Goal: Task Accomplishment & Management: Complete application form

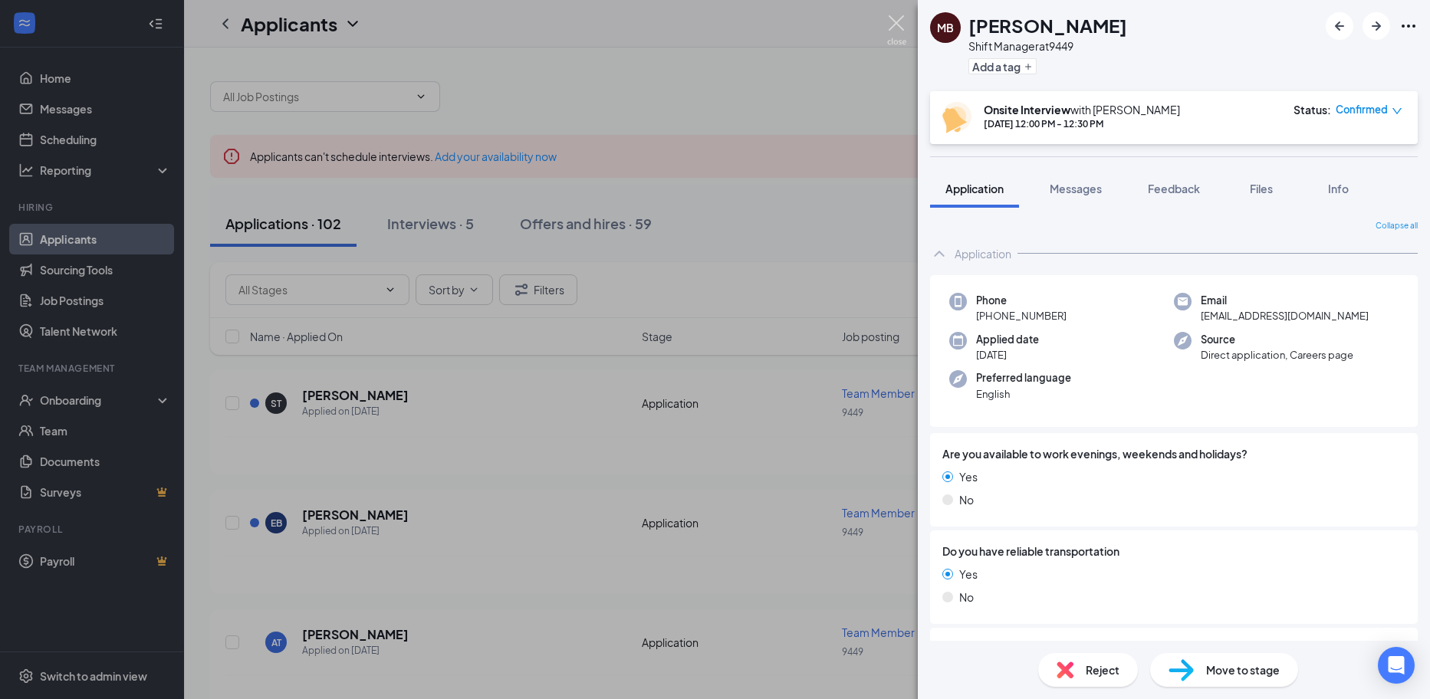
click at [905, 27] on img at bounding box center [896, 30] width 19 height 30
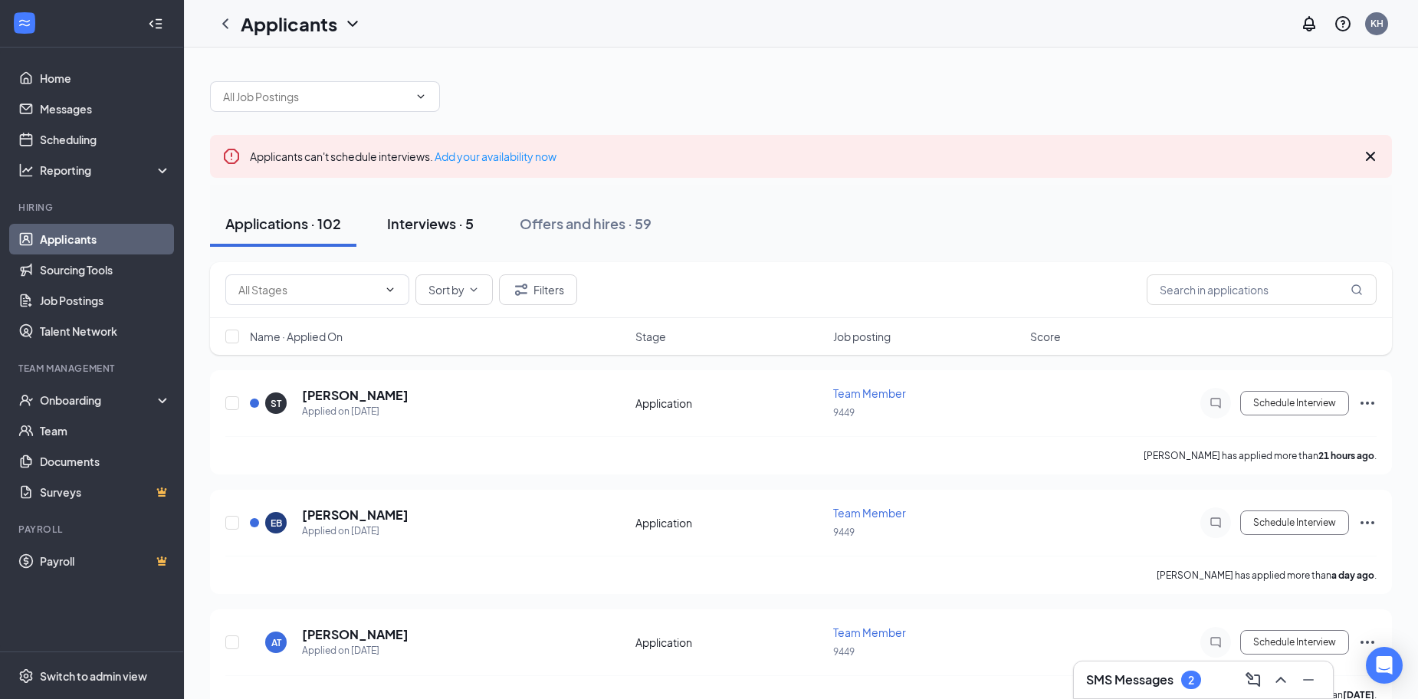
click at [463, 227] on div "Interviews · 5" at bounding box center [430, 223] width 87 height 19
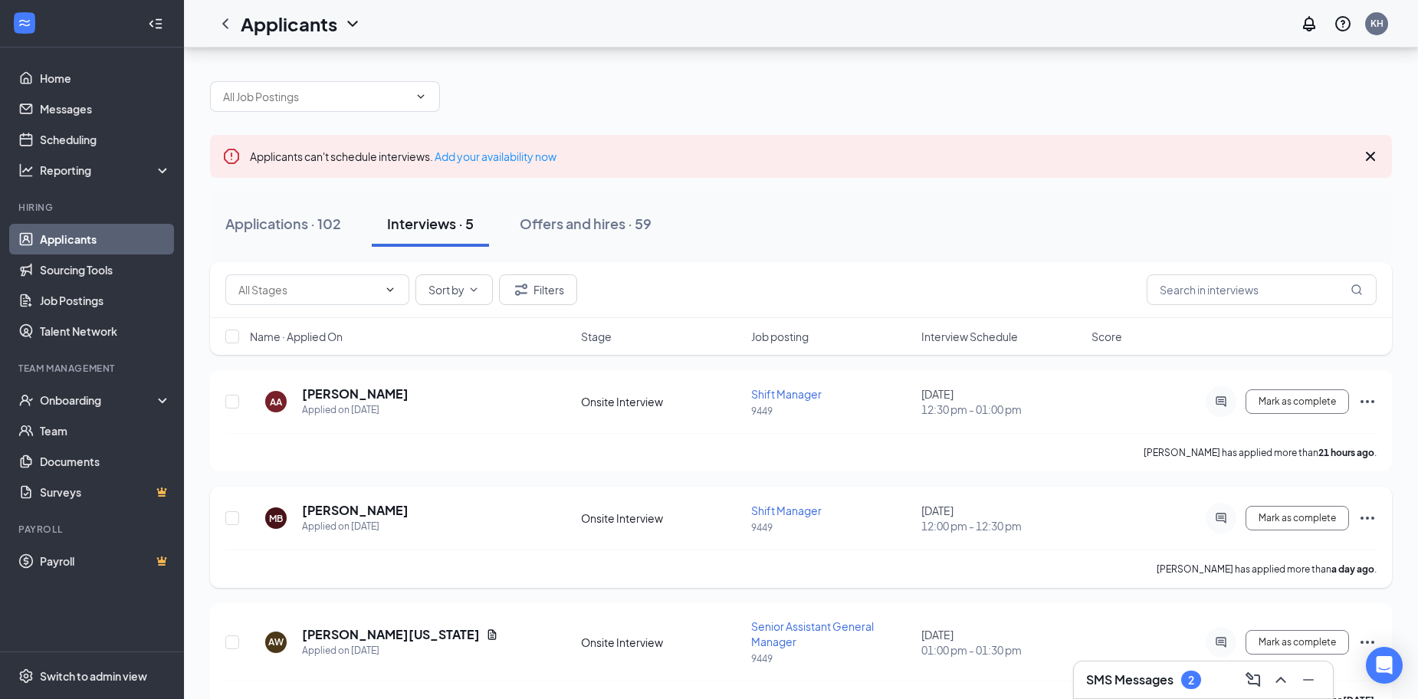
scroll to position [271, 0]
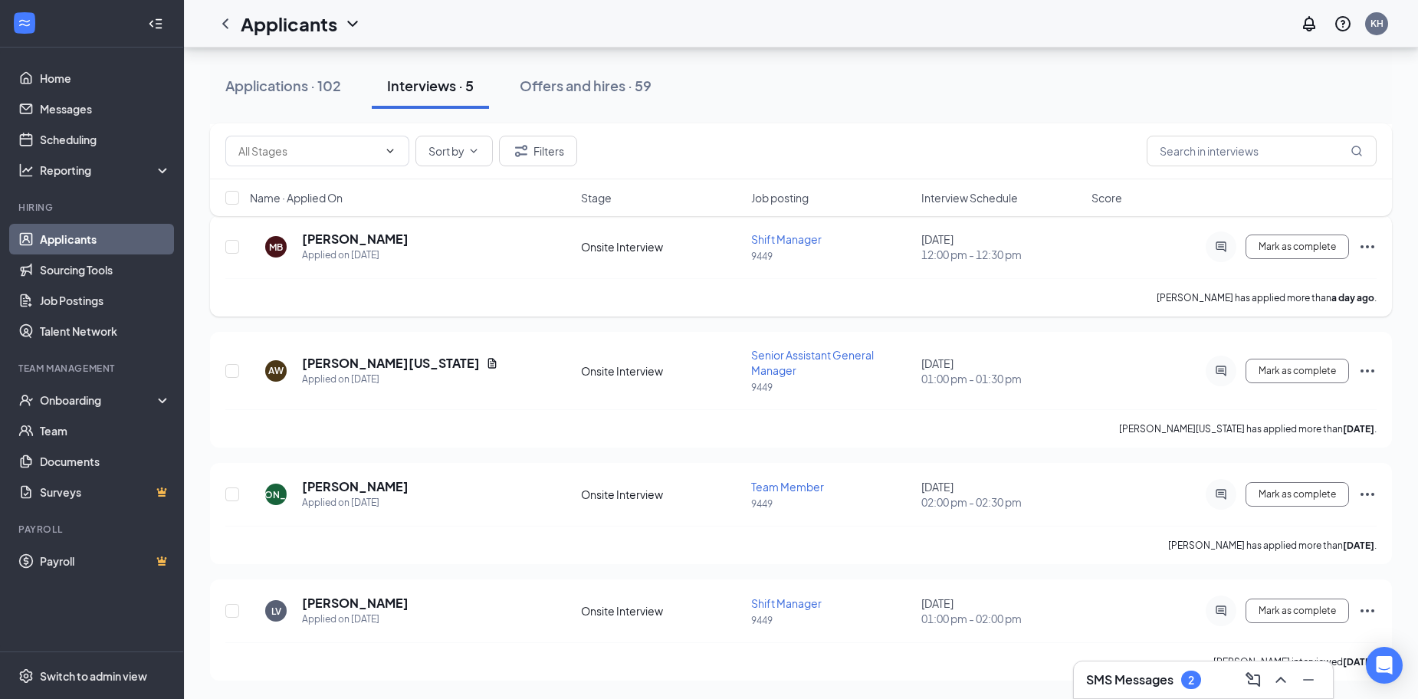
drag, startPoint x: 908, startPoint y: 289, endPoint x: 826, endPoint y: 234, distance: 99.5
click at [826, 234] on div "Shift Manager" at bounding box center [831, 238] width 161 height 15
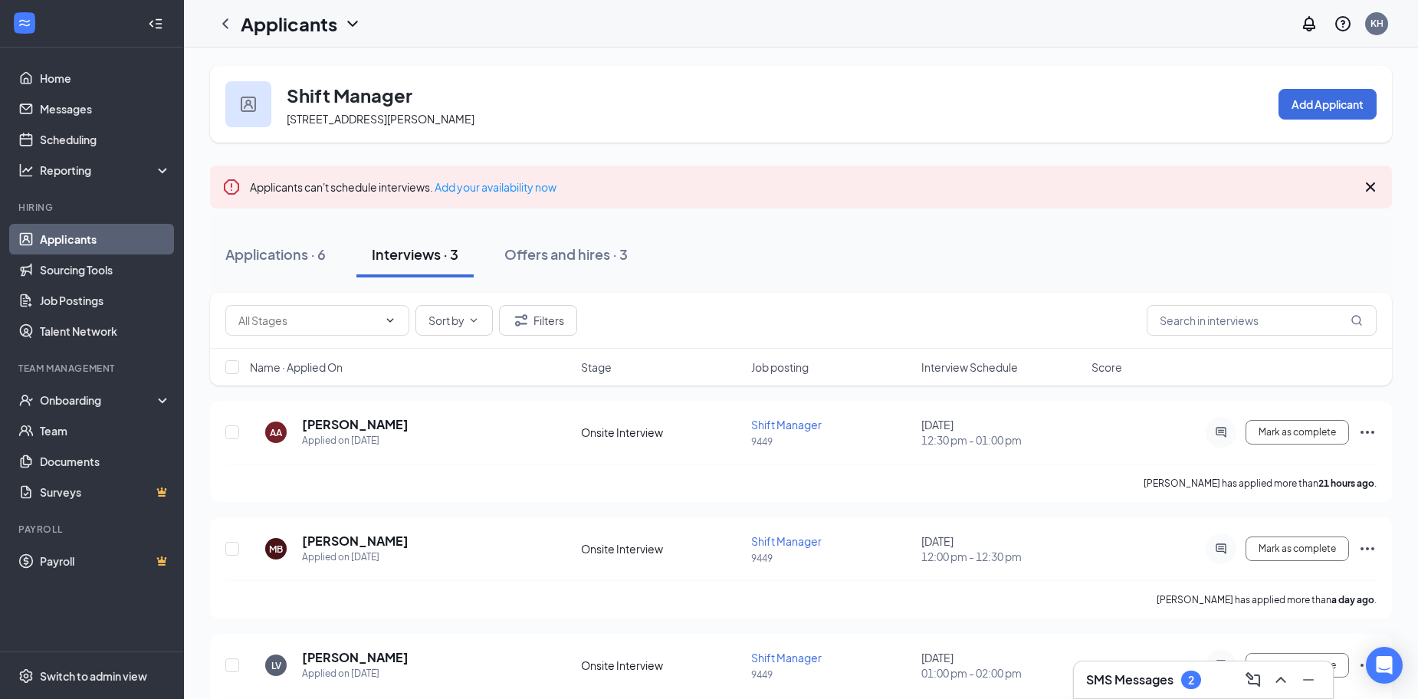
click at [773, 252] on div "Applications · 6 Interviews · 3 Offers and hires · 3" at bounding box center [801, 254] width 1182 height 46
click at [577, 250] on div "Offers and hires · 3" at bounding box center [565, 254] width 123 height 19
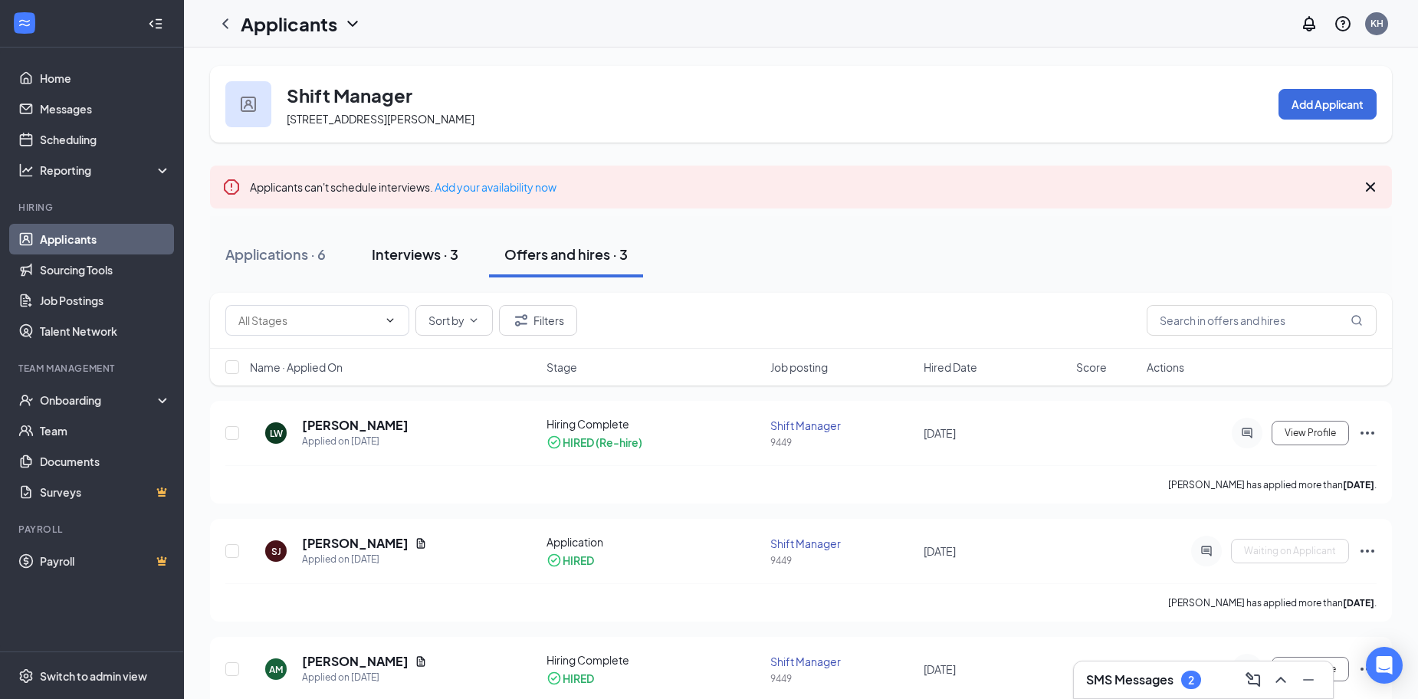
click at [444, 261] on div "Interviews · 3" at bounding box center [415, 254] width 87 height 19
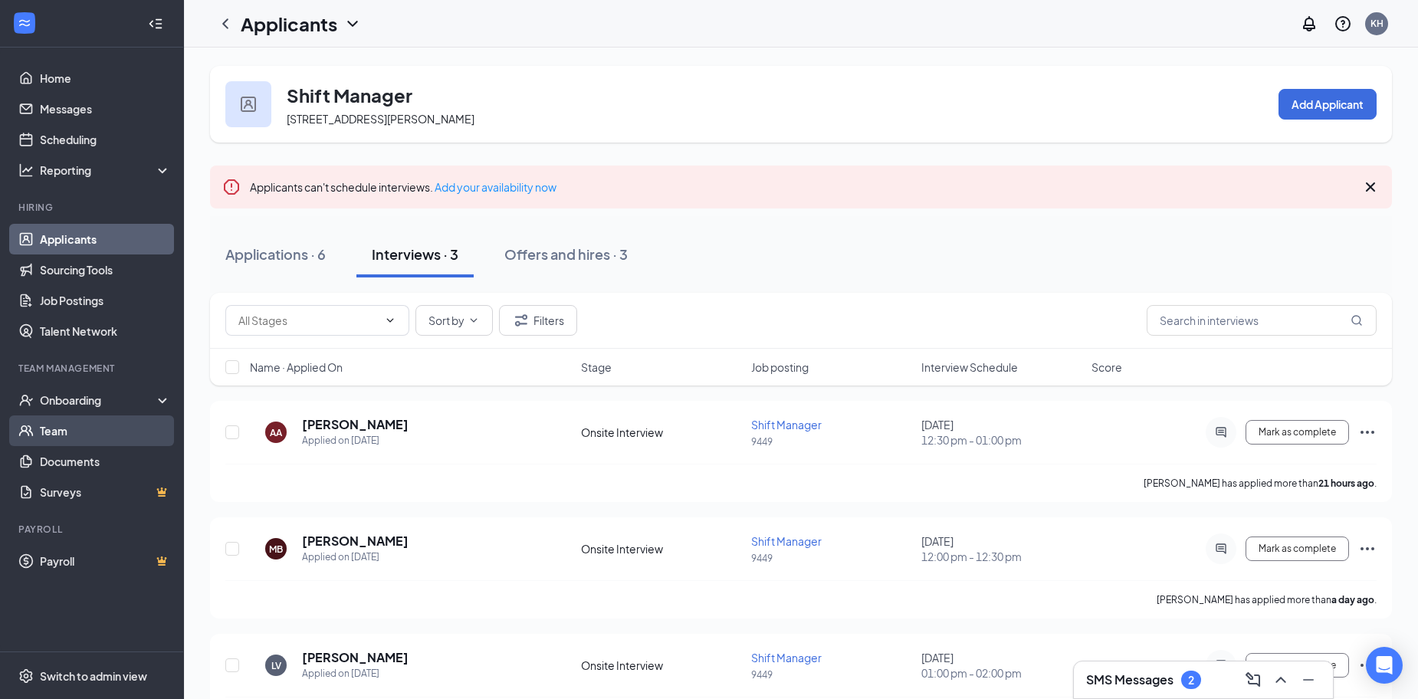
click at [129, 430] on link "Team" at bounding box center [105, 430] width 131 height 31
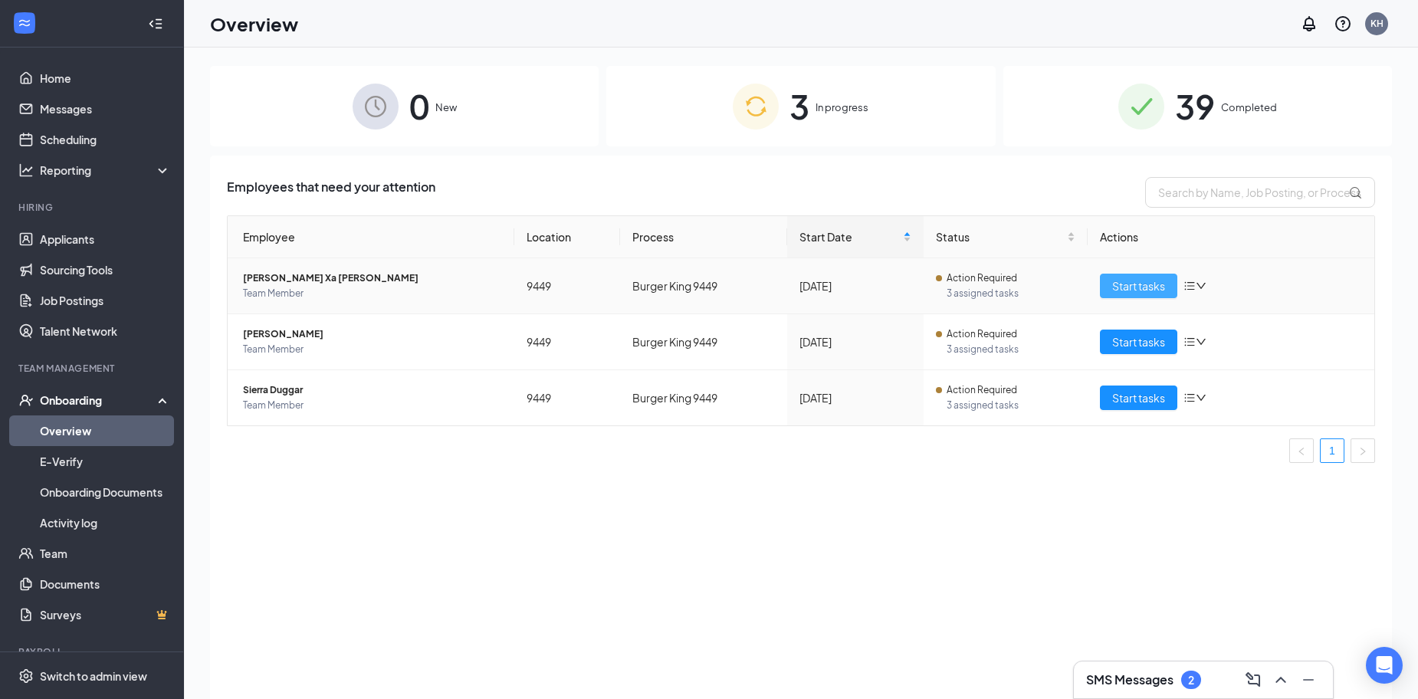
click at [1156, 287] on span "Start tasks" at bounding box center [1138, 285] width 53 height 17
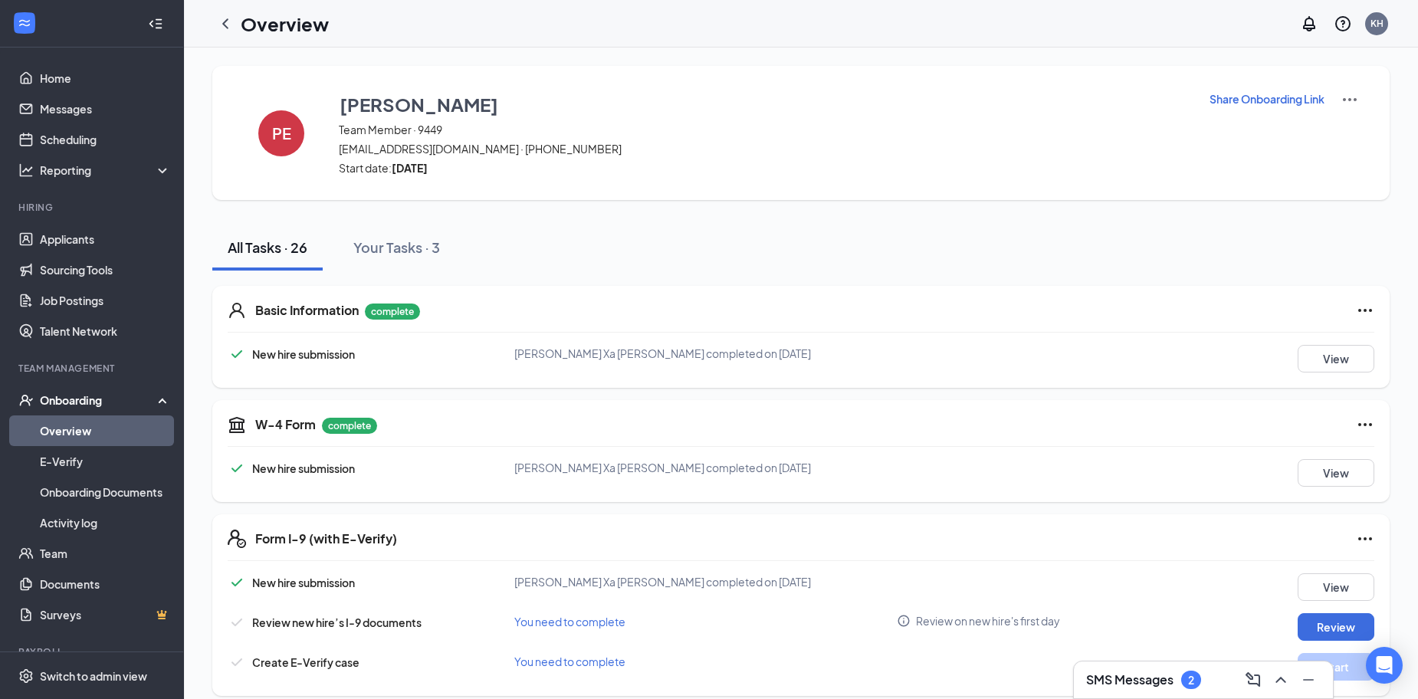
scroll to position [230, 0]
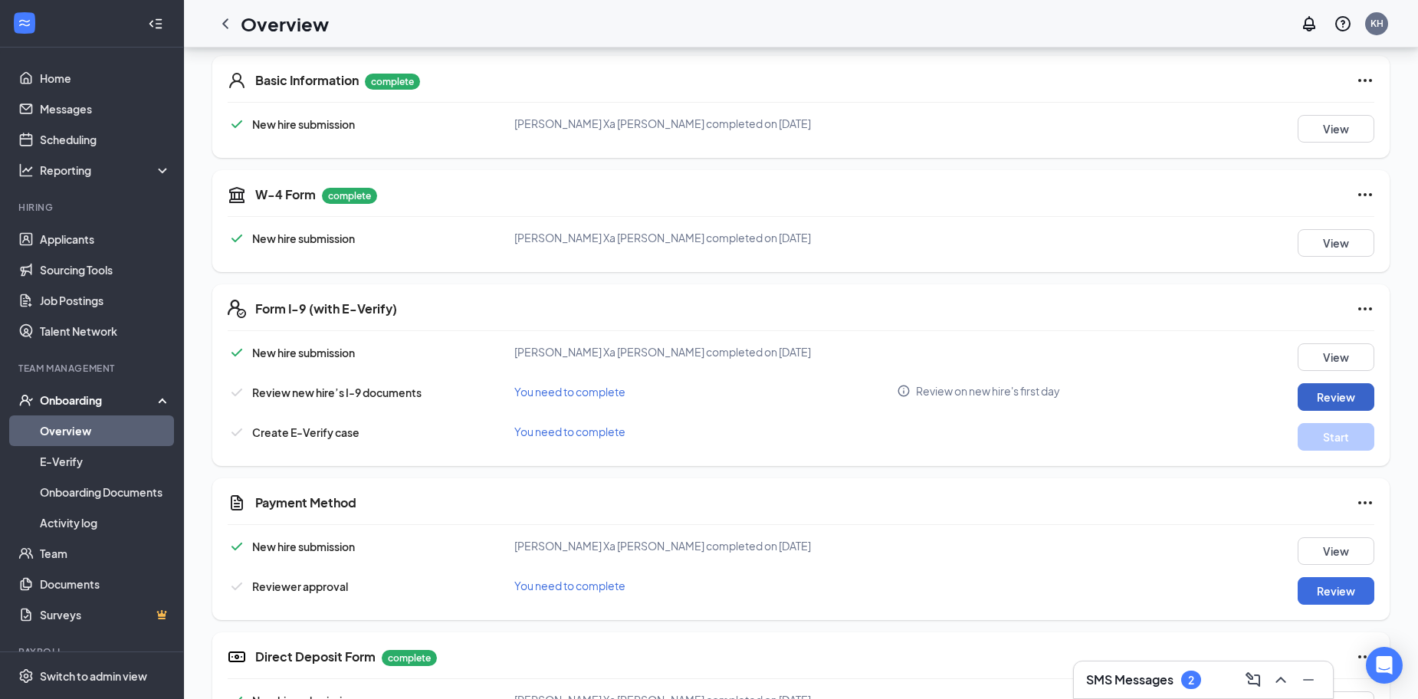
click at [1325, 405] on button "Review" at bounding box center [1336, 397] width 77 height 28
type input "[DATE]"
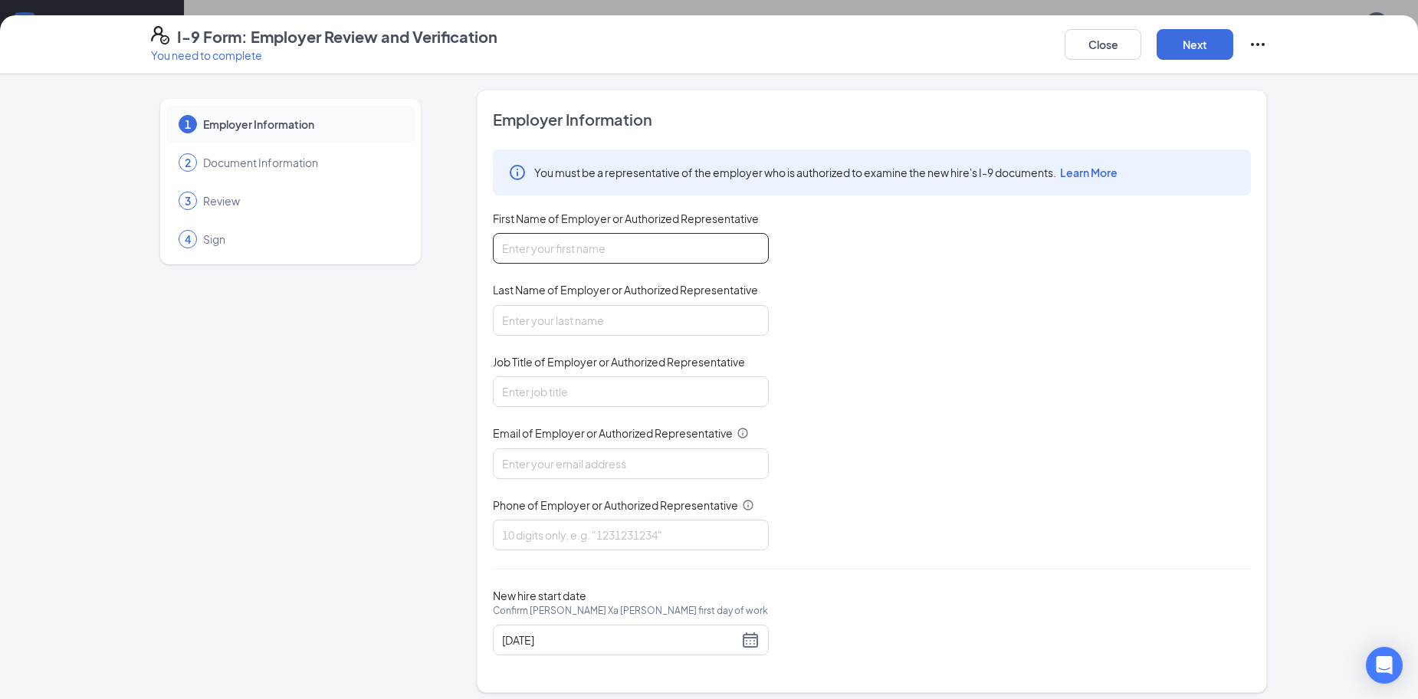
click at [682, 241] on input "First Name of Employer or Authorized Representative" at bounding box center [631, 248] width 276 height 31
type input "[PERSON_NAME]"
click at [499, 320] on input "Last Name of Employer or Authorized Representative" at bounding box center [631, 320] width 276 height 31
type input "[PERSON_NAME]"
click at [493, 386] on input "Job Title of Employer or Authorized Representative" at bounding box center [631, 391] width 276 height 31
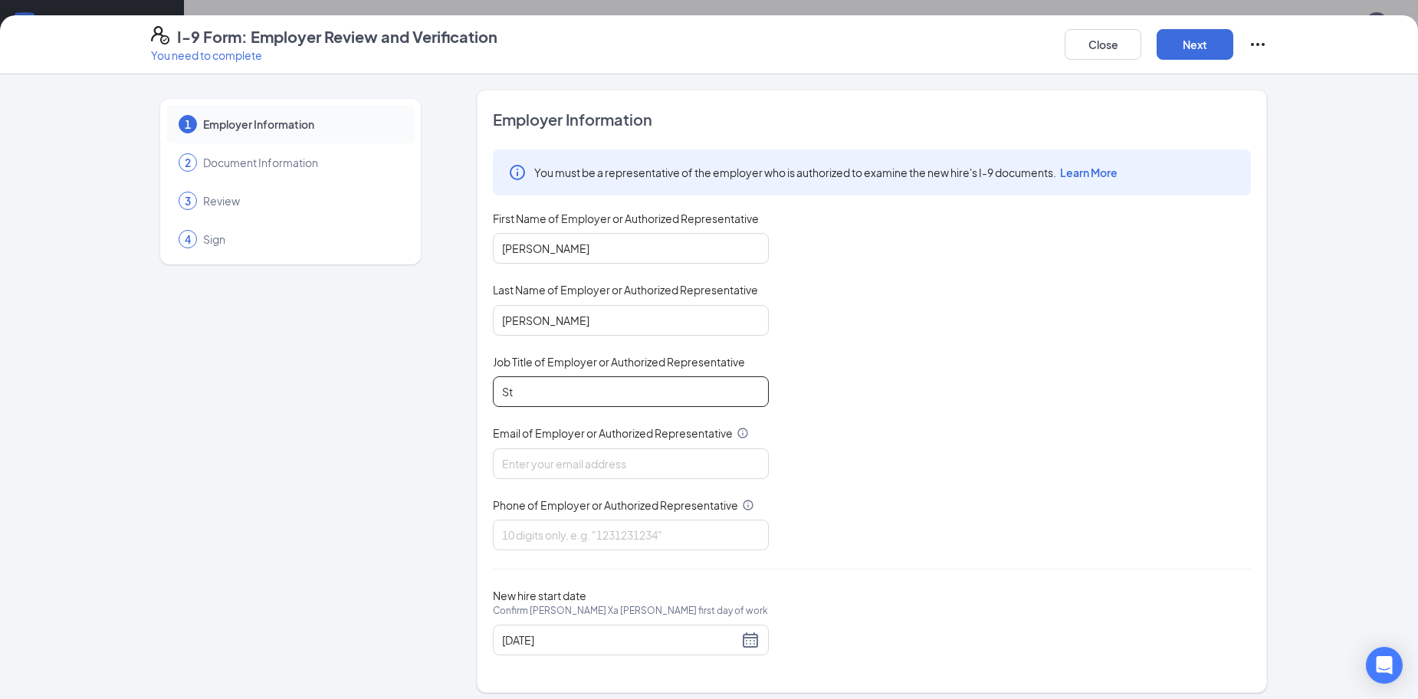
type input "S"
type input "General Manager"
click at [583, 467] on input "Email of Employer or Authorized Representative" at bounding box center [631, 463] width 276 height 31
type input "[EMAIL_ADDRESS][DOMAIN_NAME]"
click at [573, 528] on input "Phone of Employer or Authorized Representative" at bounding box center [631, 535] width 276 height 31
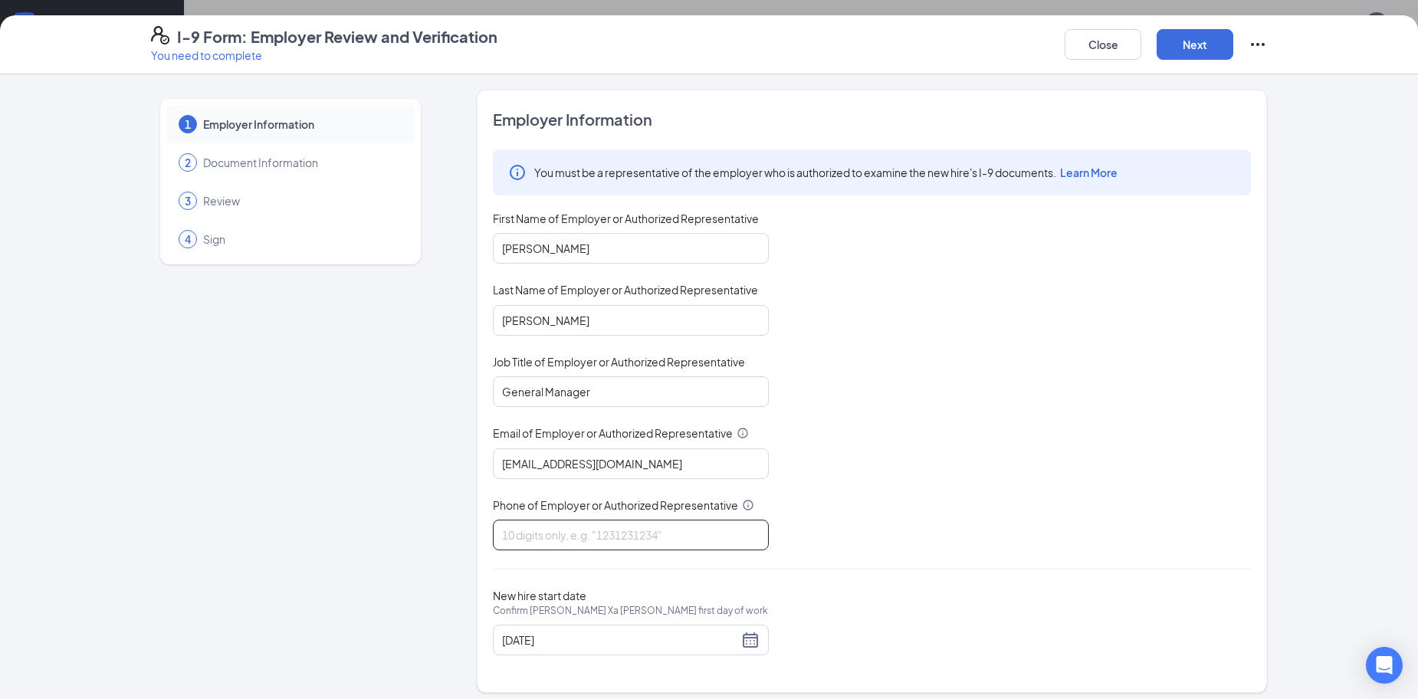
click at [652, 542] on input "Phone of Employer or Authorized Representative" at bounding box center [631, 535] width 276 height 31
type input "7026311846"
click at [932, 488] on div "You must be a representative of the employer who is authorized to examine the n…" at bounding box center [872, 349] width 758 height 401
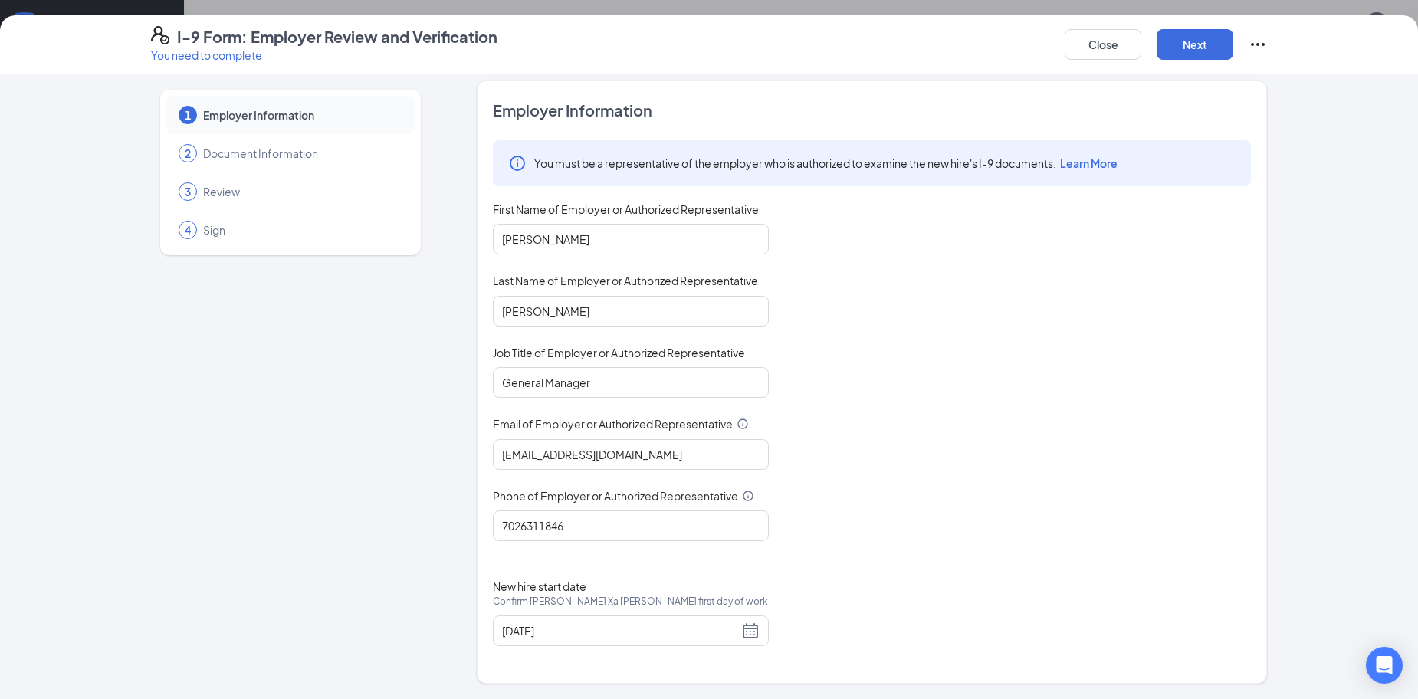
scroll to position [537, 0]
click at [1190, 51] on button "Next" at bounding box center [1195, 44] width 77 height 31
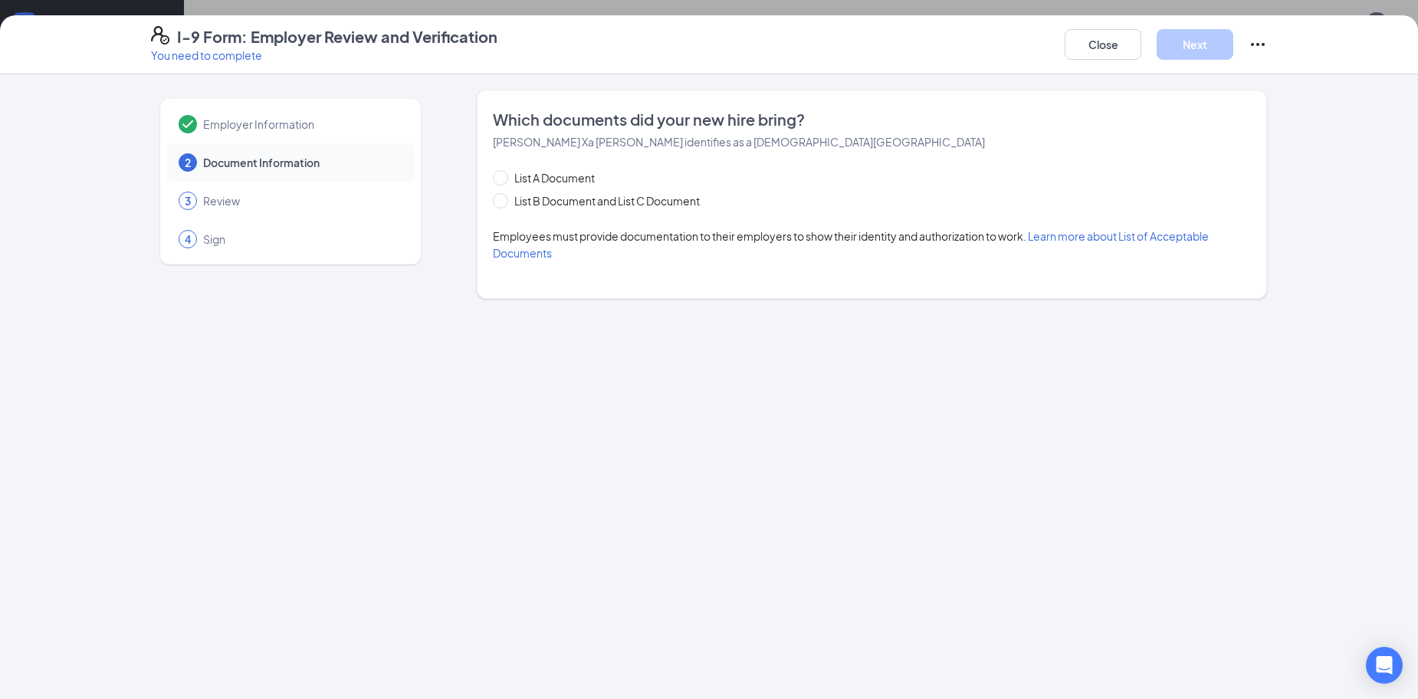
scroll to position [0, 0]
click at [530, 202] on span "List B Document and List C Document" at bounding box center [607, 200] width 198 height 17
click at [504, 202] on input "List B Document and List C Document" at bounding box center [498, 198] width 11 height 11
radio input "true"
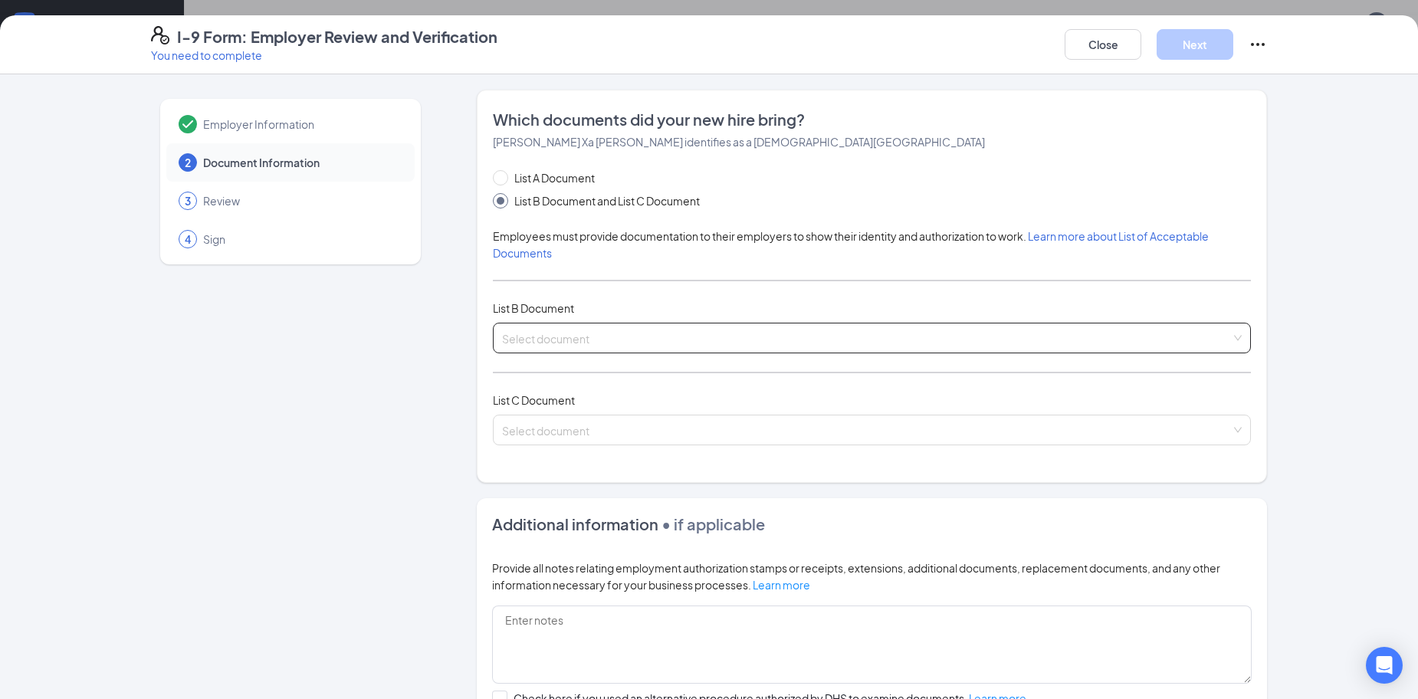
click at [643, 335] on input "search" at bounding box center [866, 334] width 729 height 23
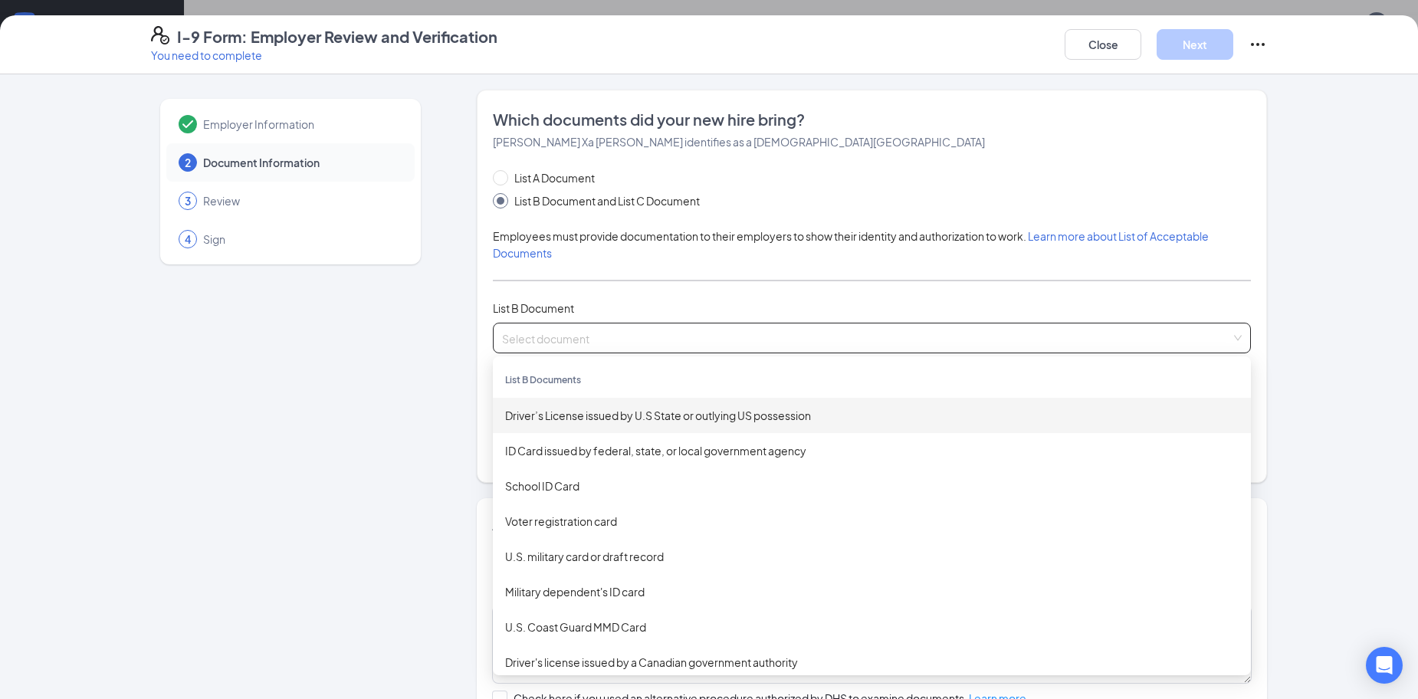
click at [612, 414] on div "Driver’s License issued by U.S State or outlying US possession" at bounding box center [872, 415] width 734 height 17
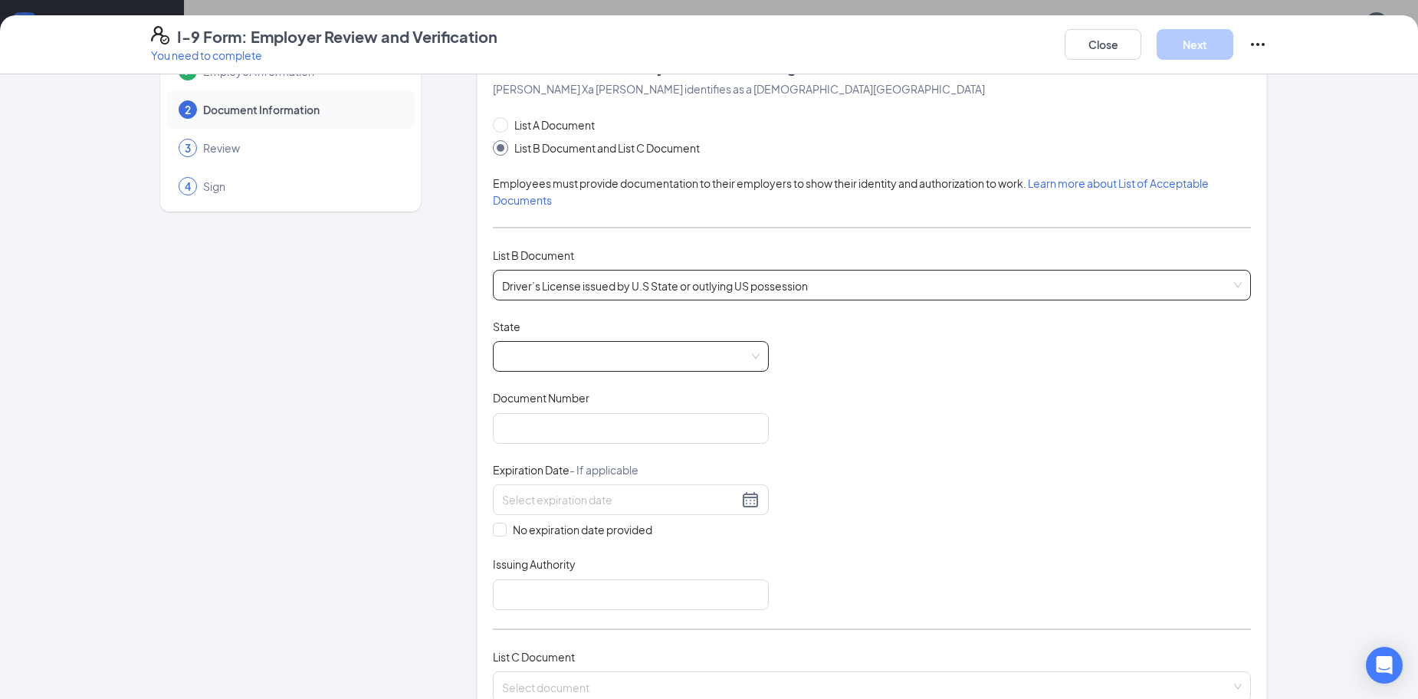
scroll to position [153, 0]
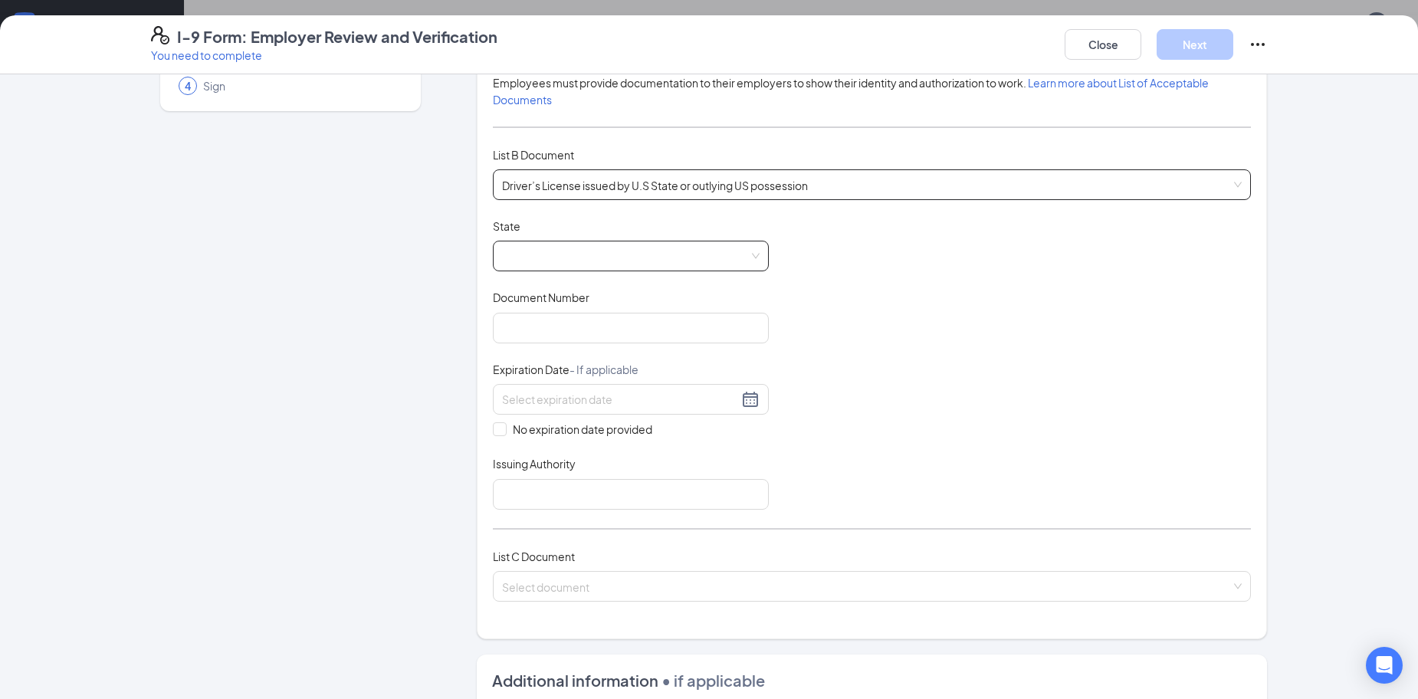
click at [747, 267] on span at bounding box center [631, 255] width 258 height 29
drag, startPoint x: 765, startPoint y: 268, endPoint x: 855, endPoint y: 191, distance: 119.1
click at [855, 191] on span "Driver’s License issued by U.S State or outlying US possession" at bounding box center [872, 184] width 740 height 29
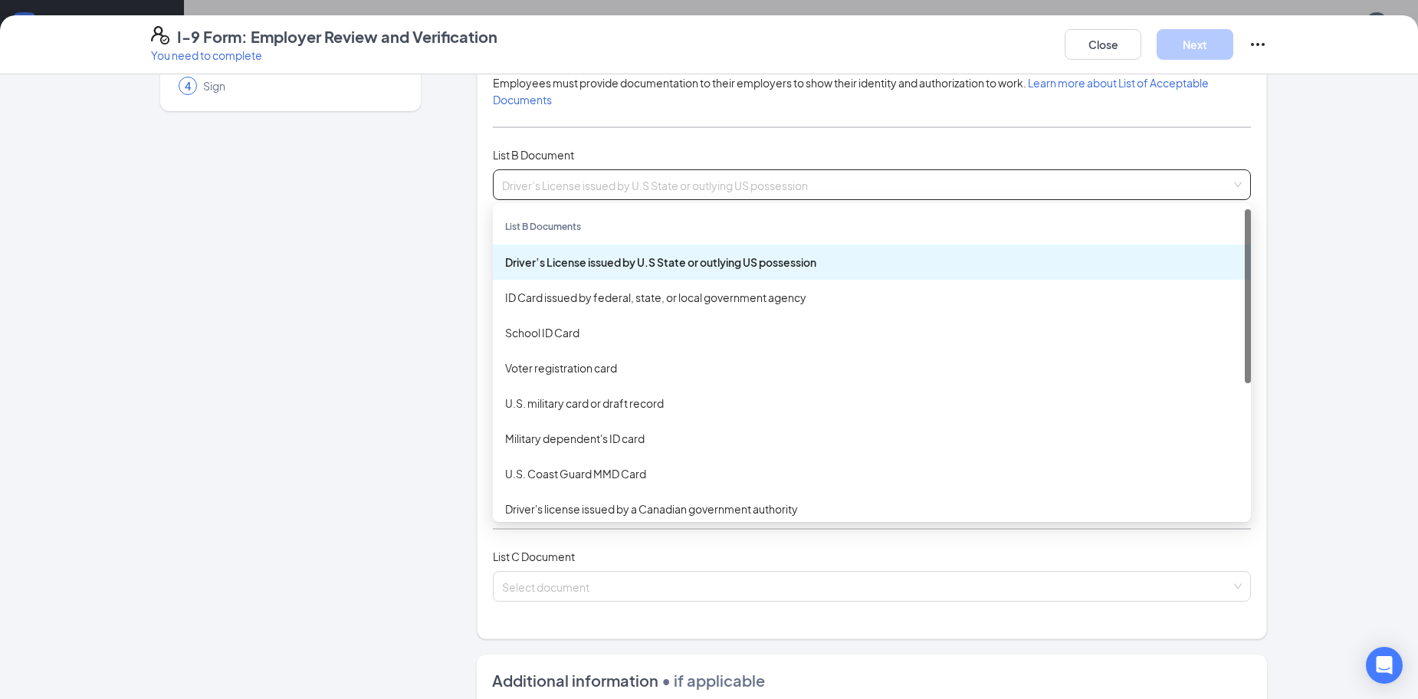
click at [855, 218] on div "List B Documents" at bounding box center [872, 226] width 758 height 35
click at [863, 176] on span "Driver’s License issued by U.S State or outlying US possession" at bounding box center [872, 184] width 740 height 29
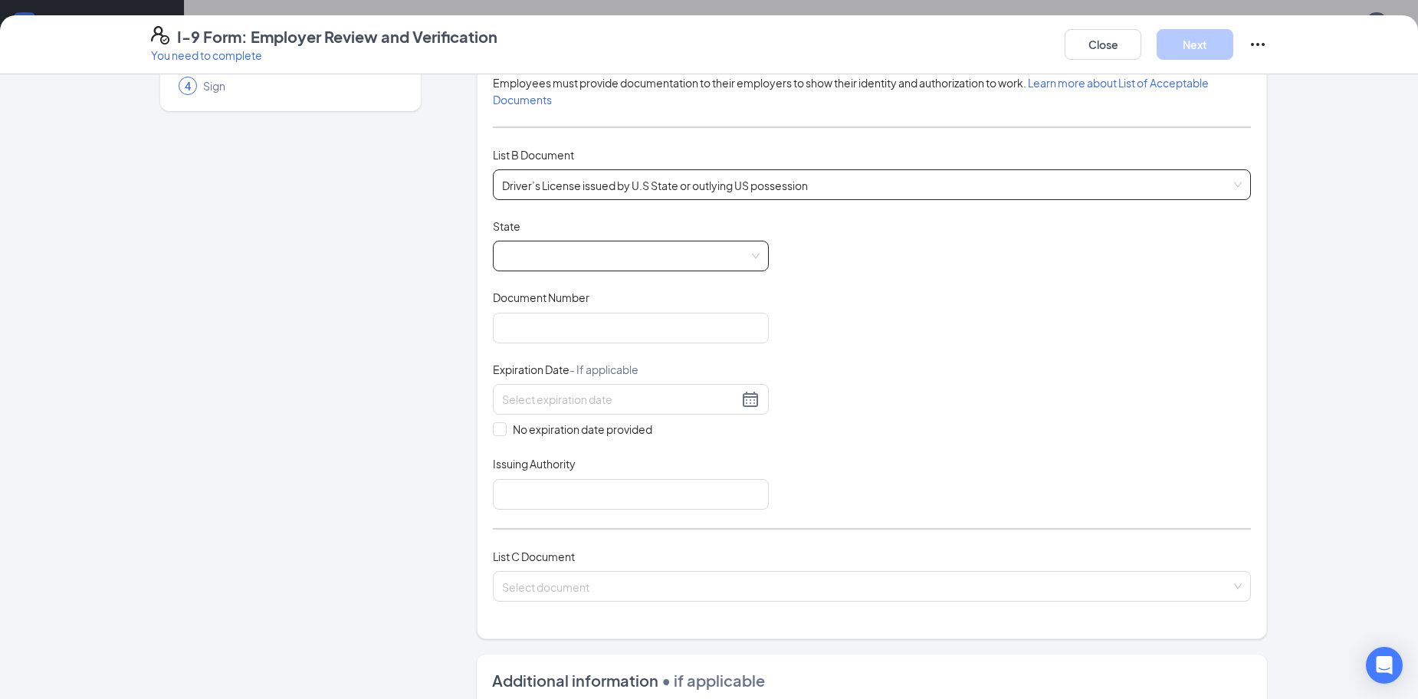
click at [752, 265] on span at bounding box center [631, 255] width 258 height 29
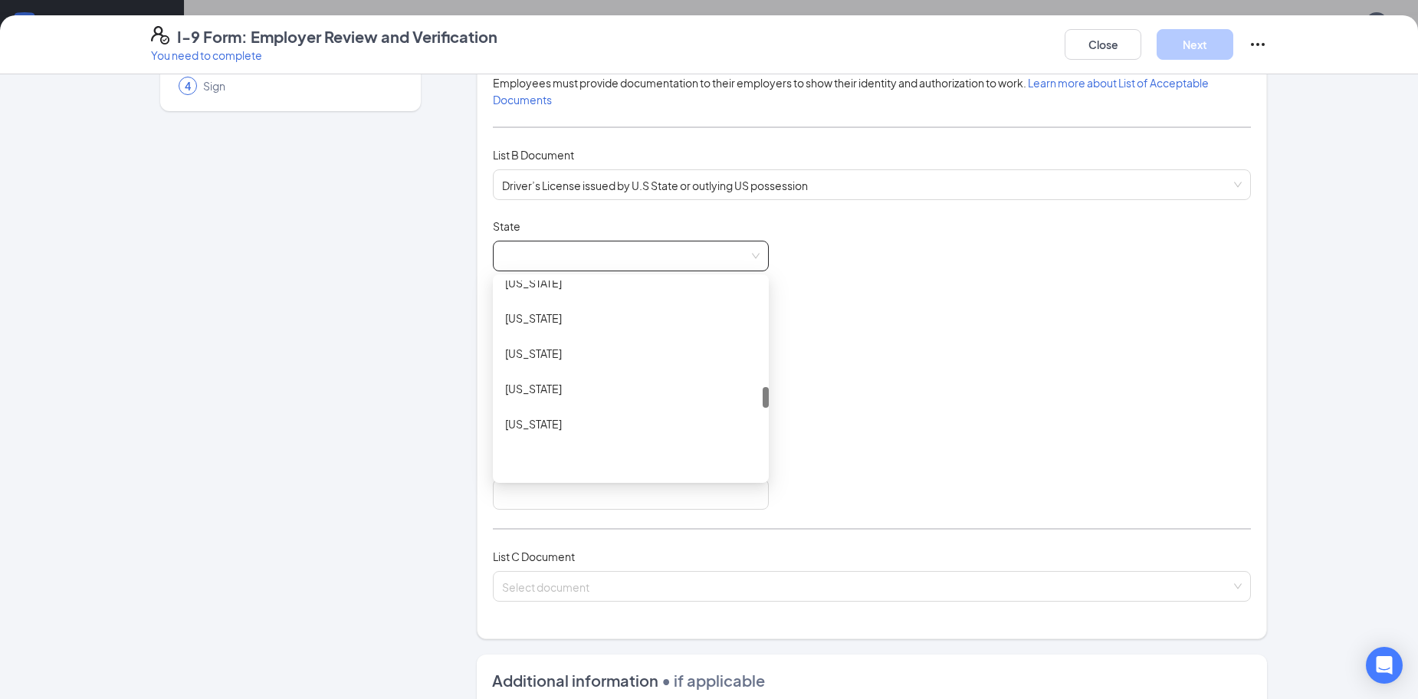
scroll to position [996, 0]
click at [574, 351] on div "[US_STATE]" at bounding box center [630, 359] width 251 height 17
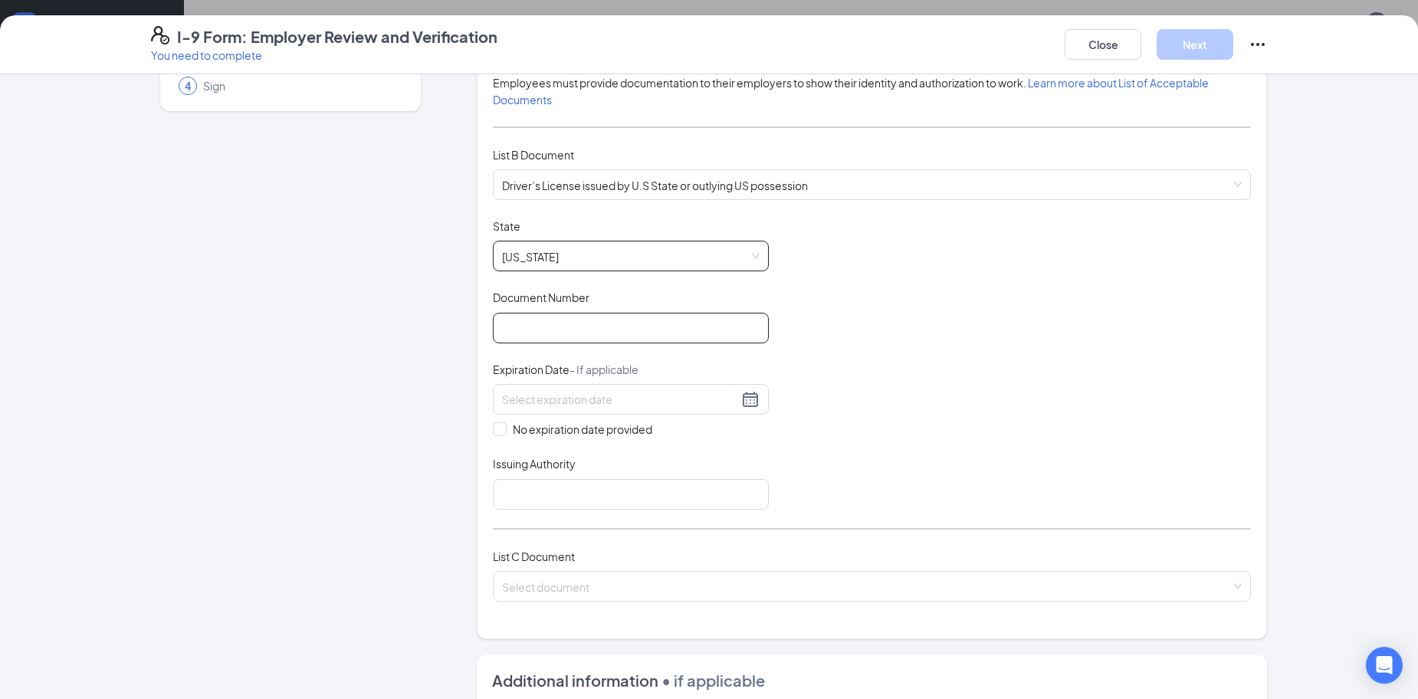
click at [715, 323] on input "Document Number" at bounding box center [631, 328] width 276 height 31
type input "0202086228"
drag, startPoint x: 670, startPoint y: 390, endPoint x: 660, endPoint y: 402, distance: 15.2
click at [669, 392] on div at bounding box center [631, 399] width 258 height 18
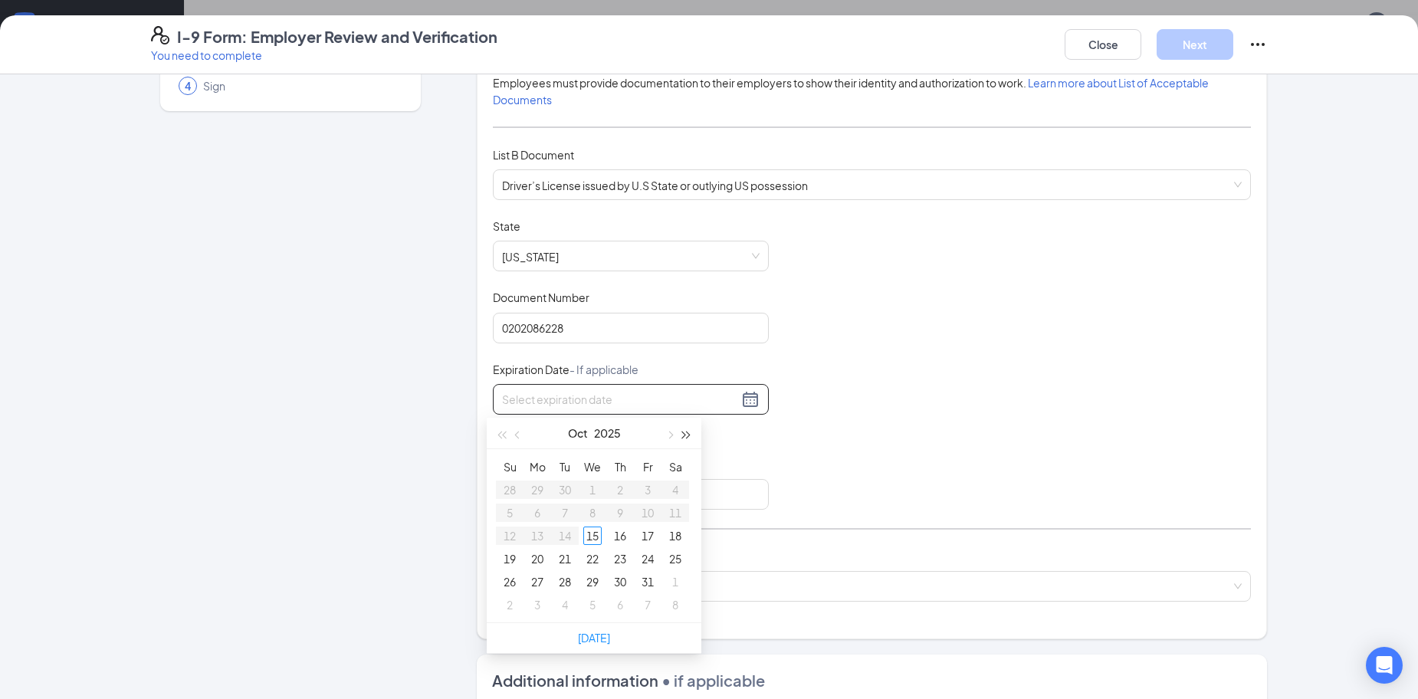
click at [683, 435] on span "button" at bounding box center [687, 436] width 8 height 8
click at [526, 437] on button "button" at bounding box center [518, 433] width 17 height 31
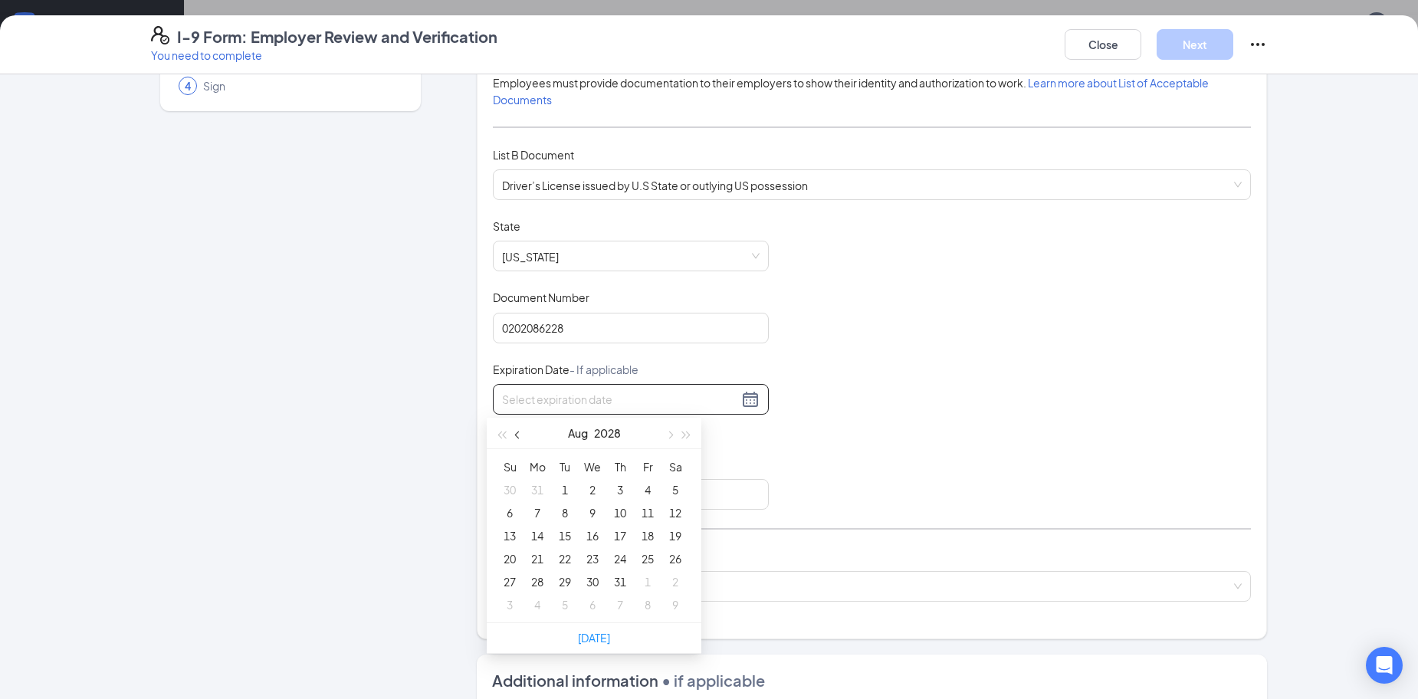
click at [526, 437] on button "button" at bounding box center [518, 433] width 17 height 31
type input "[DATE]"
click at [543, 603] on div "31" at bounding box center [537, 605] width 18 height 18
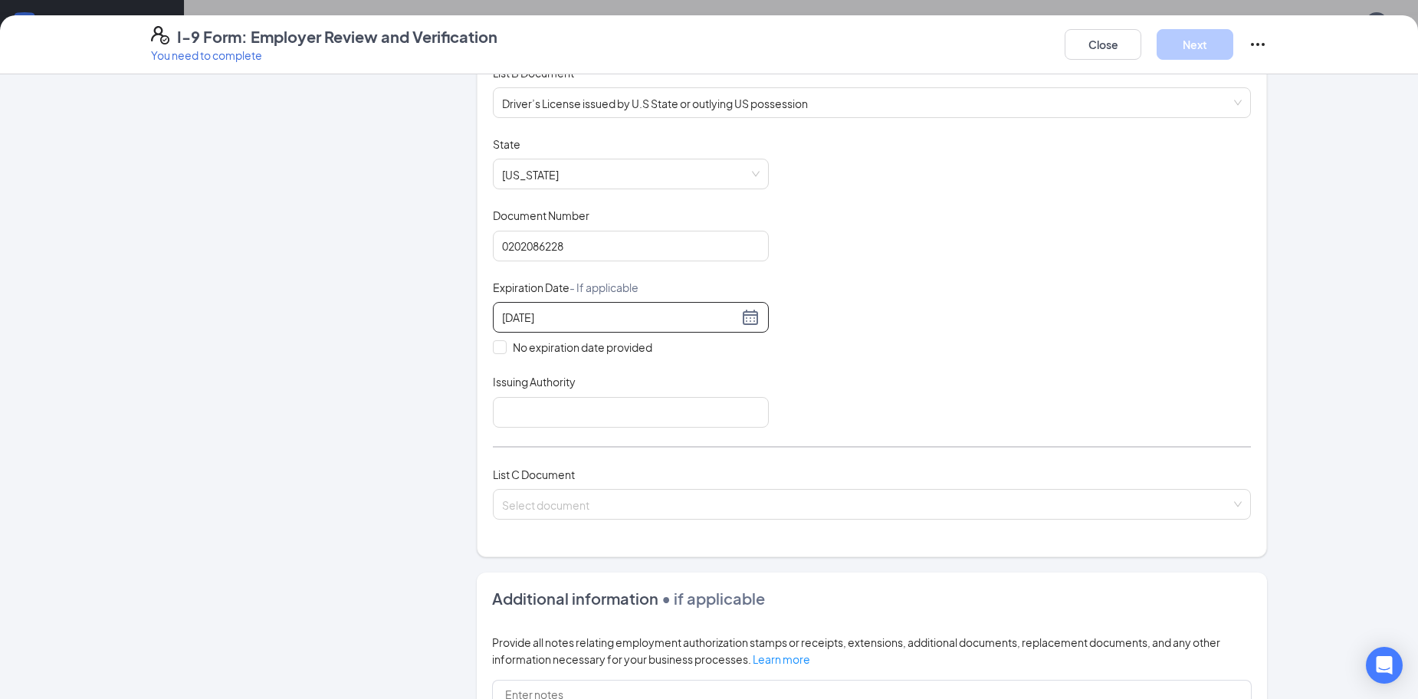
scroll to position [230, 0]
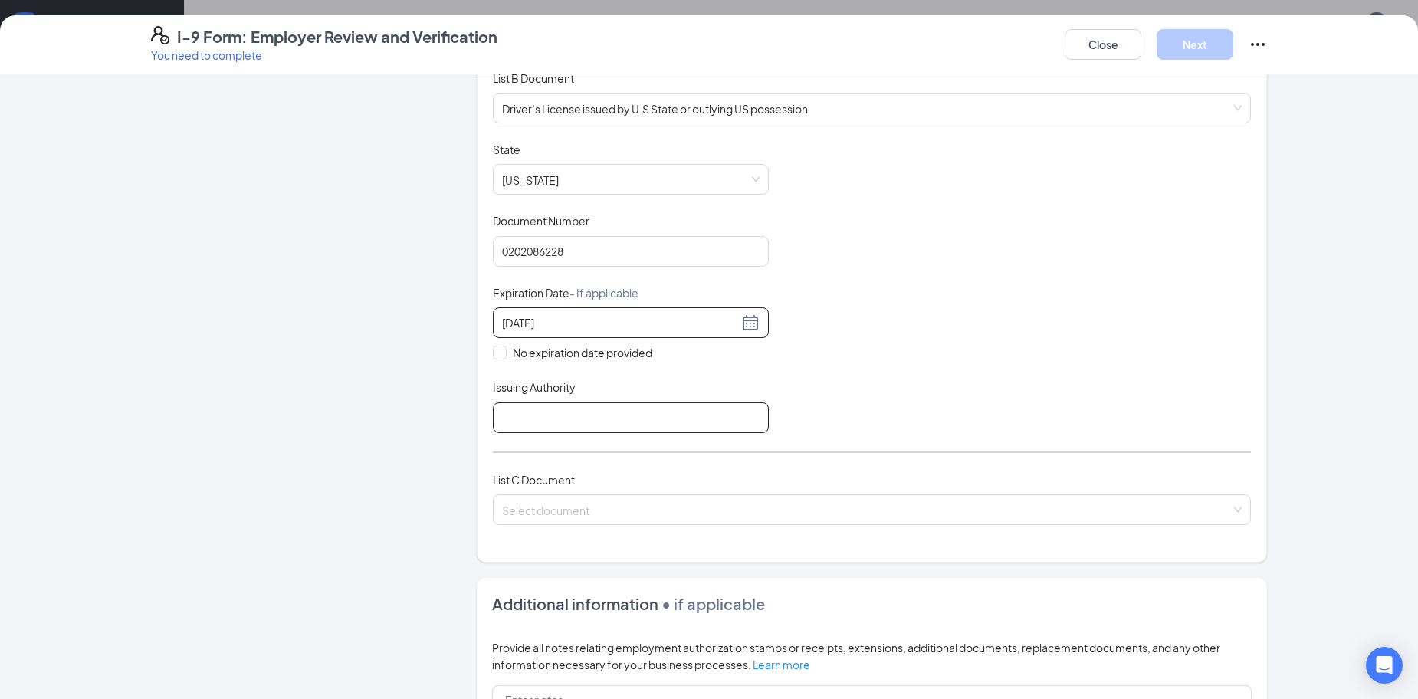
click at [635, 416] on input "Issuing Authority" at bounding box center [631, 417] width 276 height 31
click at [605, 412] on input "NV" at bounding box center [631, 417] width 276 height 31
type input "NVDMV"
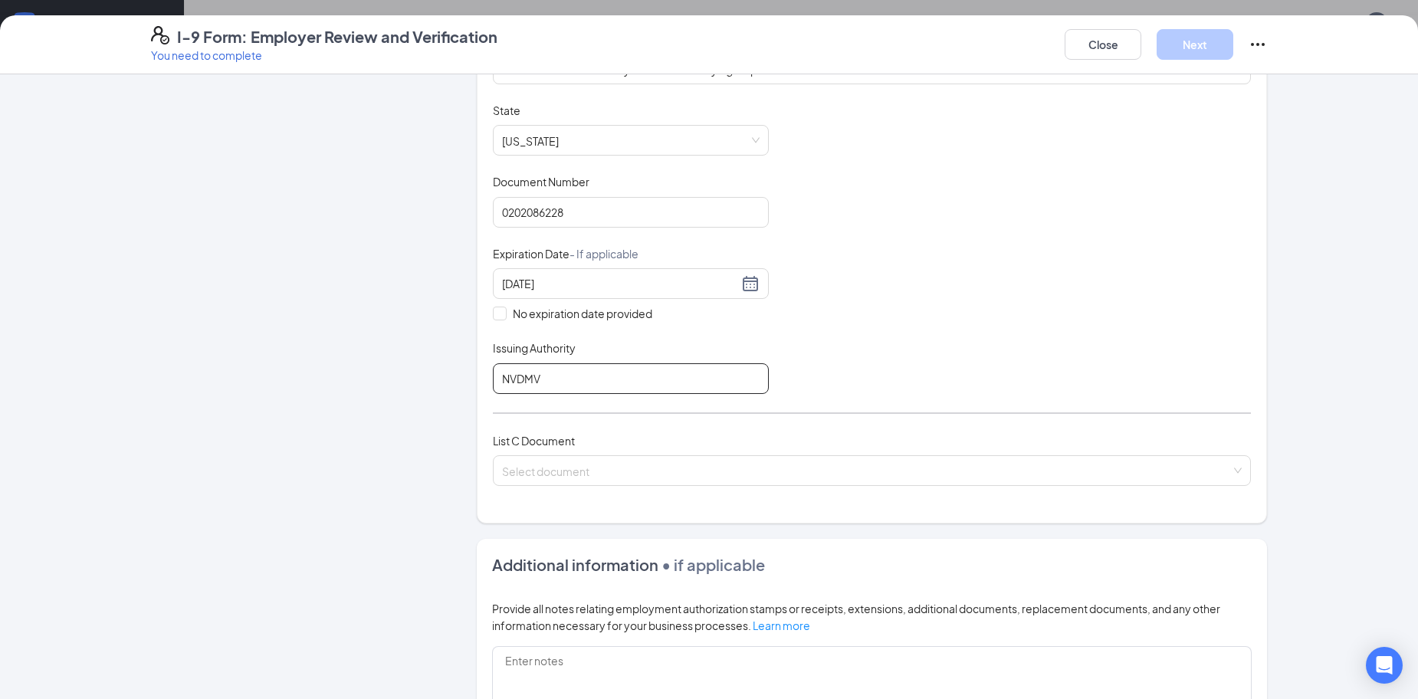
scroll to position [307, 0]
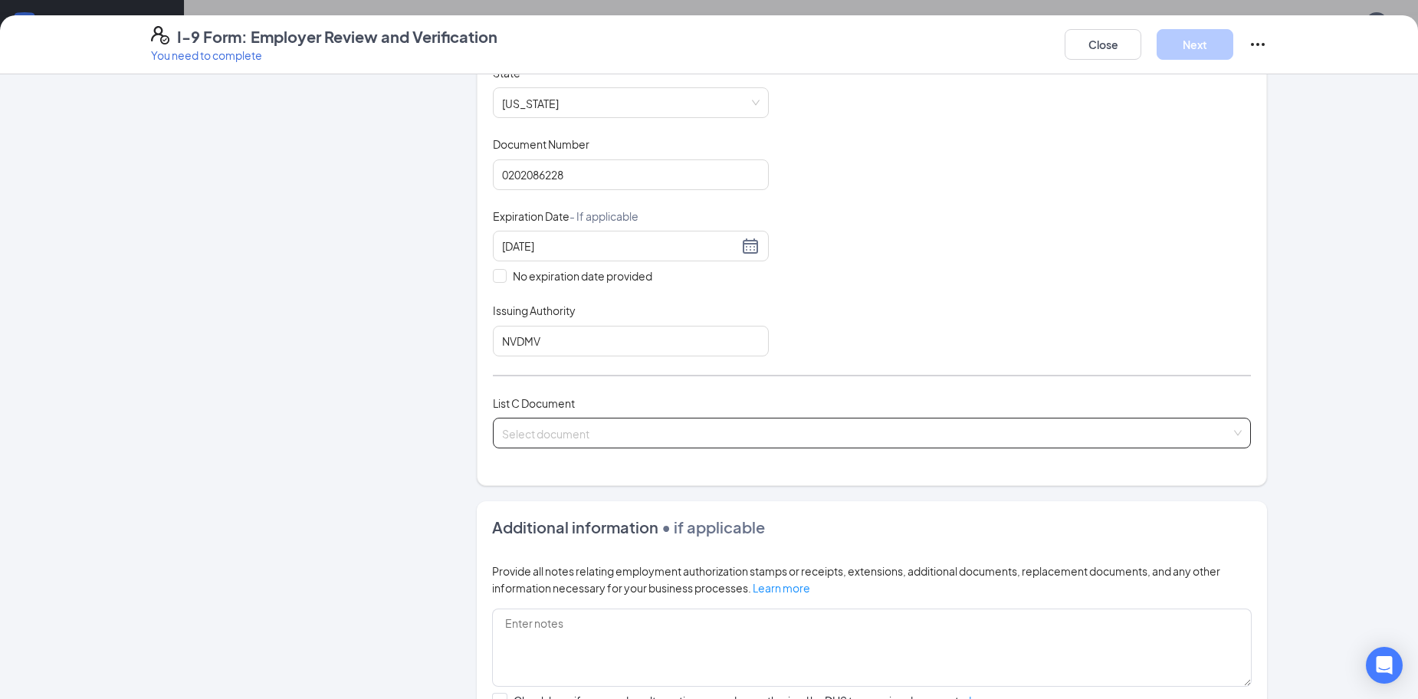
click at [619, 440] on input "search" at bounding box center [866, 430] width 729 height 23
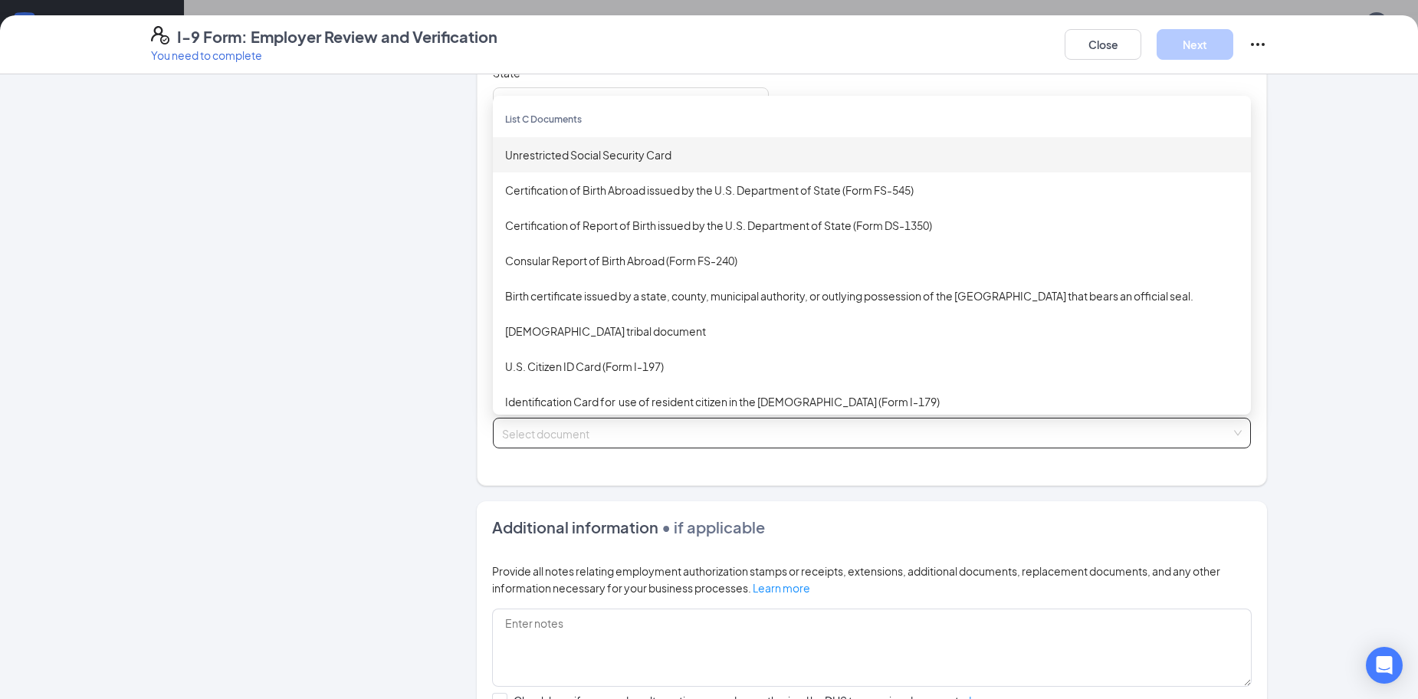
click at [700, 163] on div "Unrestricted Social Security Card" at bounding box center [872, 154] width 758 height 35
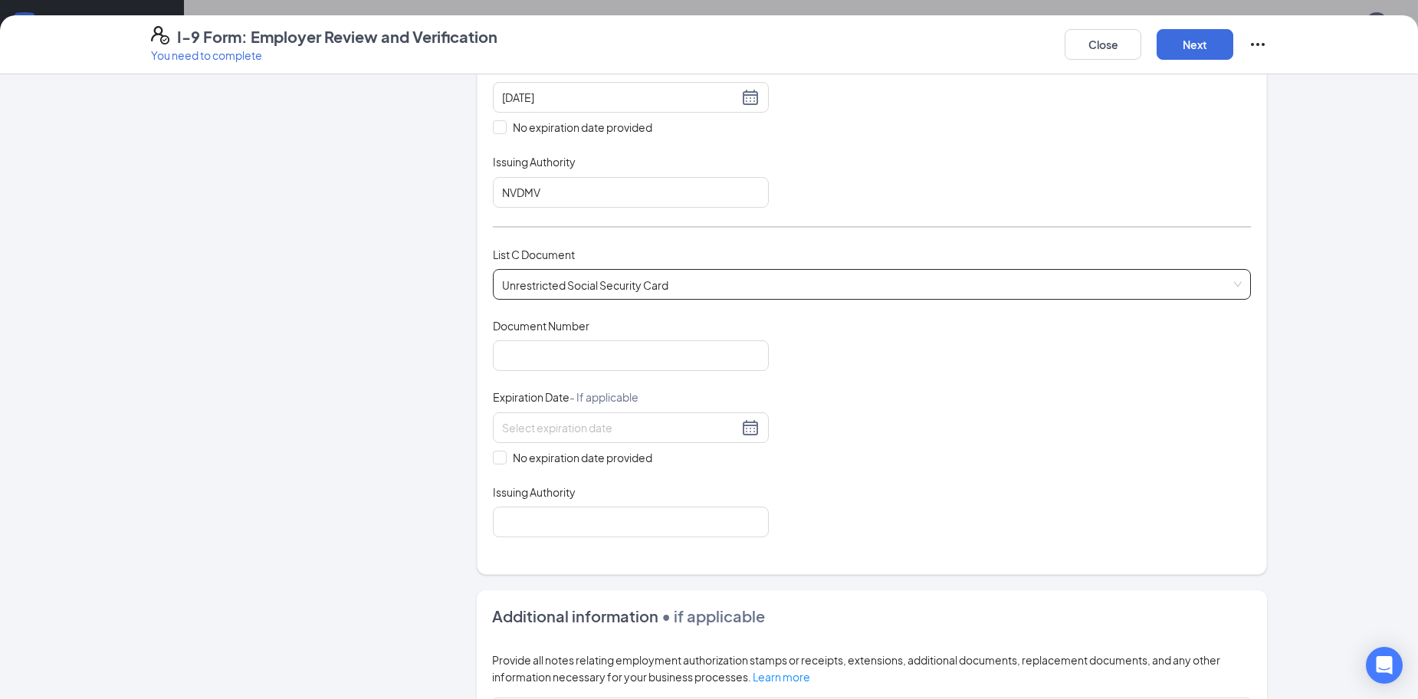
scroll to position [460, 0]
click at [562, 343] on input "Document Number" at bounding box center [631, 351] width 276 height 31
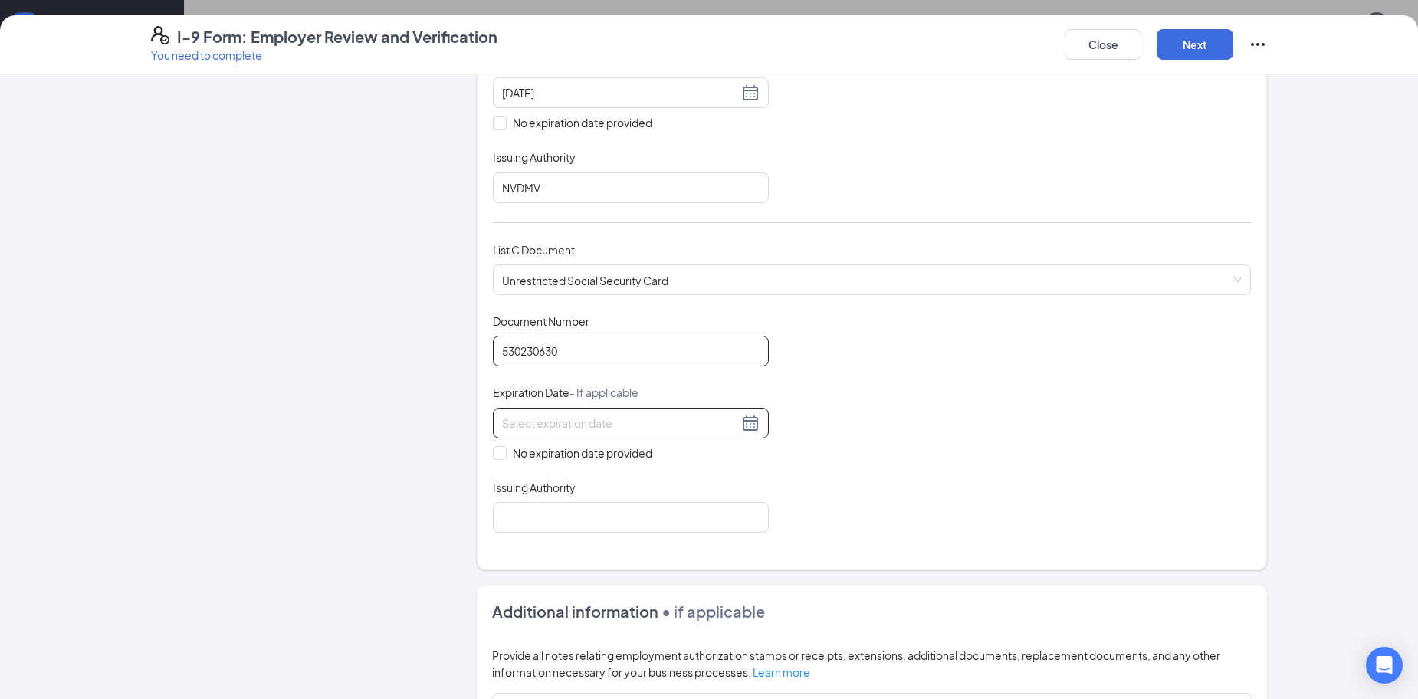
type input "530230630"
click at [589, 430] on input at bounding box center [620, 423] width 236 height 17
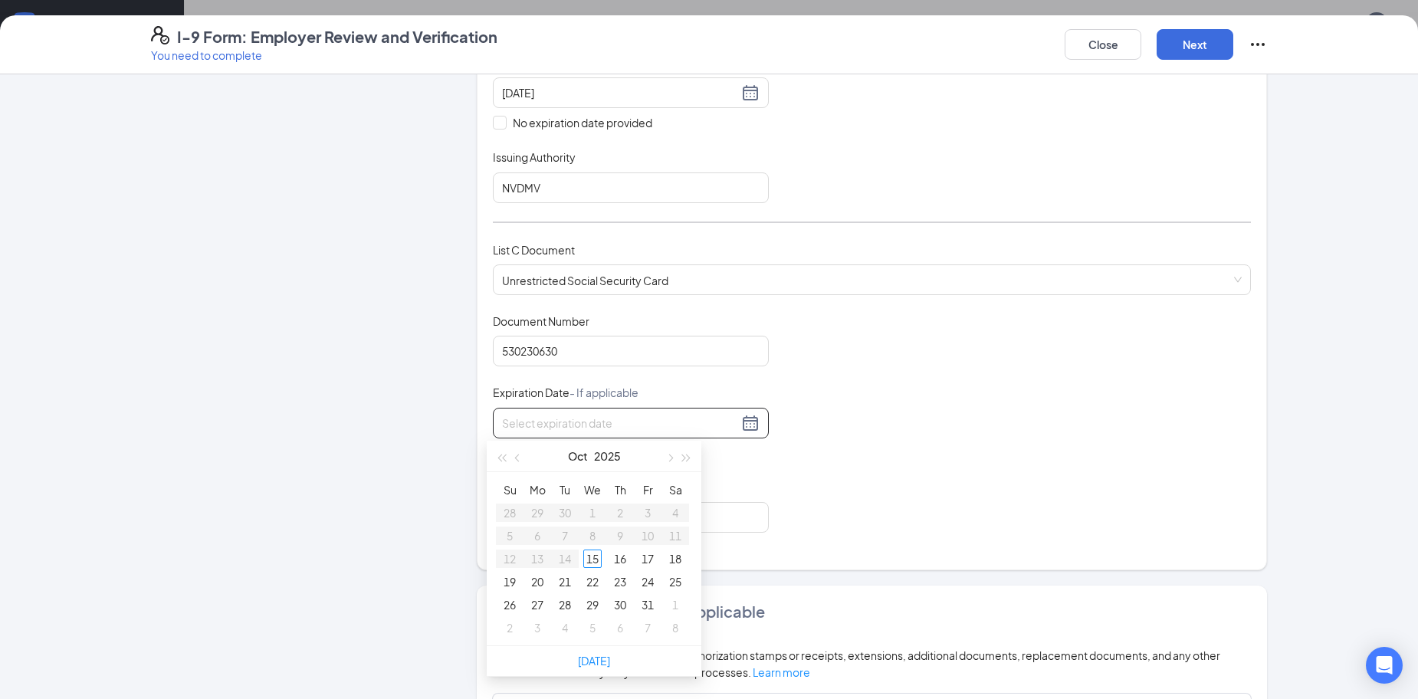
click at [832, 462] on div "Document Title Unrestricted Social Security Card Document Number 530230630 Expi…" at bounding box center [872, 423] width 758 height 219
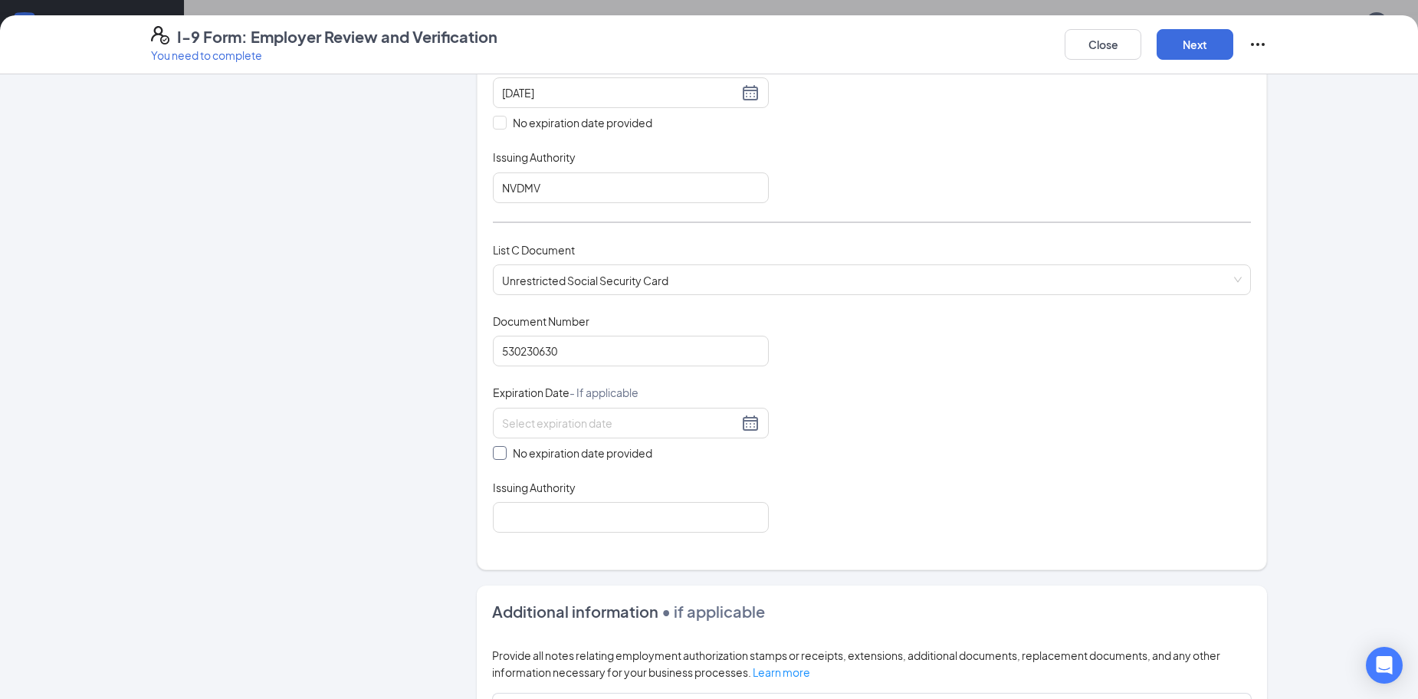
click at [493, 456] on input "No expiration date provided" at bounding box center [498, 451] width 11 height 11
checkbox input "true"
click at [686, 527] on input "Issuing Authority" at bounding box center [631, 520] width 276 height 31
type input "SOCIAL SECURITY ADMINISTRATION"
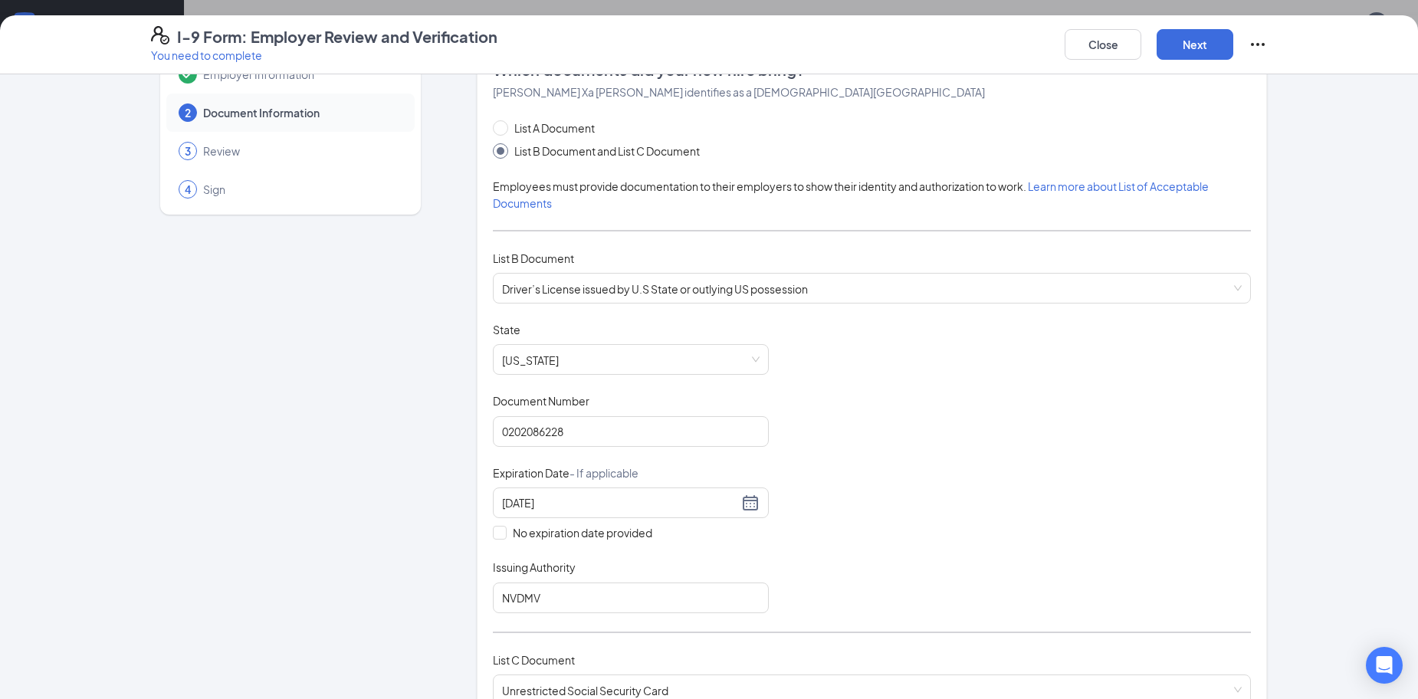
scroll to position [0, 0]
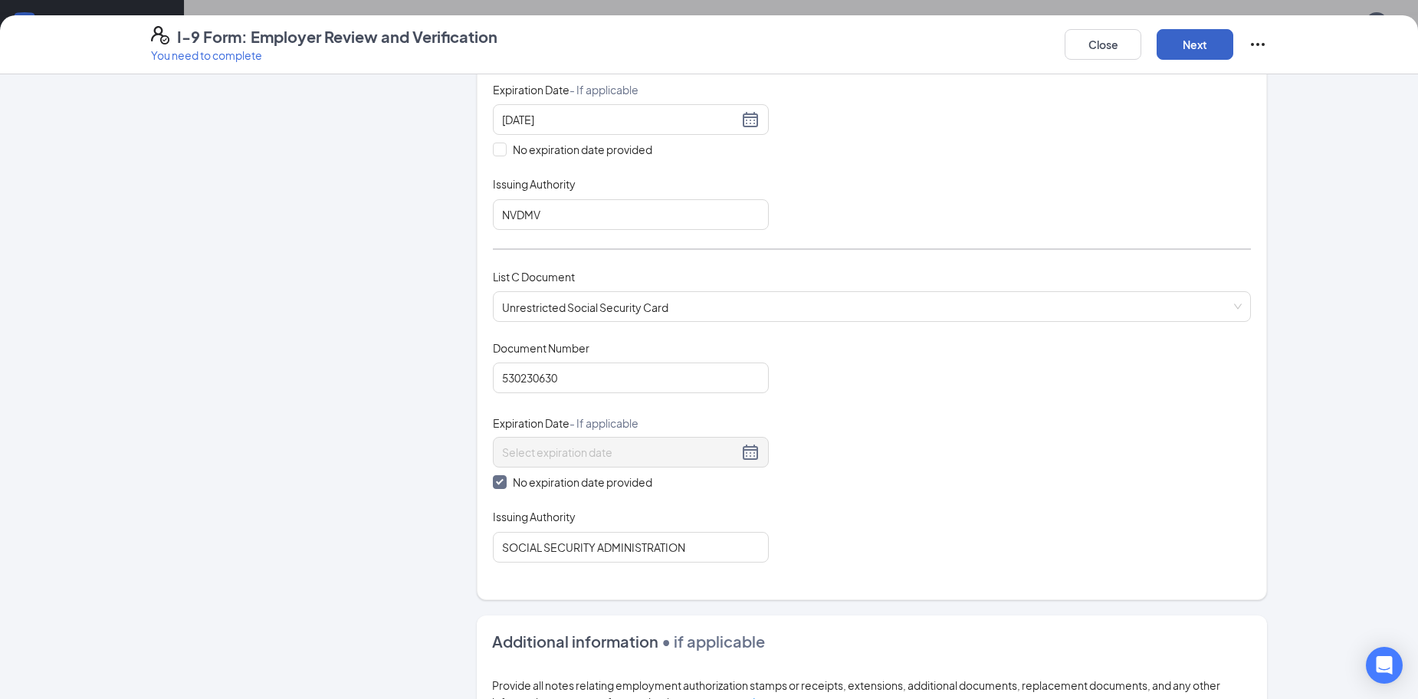
click at [1213, 40] on button "Next" at bounding box center [1195, 44] width 77 height 31
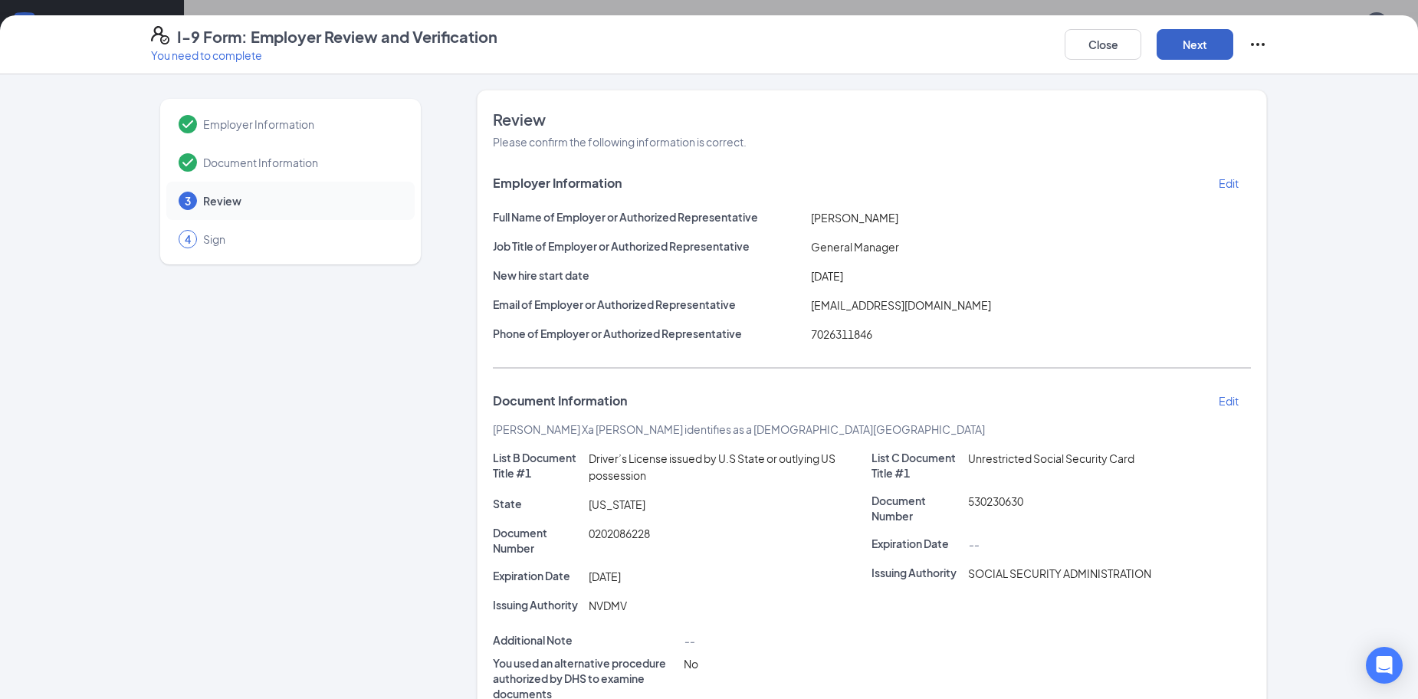
click at [1191, 40] on button "Next" at bounding box center [1195, 44] width 77 height 31
click at [1187, 40] on button "Next" at bounding box center [1195, 44] width 77 height 31
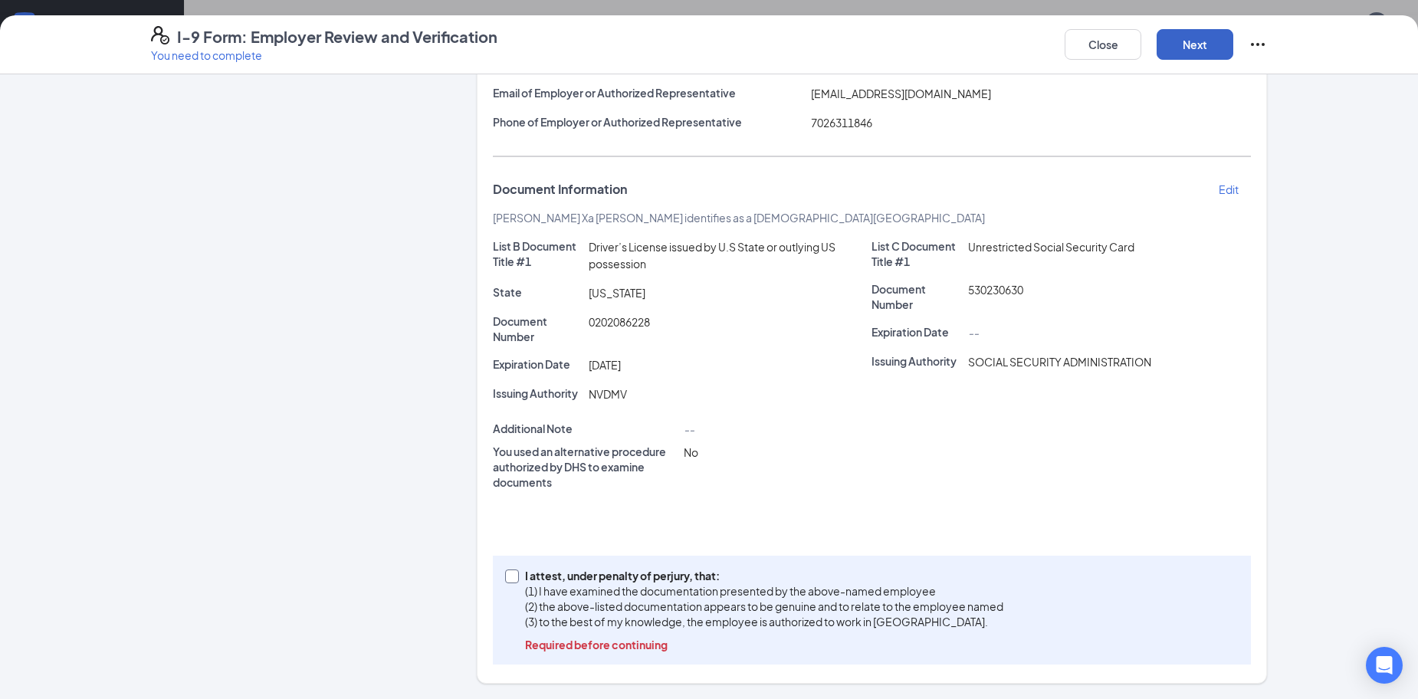
scroll to position [383, 0]
click at [508, 576] on input "I attest, under penalty of [PERSON_NAME], that: (1) I have examined the documen…" at bounding box center [510, 575] width 11 height 11
checkbox input "true"
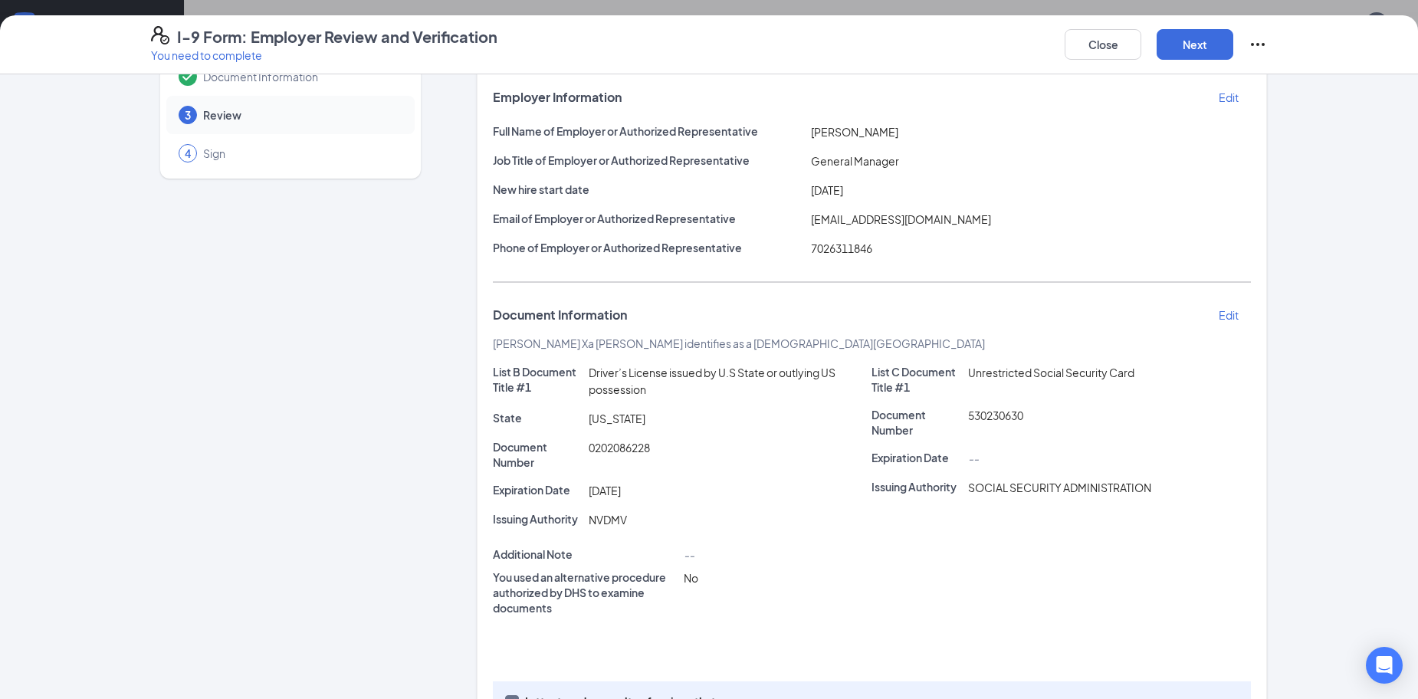
scroll to position [189, 0]
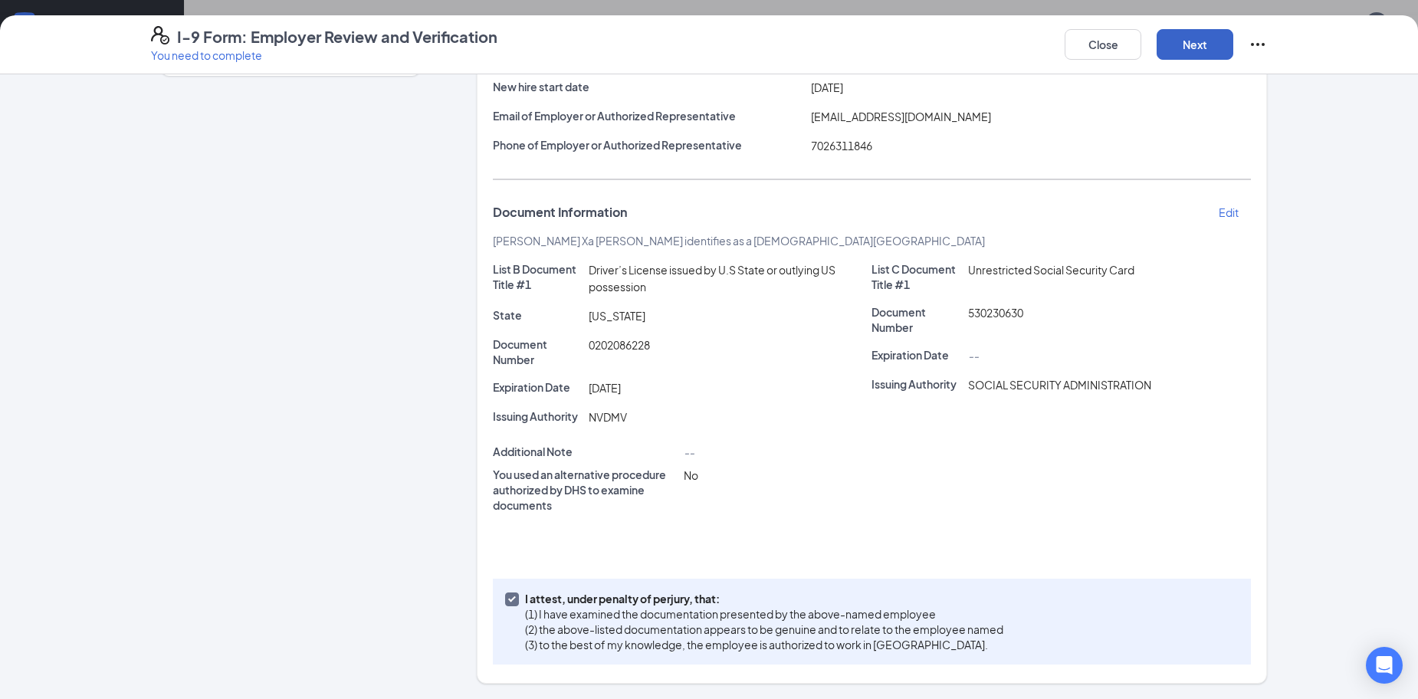
click at [1180, 39] on button "Next" at bounding box center [1195, 44] width 77 height 31
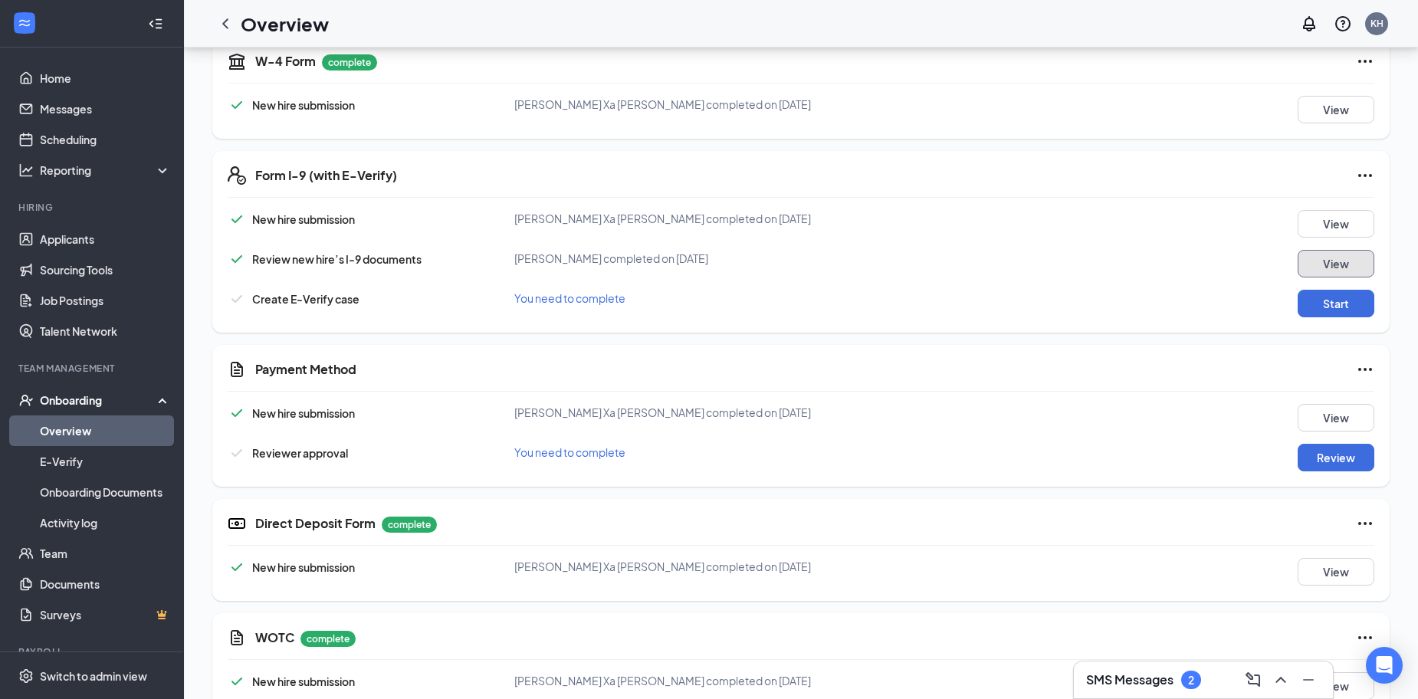
scroll to position [399, 0]
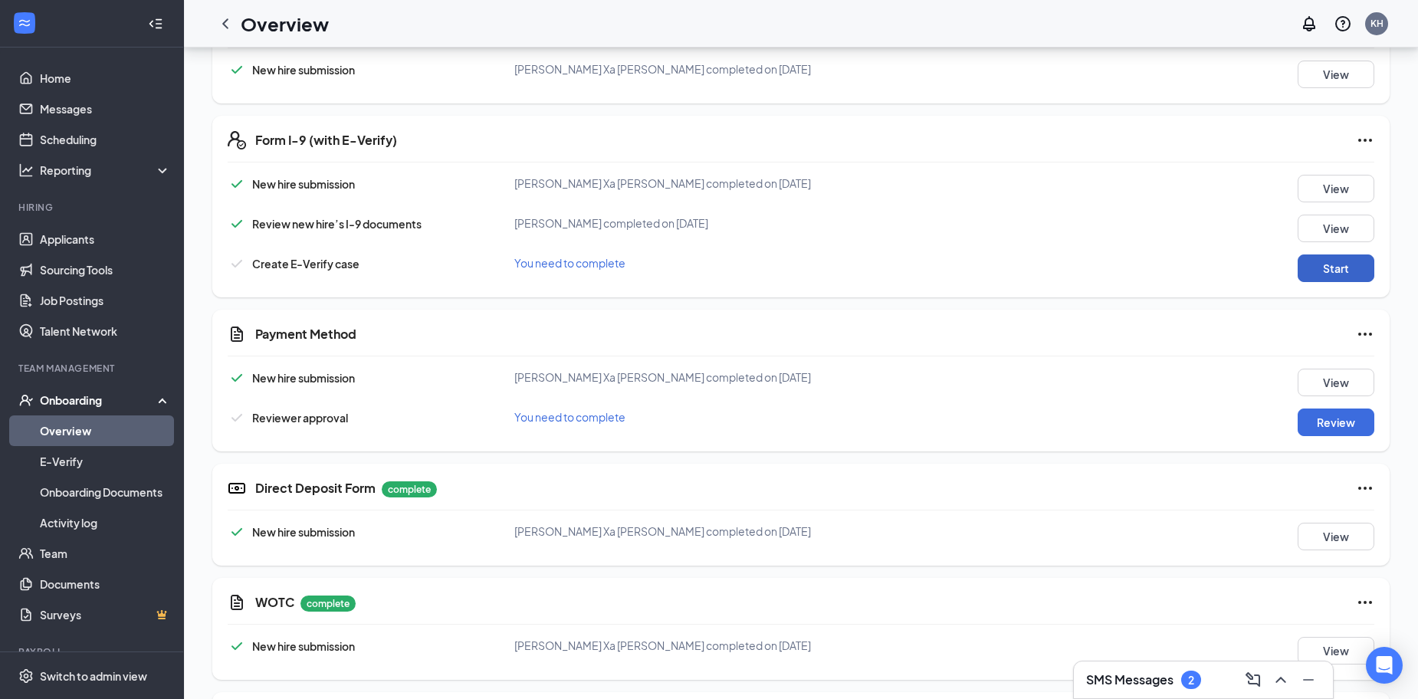
click at [1344, 271] on button "Start" at bounding box center [1336, 268] width 77 height 28
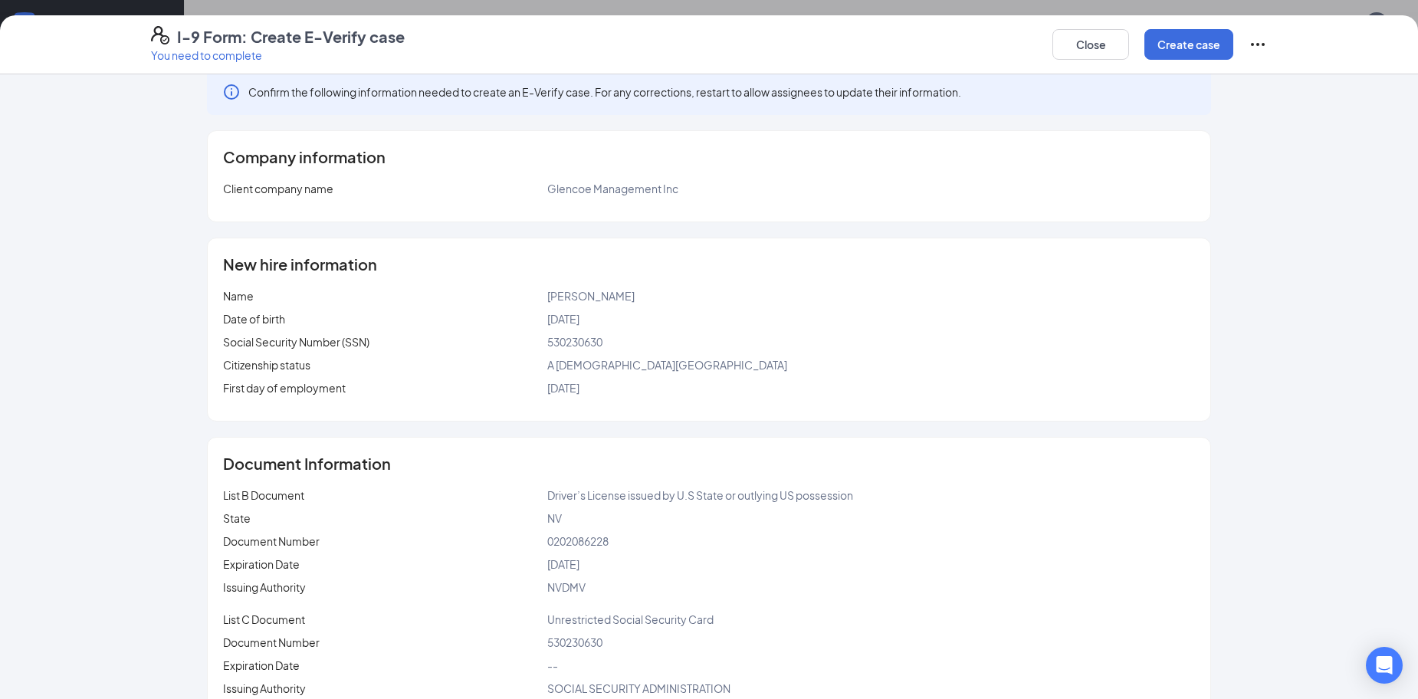
scroll to position [0, 0]
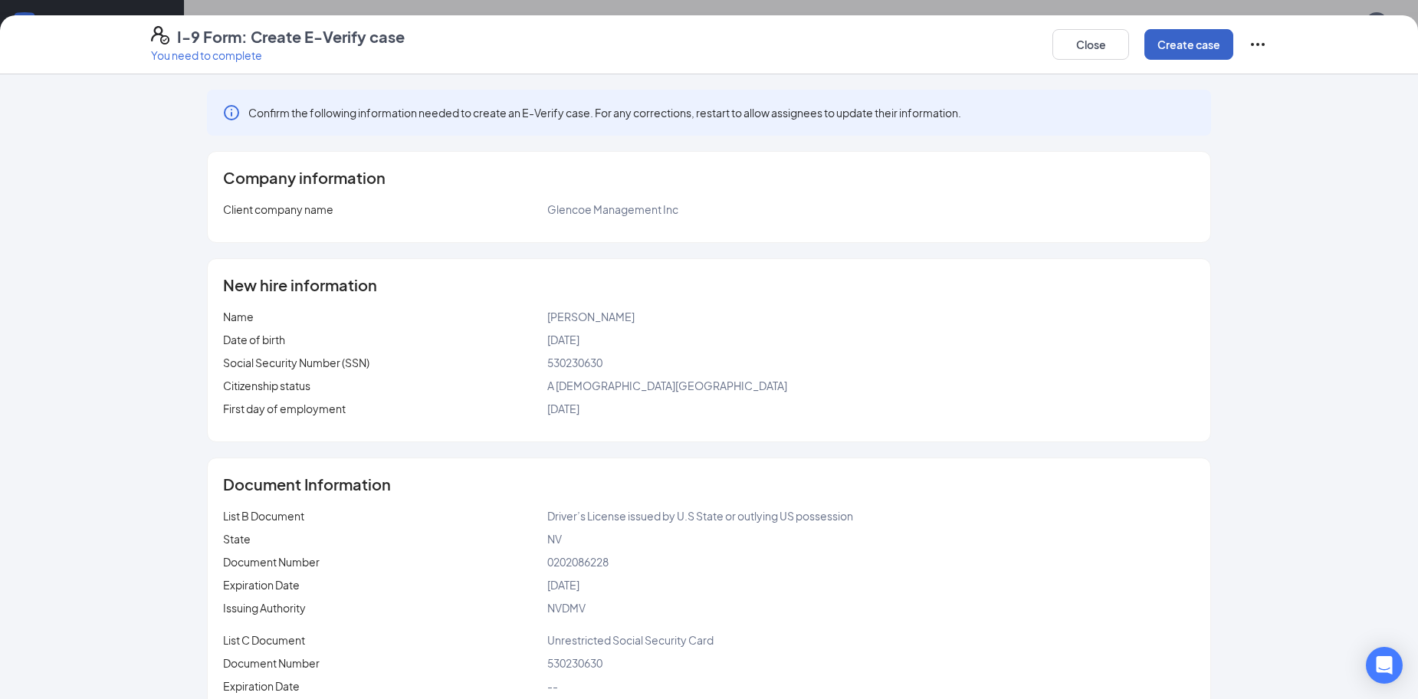
click at [1190, 55] on button "Create case" at bounding box center [1188, 44] width 89 height 31
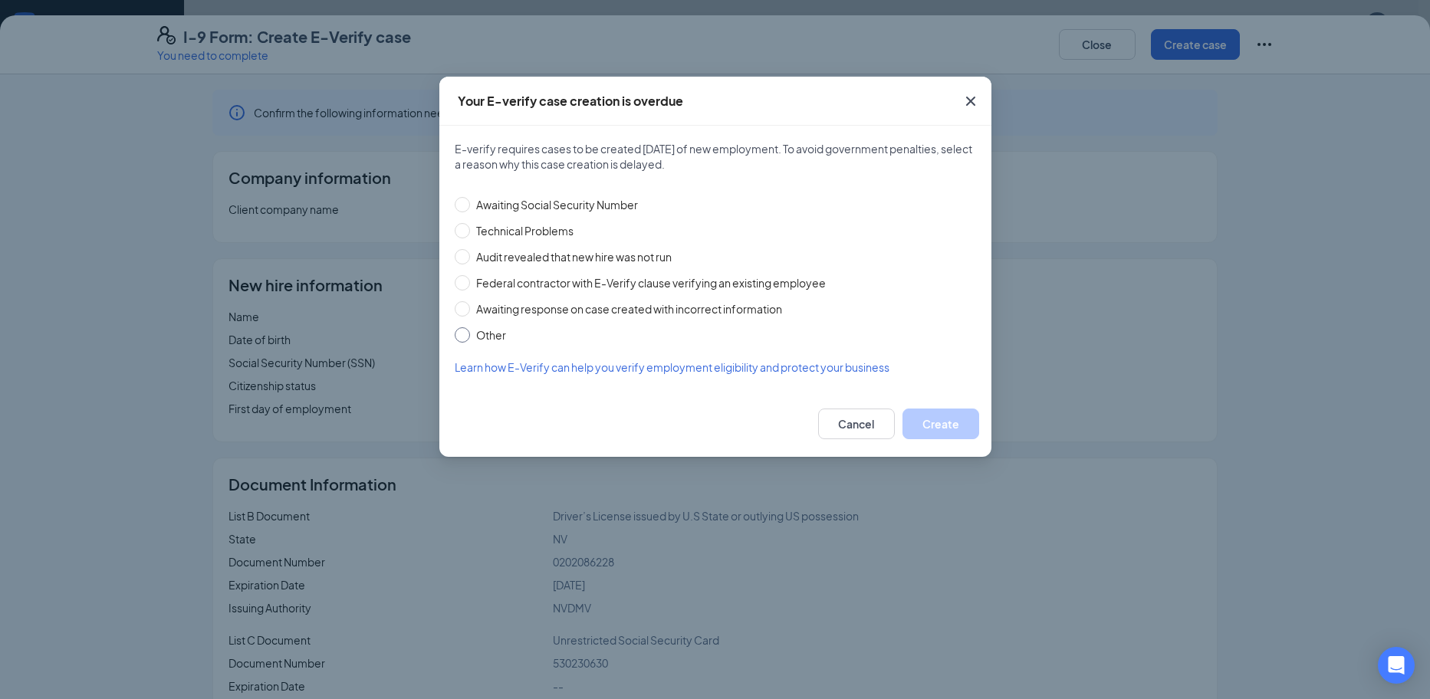
click at [505, 333] on span "Other" at bounding box center [491, 335] width 42 height 17
click at [470, 333] on input "Other" at bounding box center [462, 334] width 15 height 15
radio input "true"
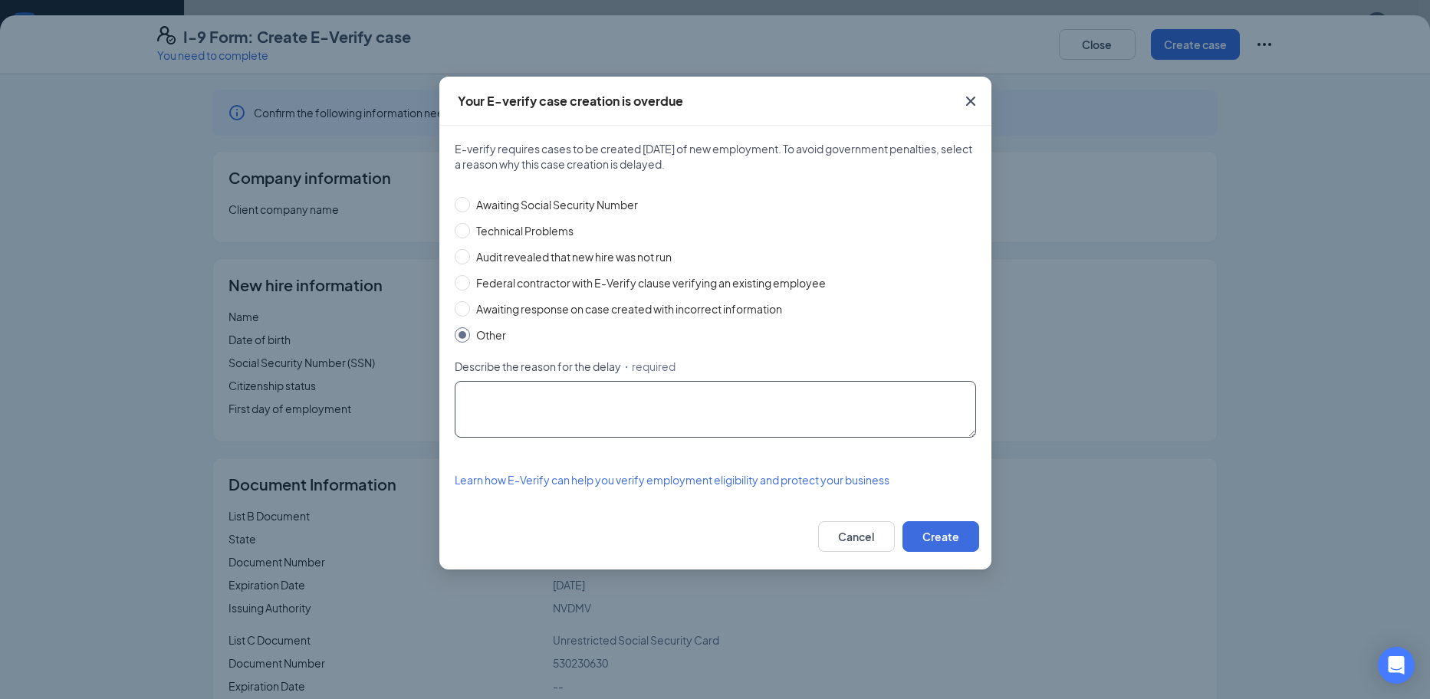
click at [793, 403] on textarea "Describe the reason for the delay ・required" at bounding box center [715, 409] width 521 height 57
type textarea "Did not show social security or [US_STATE][GEOGRAPHIC_DATA]"
click at [967, 532] on button "Create" at bounding box center [940, 536] width 77 height 31
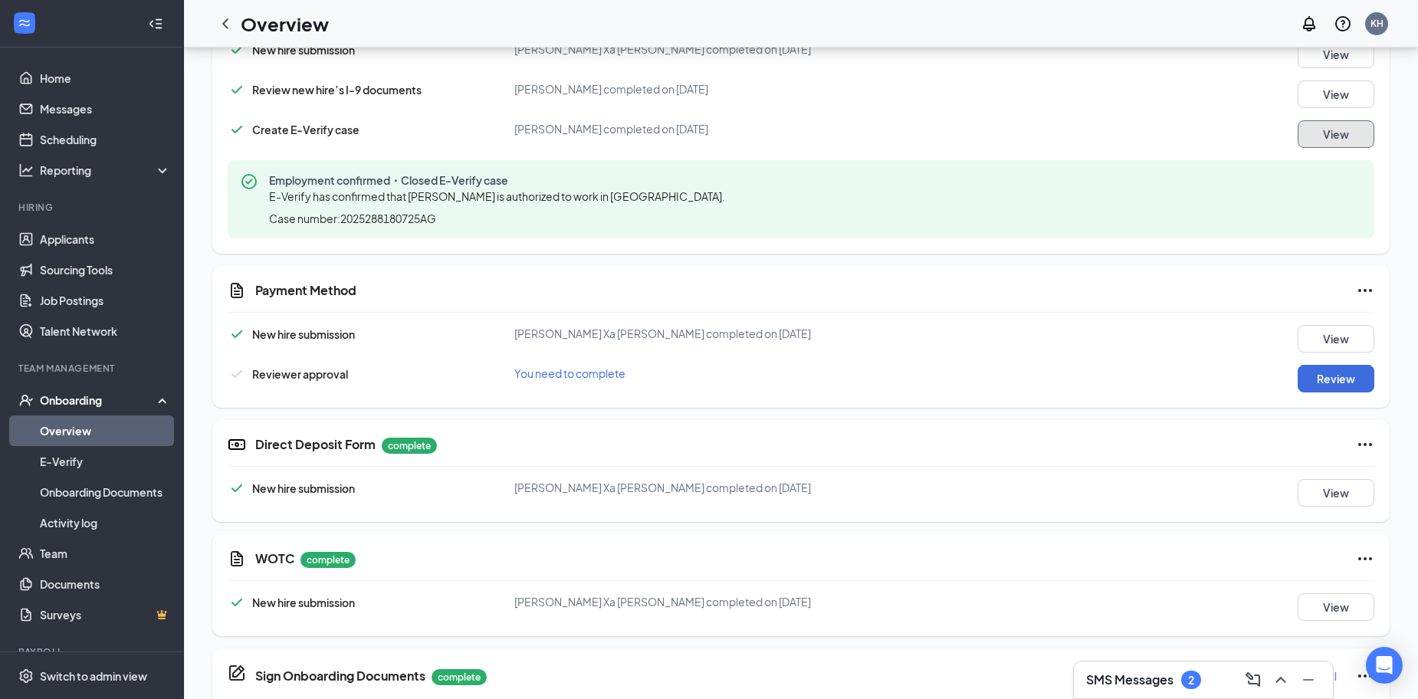
scroll to position [537, 0]
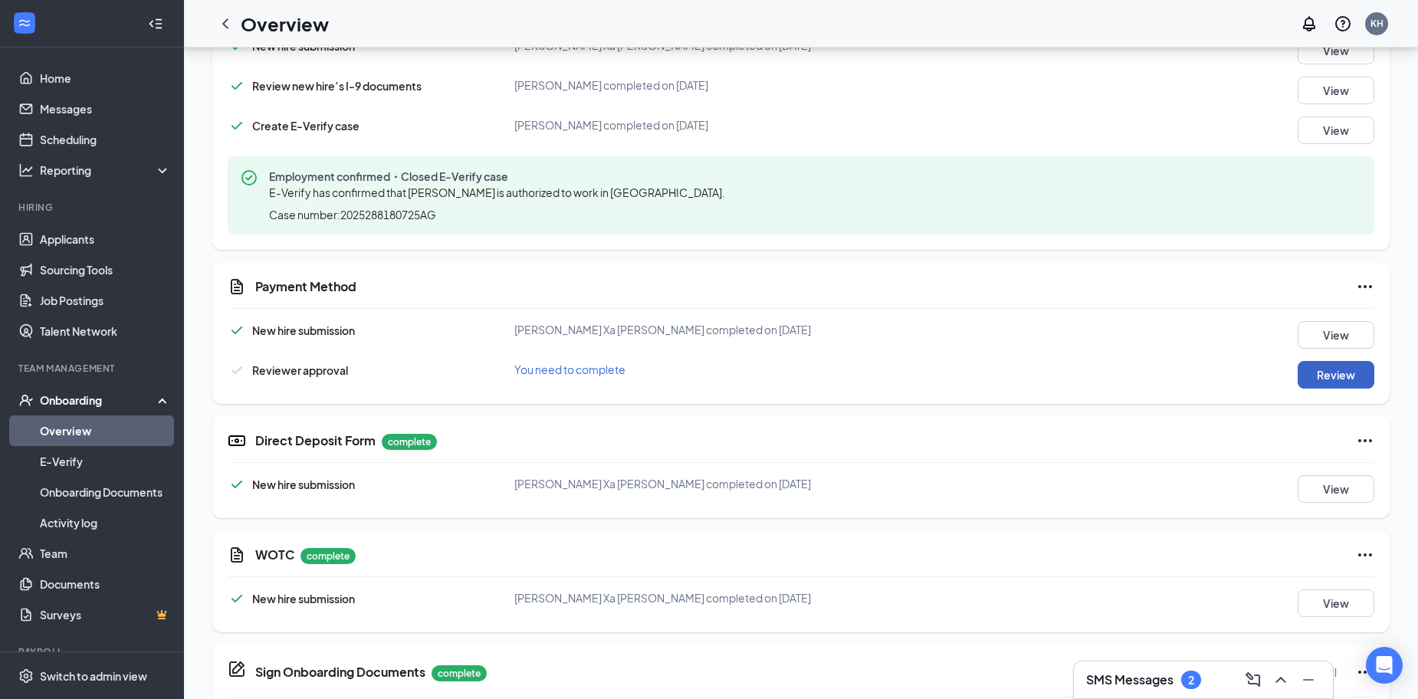
click at [1340, 369] on button "Review" at bounding box center [1336, 375] width 77 height 28
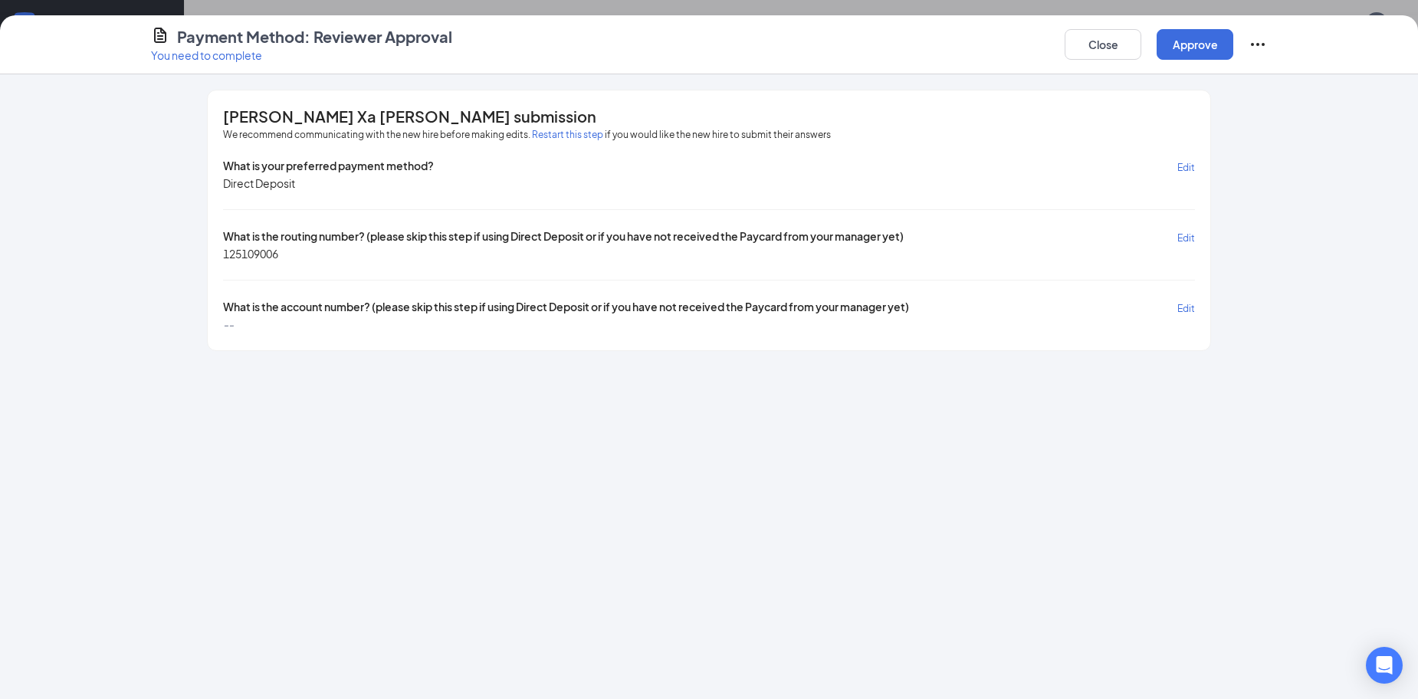
click at [1187, 307] on span "Edit" at bounding box center [1186, 308] width 18 height 11
click at [453, 333] on input "text" at bounding box center [383, 332] width 321 height 25
type input "10888896791"
click at [1176, 309] on span "Save" at bounding box center [1184, 308] width 21 height 11
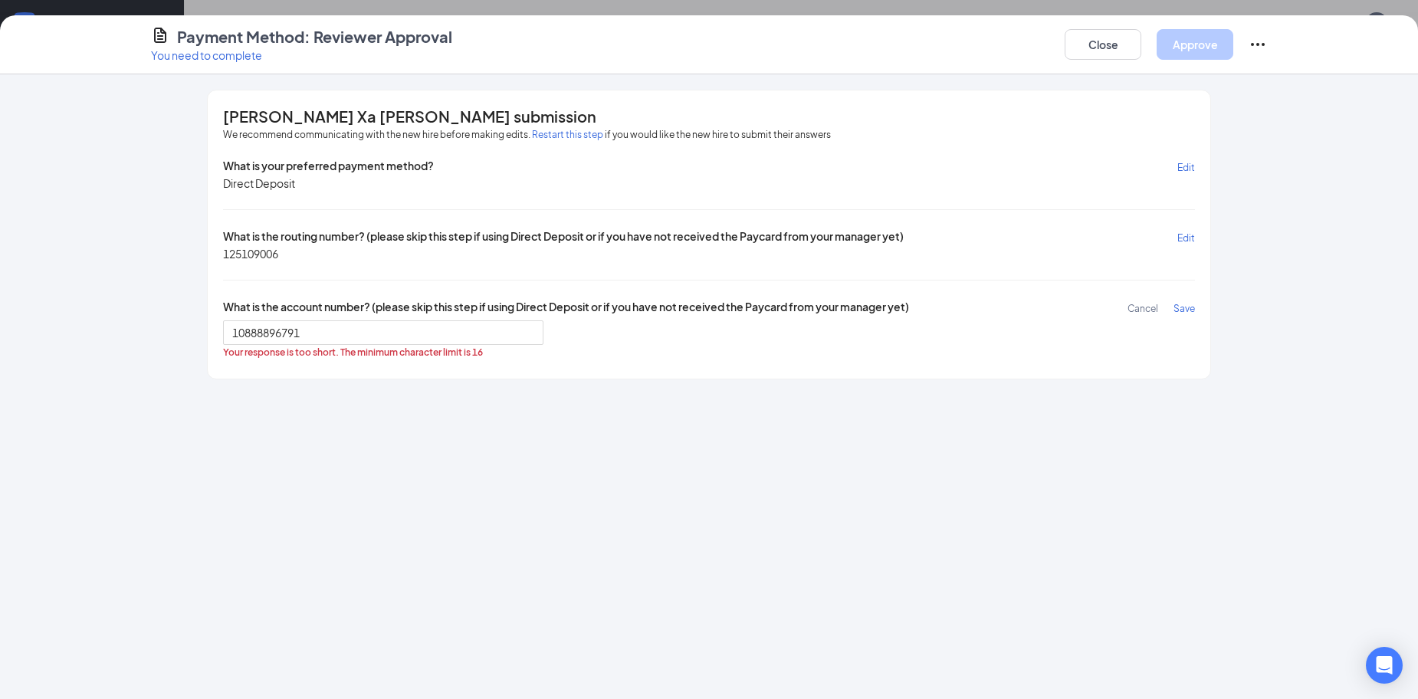
click at [1133, 310] on span "Cancel" at bounding box center [1143, 308] width 31 height 11
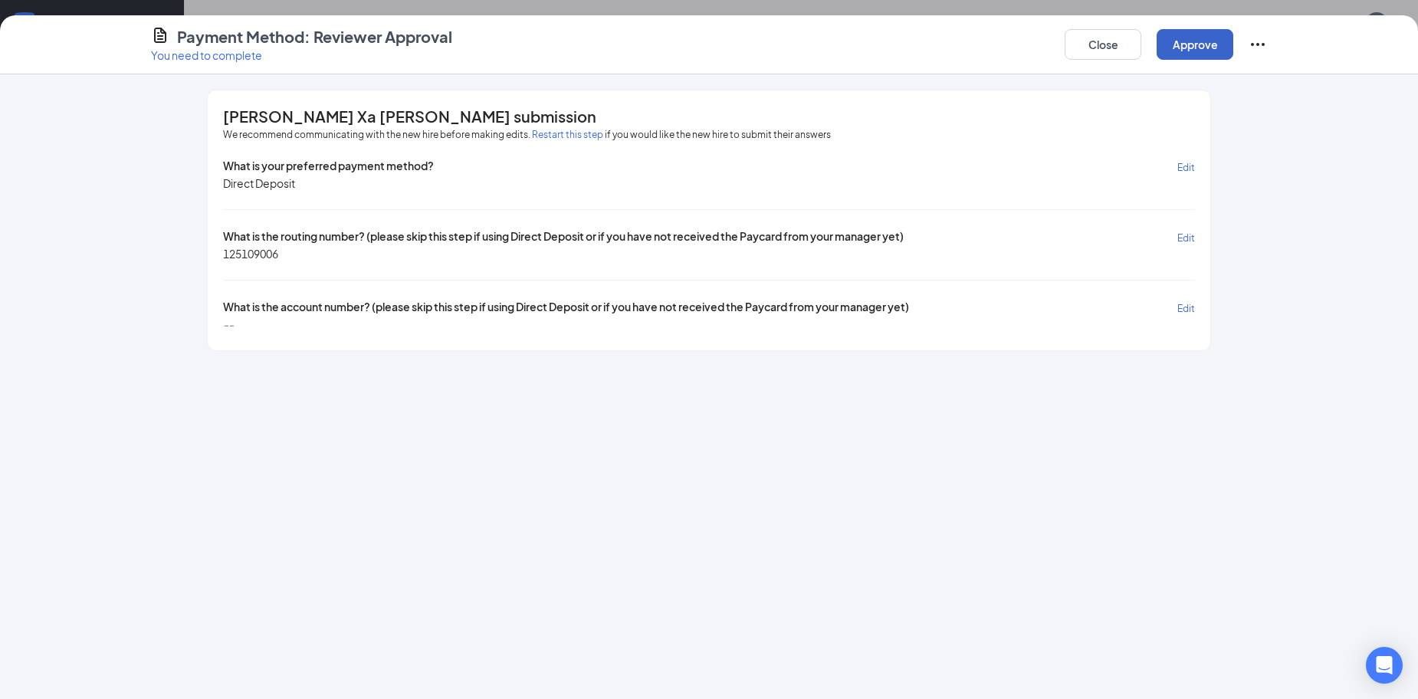
click at [1182, 36] on button "Approve" at bounding box center [1195, 44] width 77 height 31
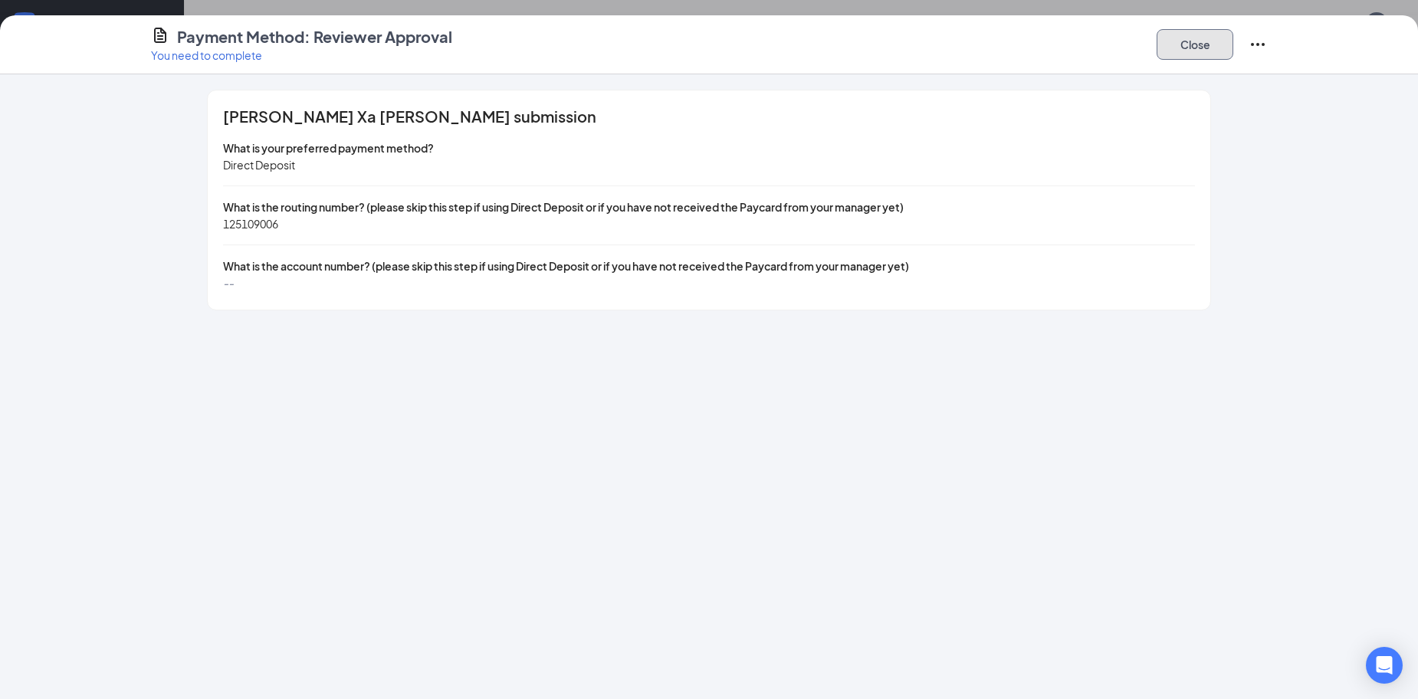
click at [1195, 44] on button "Close" at bounding box center [1195, 44] width 77 height 31
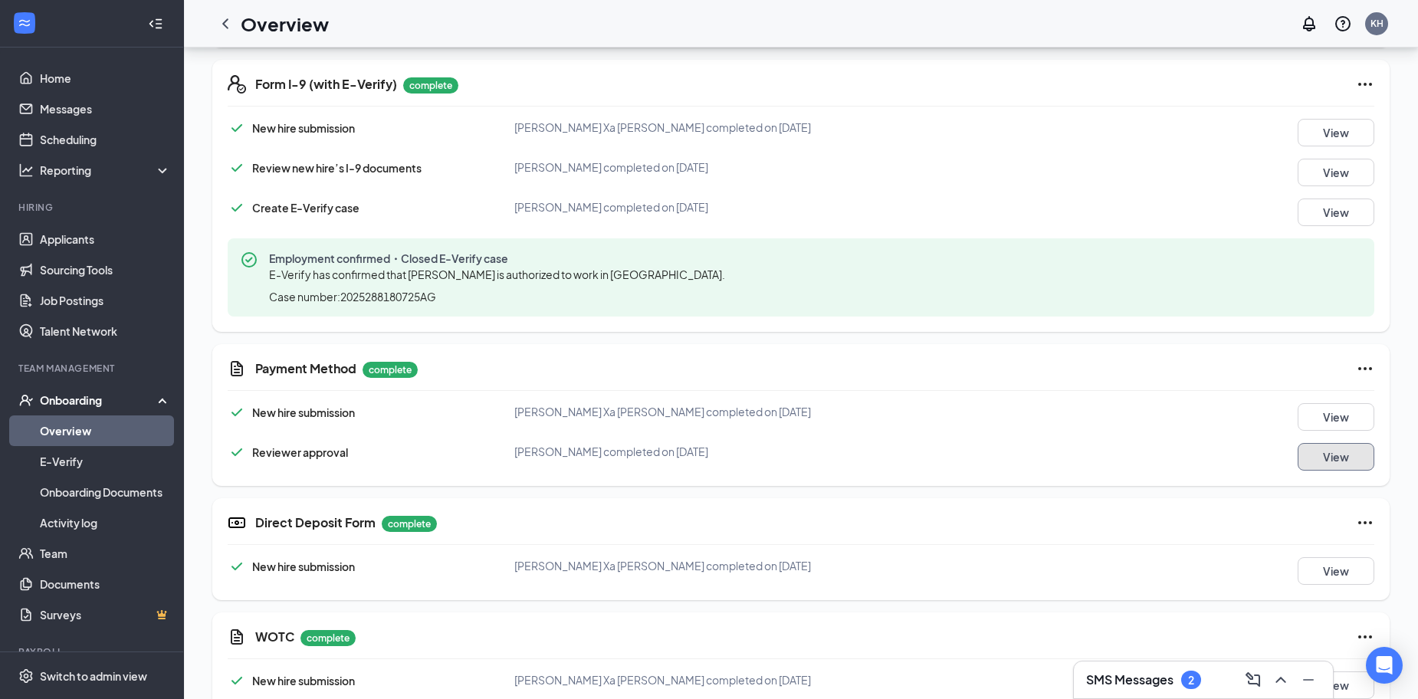
scroll to position [153, 0]
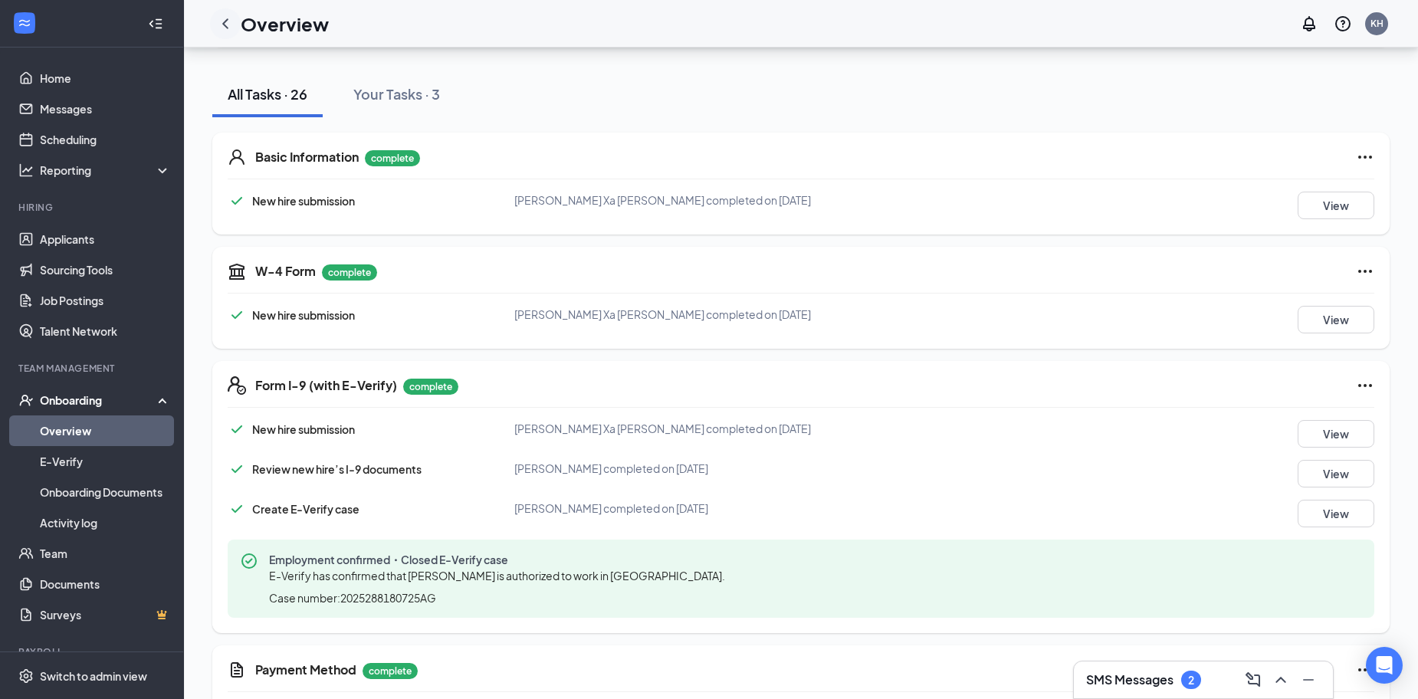
click at [227, 23] on icon "ChevronLeft" at bounding box center [225, 24] width 18 height 18
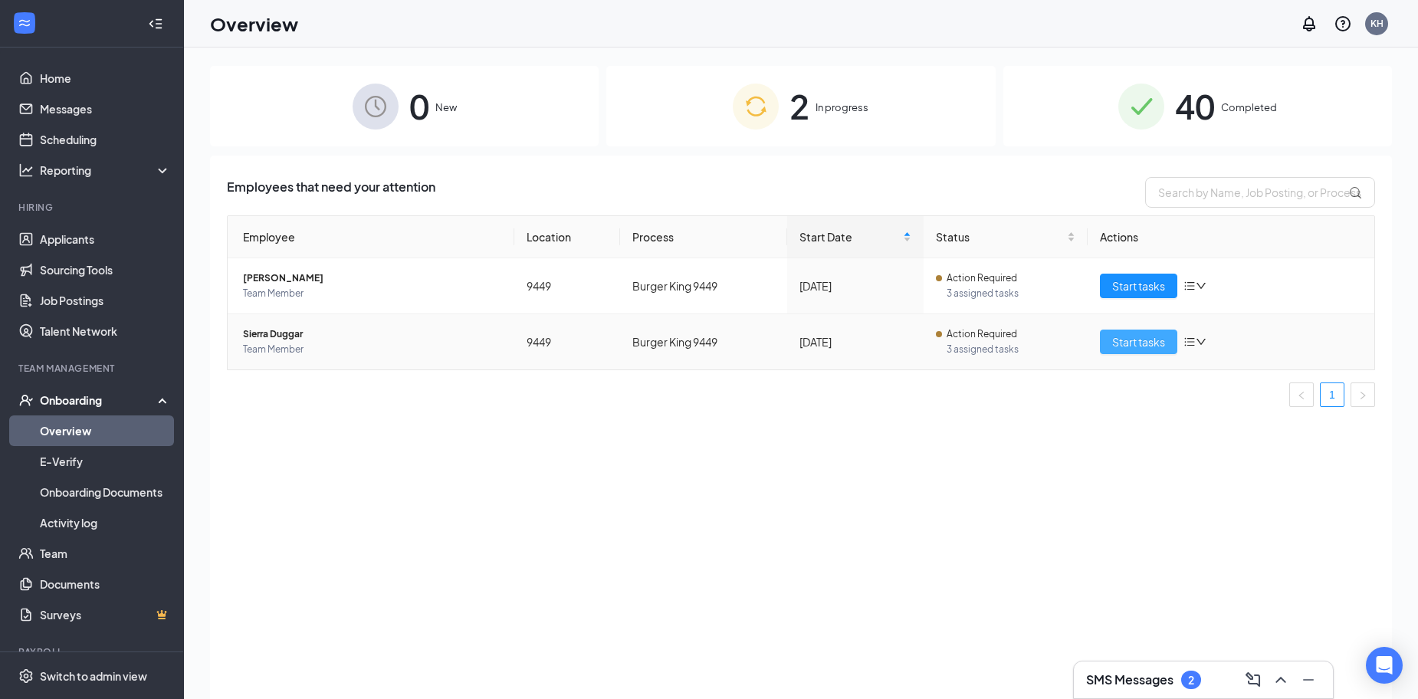
click at [1129, 341] on span "Start tasks" at bounding box center [1138, 341] width 53 height 17
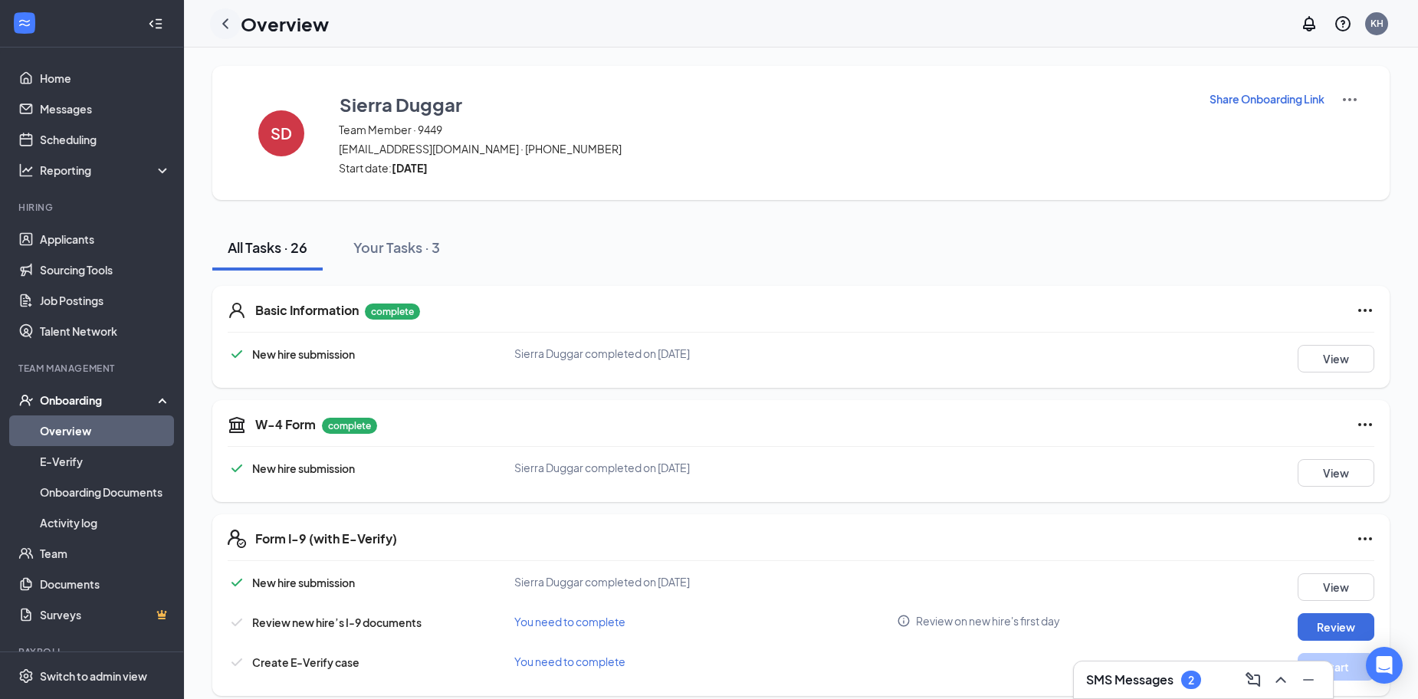
click at [232, 18] on icon "ChevronLeft" at bounding box center [225, 24] width 18 height 18
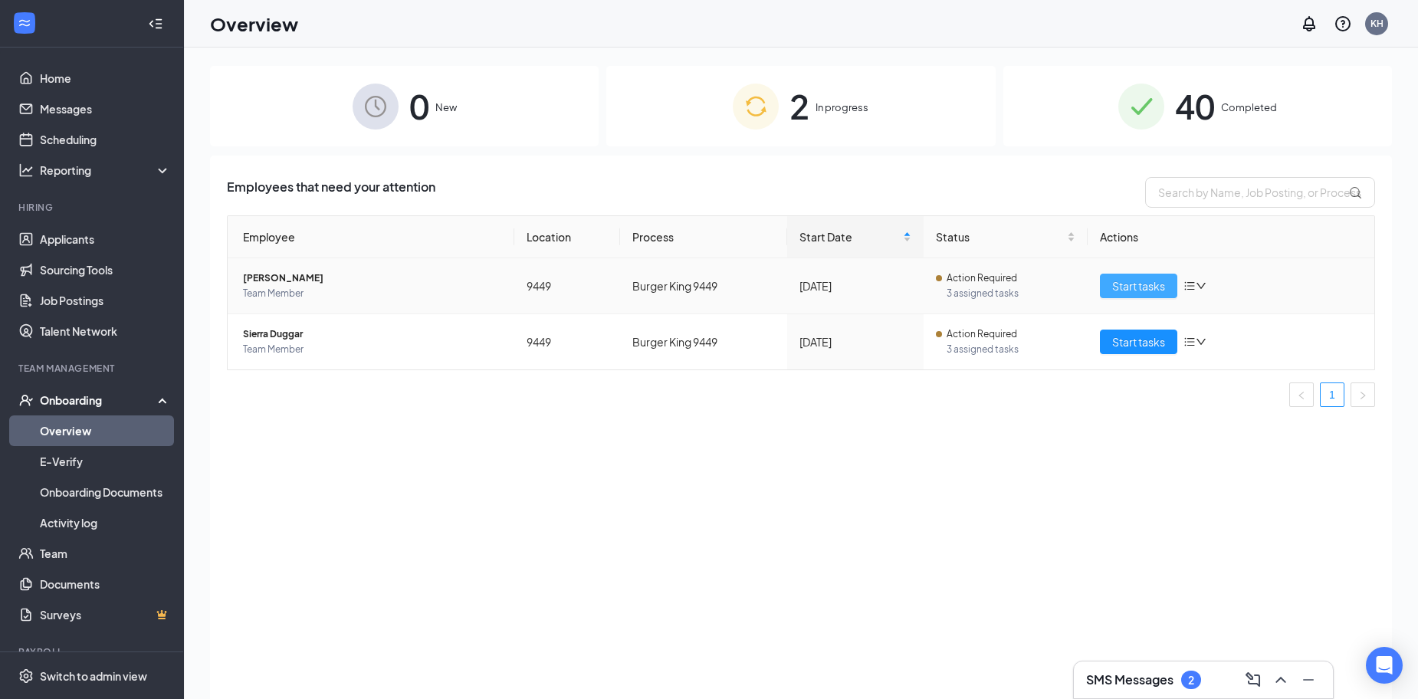
click at [1154, 287] on span "Start tasks" at bounding box center [1138, 285] width 53 height 17
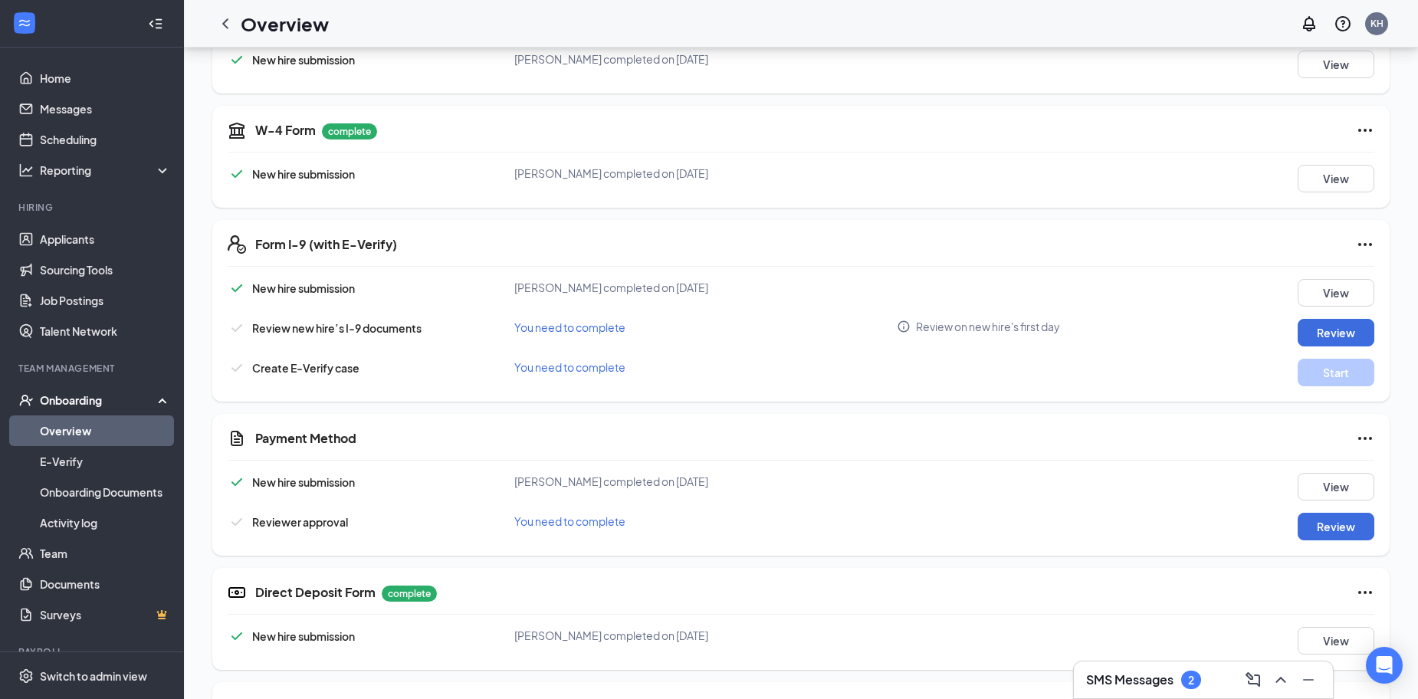
scroll to position [307, 0]
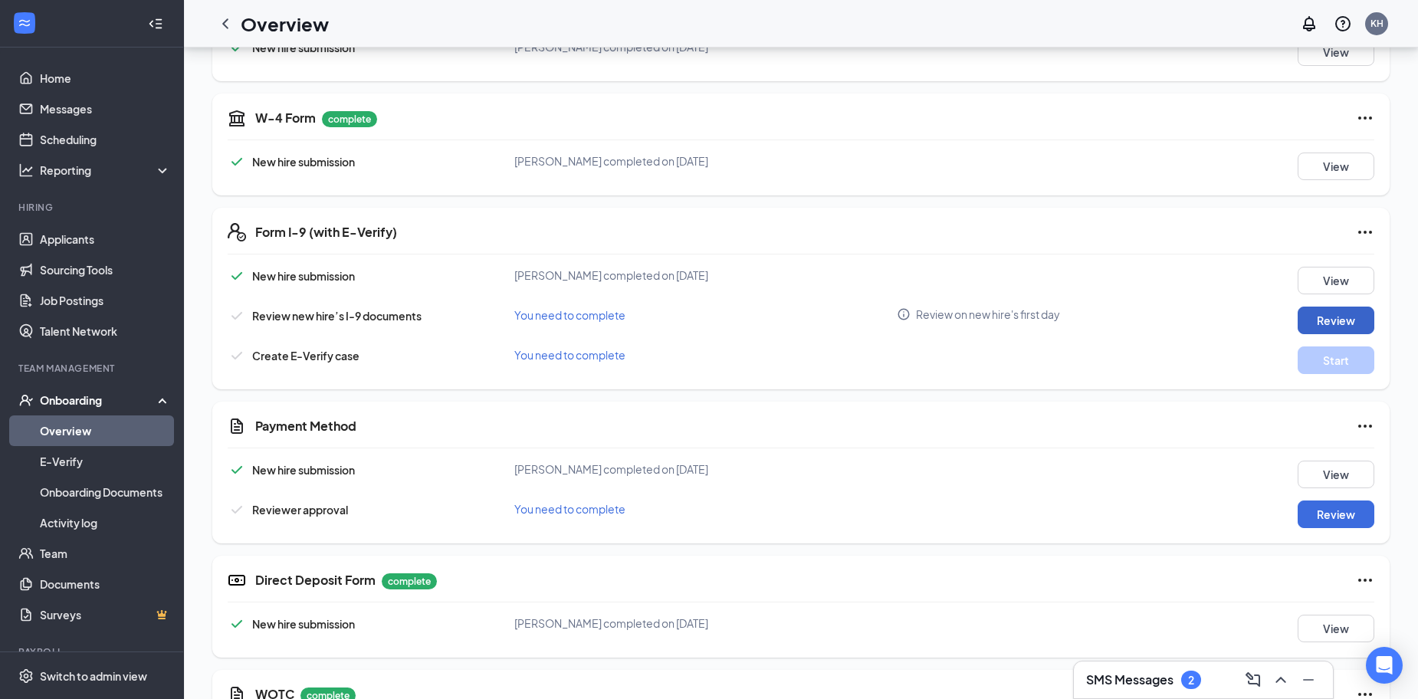
click at [1319, 323] on button "Review" at bounding box center [1336, 321] width 77 height 28
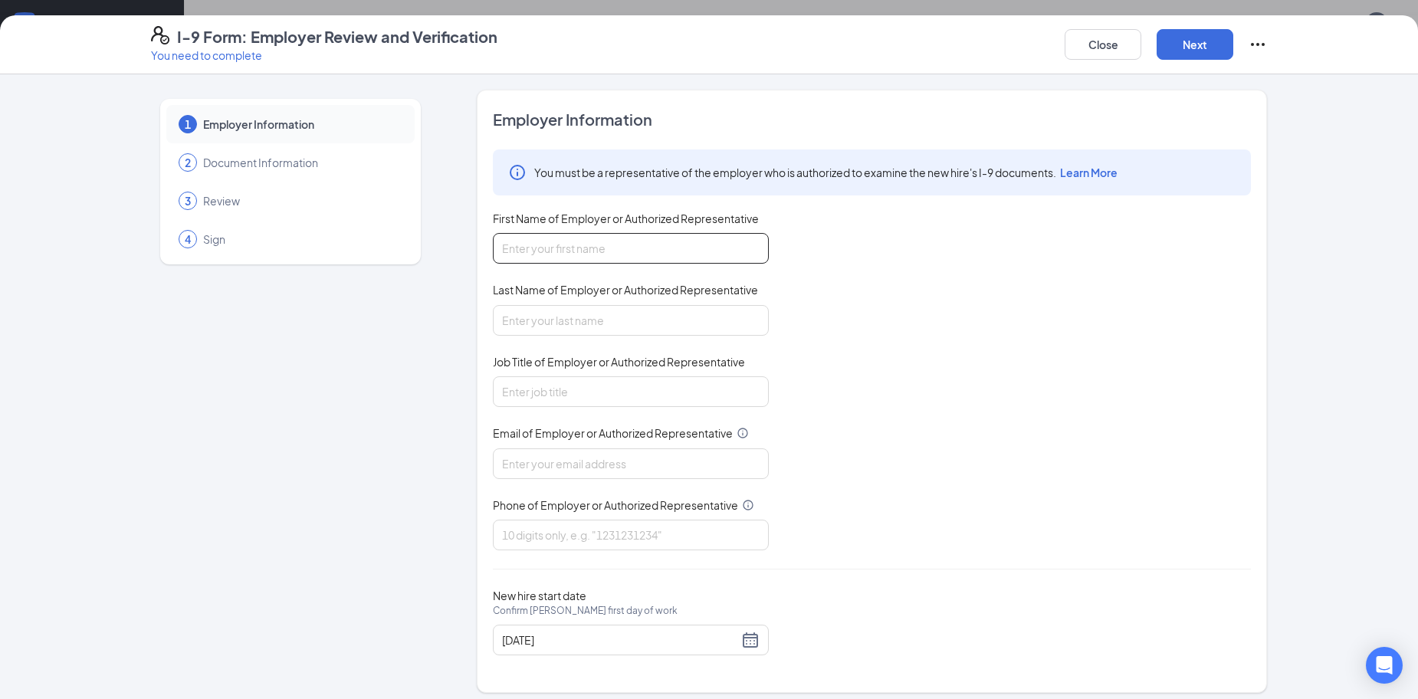
click at [722, 247] on input "First Name of Employer or Authorized Representative" at bounding box center [631, 248] width 276 height 31
type input "[PERSON_NAME]"
type input "Store Manager"
type input "[EMAIL_ADDRESS][DOMAIN_NAME]"
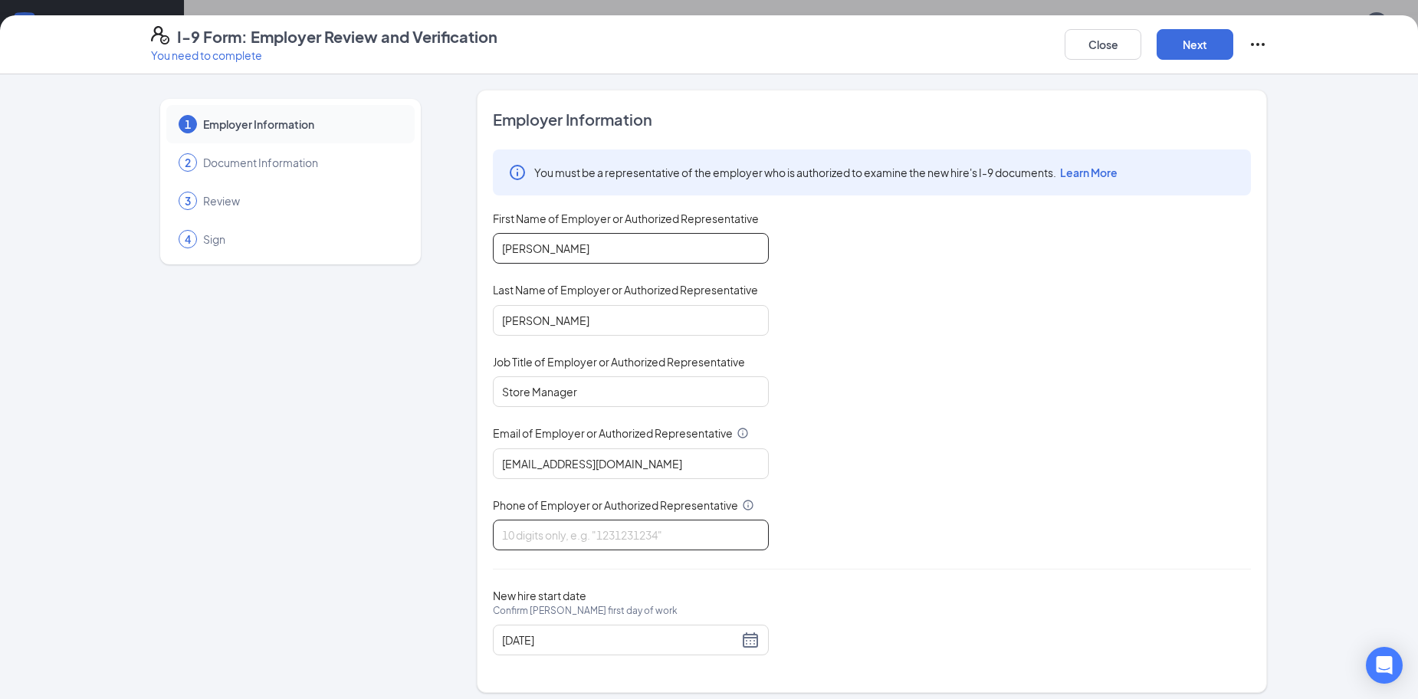
type input "7026311846"
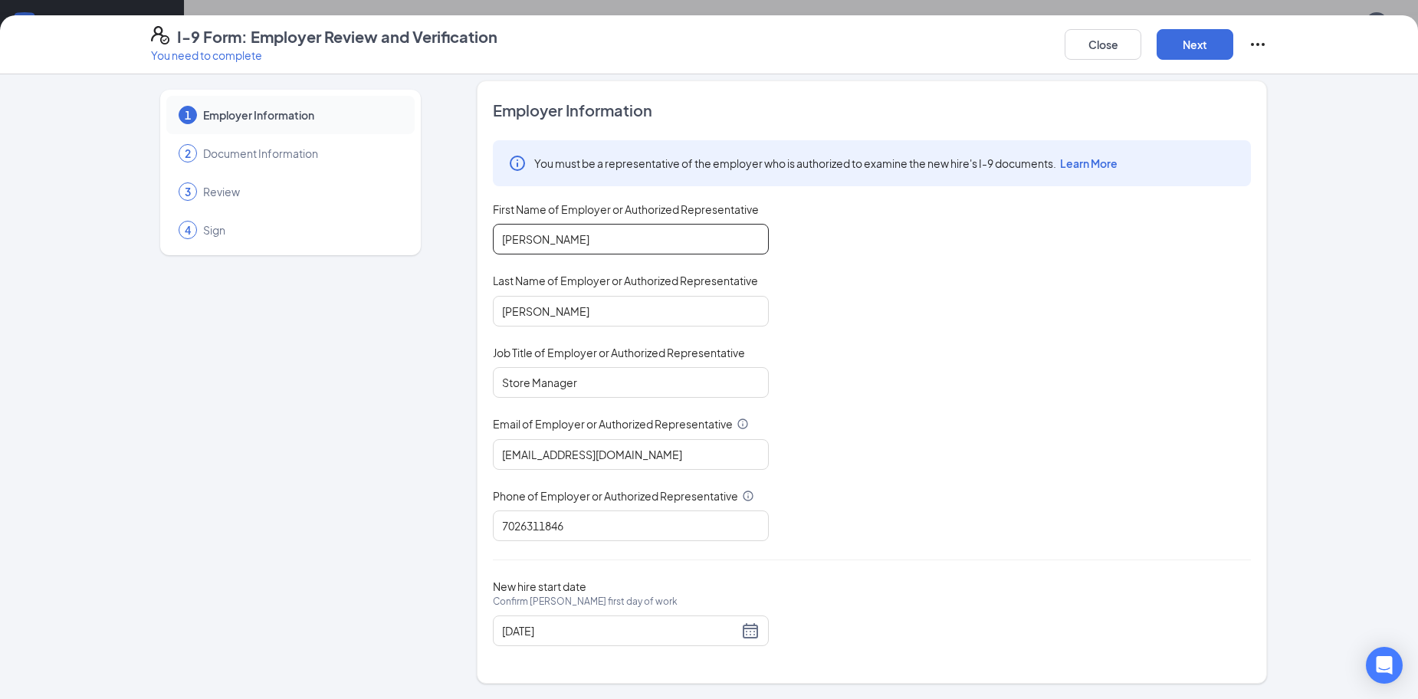
scroll to position [77, 0]
click at [1180, 38] on button "Next" at bounding box center [1195, 44] width 77 height 31
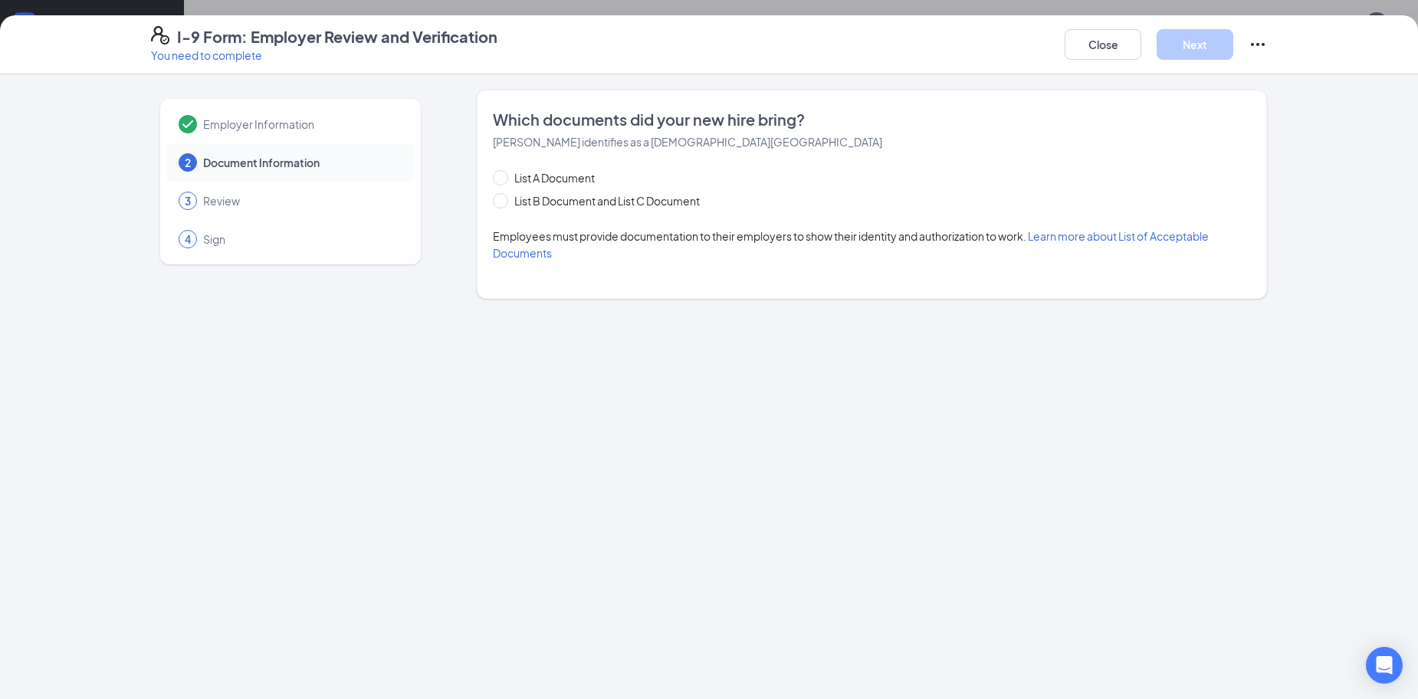
scroll to position [0, 0]
click at [533, 201] on span "List B Document and List C Document" at bounding box center [607, 200] width 198 height 17
click at [504, 201] on input "List B Document and List C Document" at bounding box center [498, 198] width 11 height 11
radio input "true"
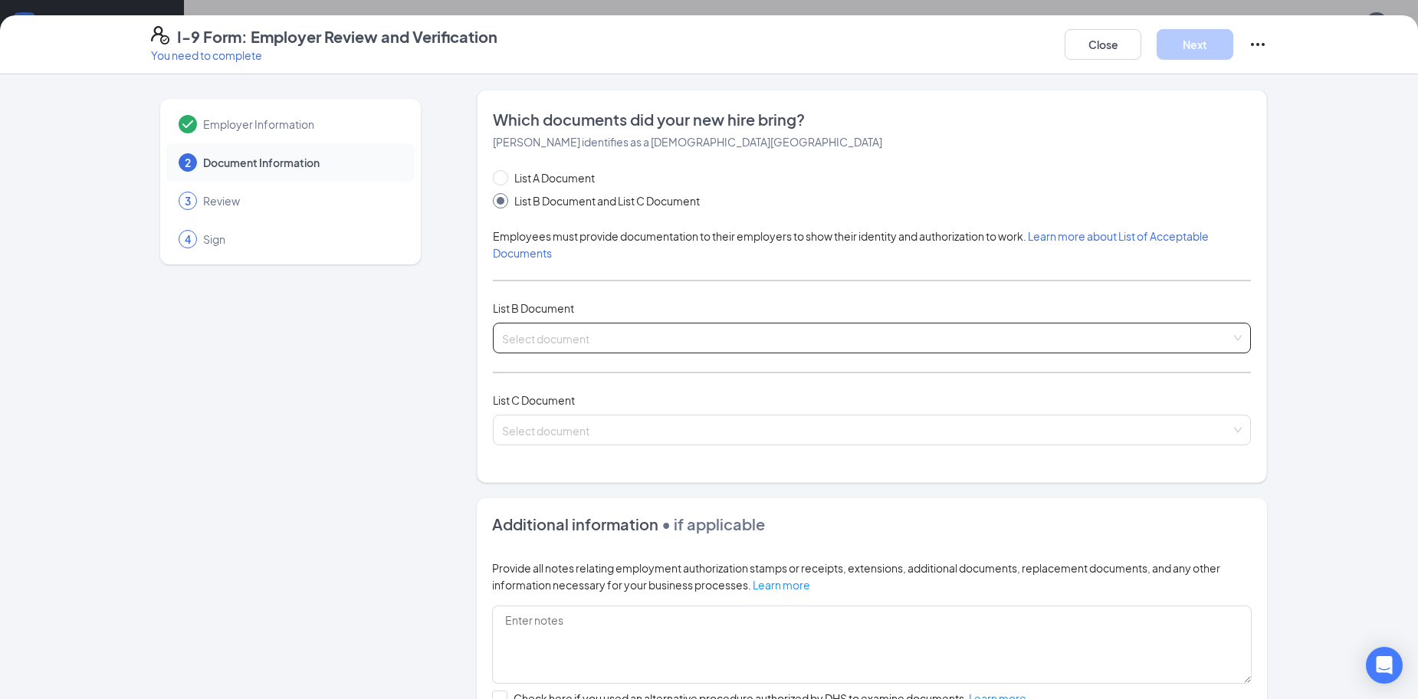
click at [588, 345] on input "search" at bounding box center [866, 334] width 729 height 23
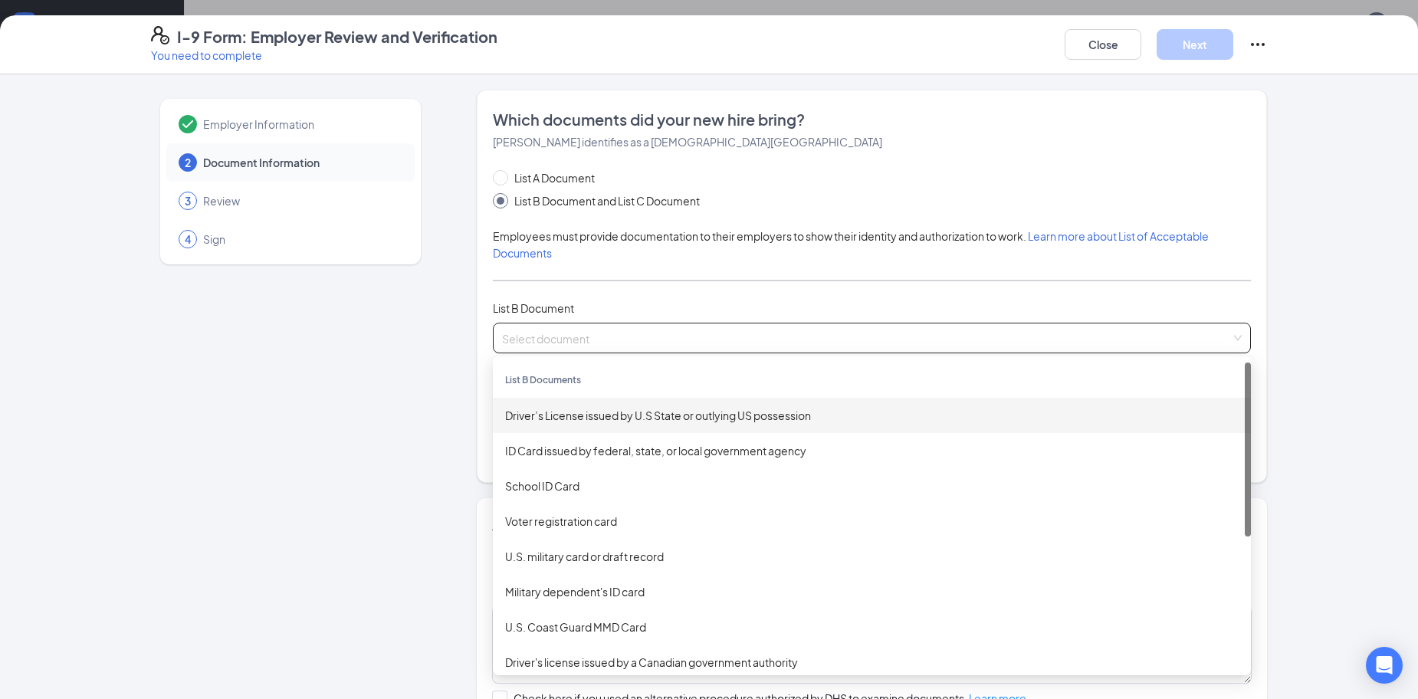
click at [621, 412] on div "Driver’s License issued by U.S State or outlying US possession" at bounding box center [872, 415] width 734 height 17
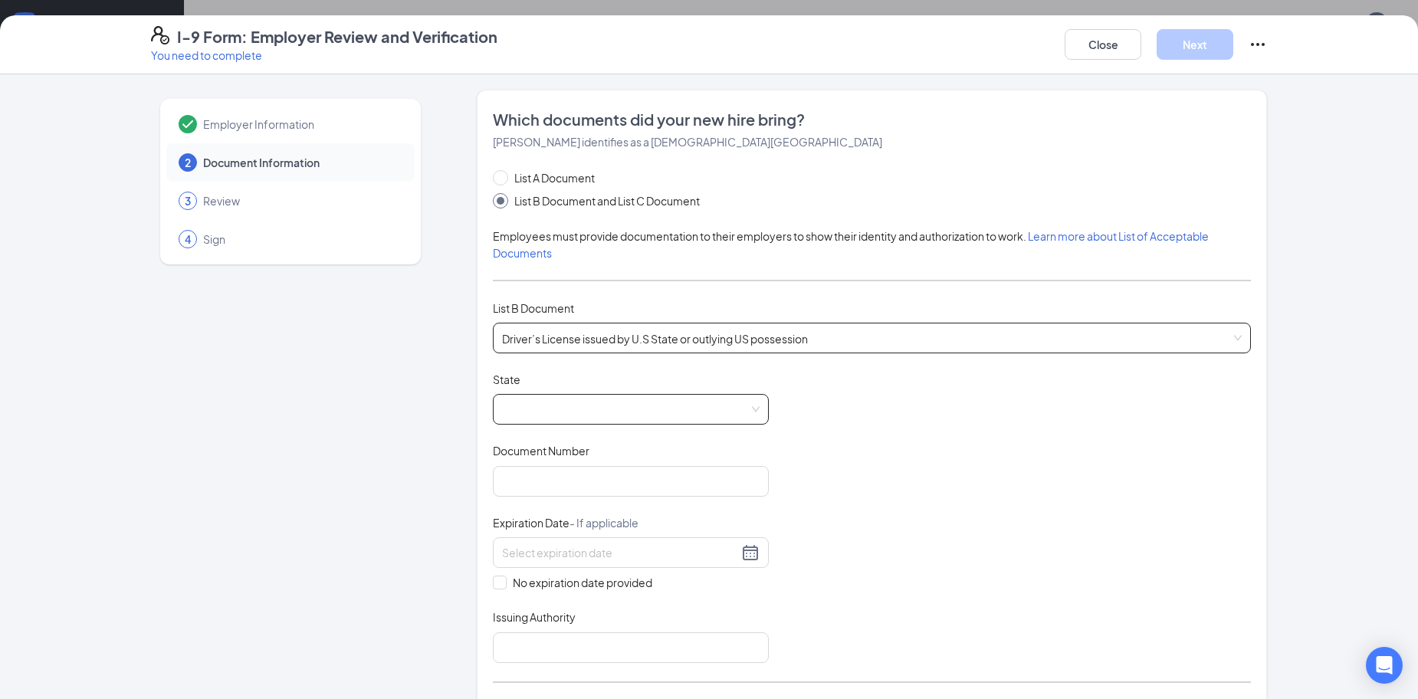
click at [593, 402] on span at bounding box center [631, 409] width 258 height 29
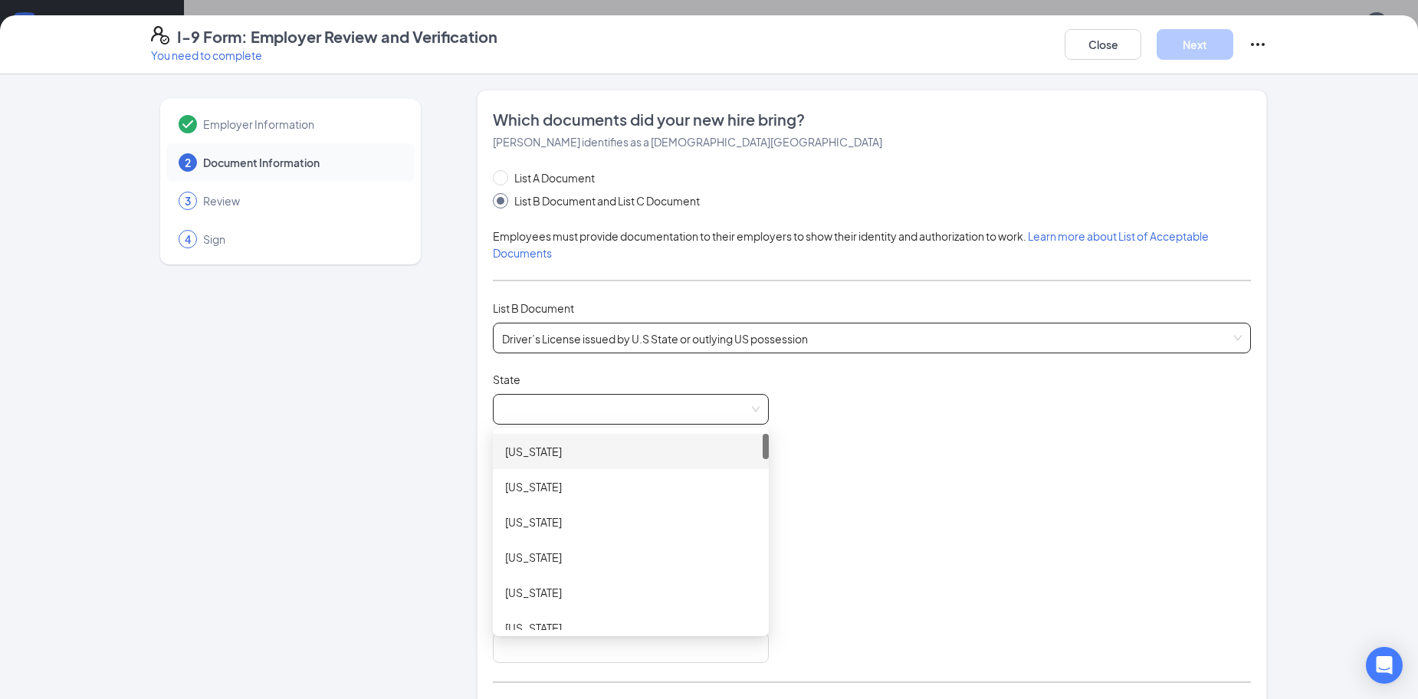
click at [628, 348] on span "Driver’s License issued by U.S State or outlying US possession" at bounding box center [872, 337] width 740 height 29
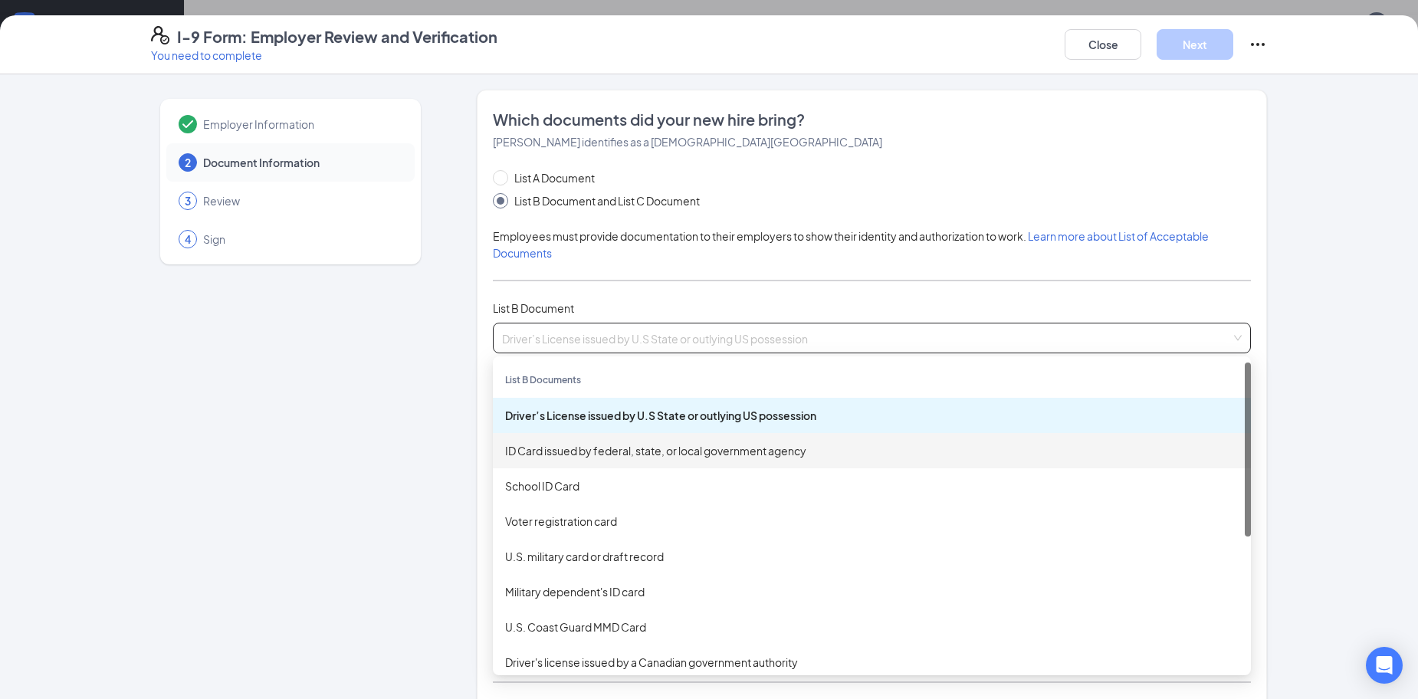
click at [599, 458] on div "ID Card issued by federal, state, or local government agency" at bounding box center [872, 450] width 734 height 17
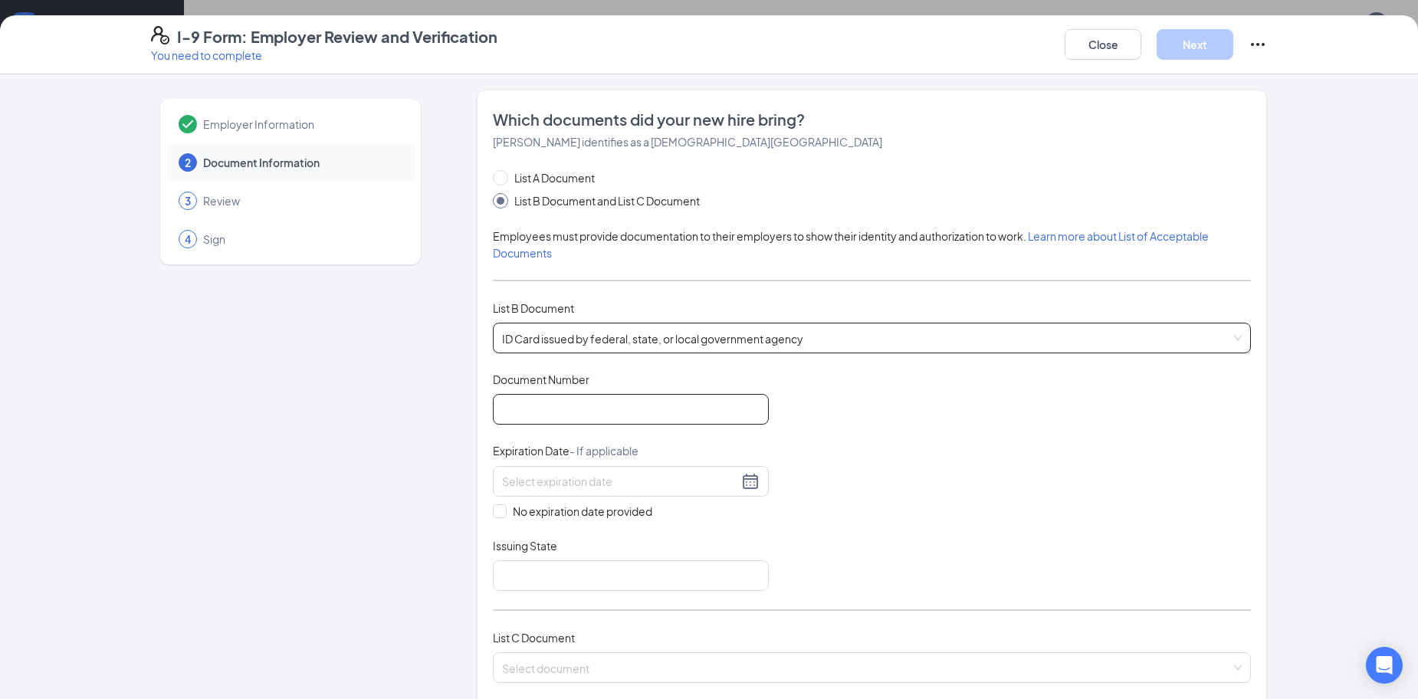
click at [602, 403] on input "Document Number" at bounding box center [631, 409] width 276 height 31
type input "1504046104"
click at [604, 488] on input at bounding box center [620, 481] width 236 height 17
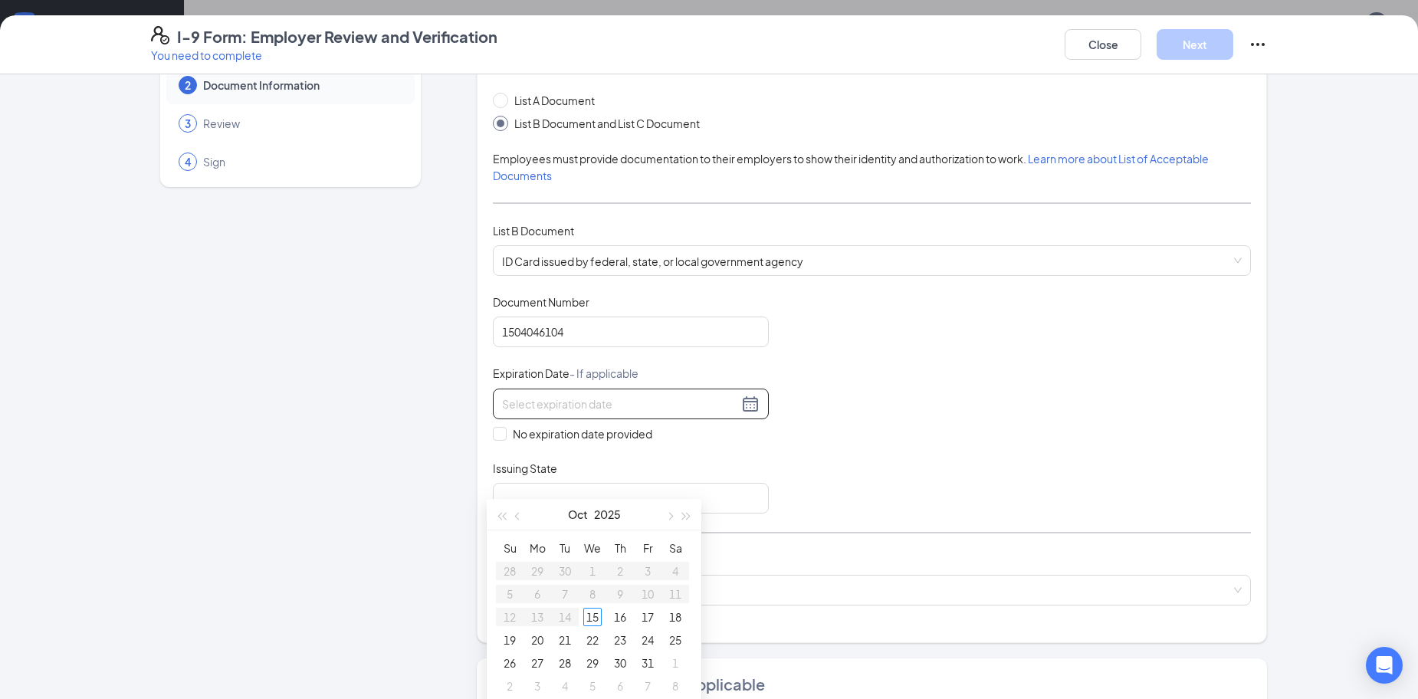
scroll to position [77, 0]
click at [742, 410] on div at bounding box center [631, 405] width 258 height 18
click at [683, 518] on span "button" at bounding box center [687, 517] width 8 height 8
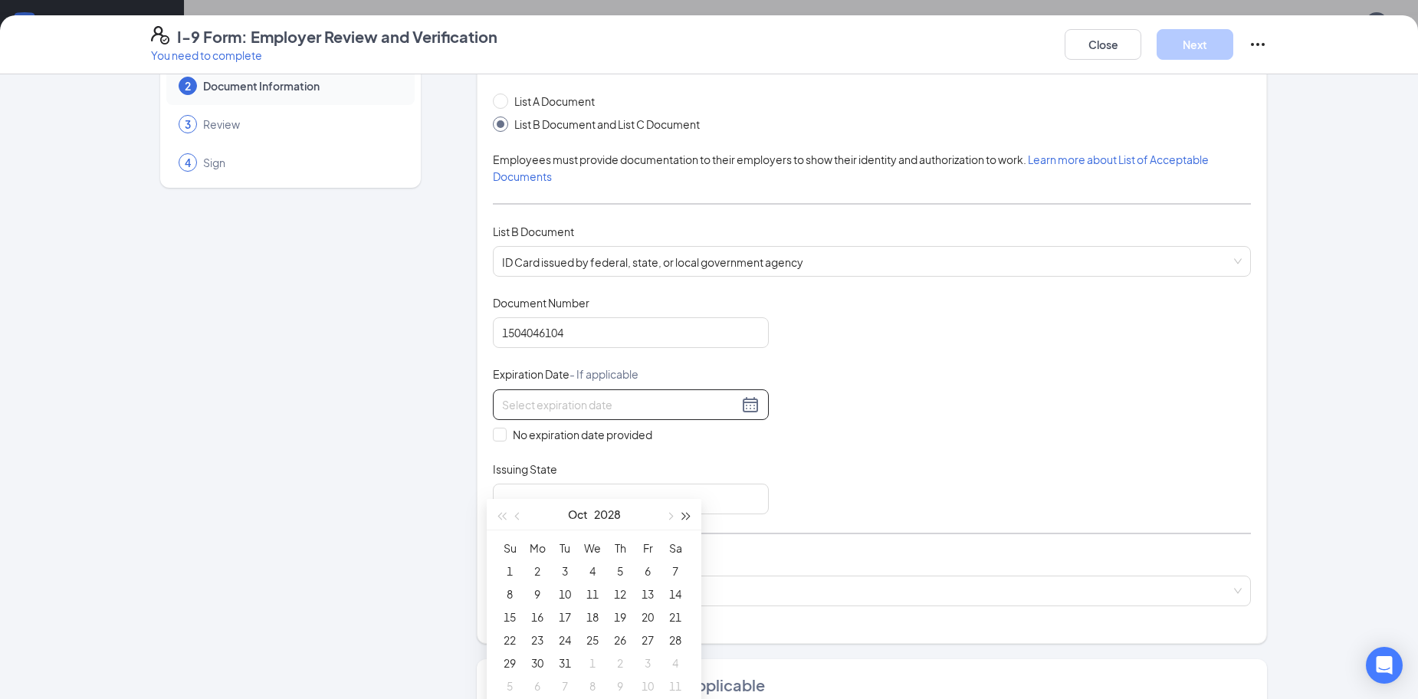
click at [683, 518] on span "button" at bounding box center [687, 517] width 8 height 8
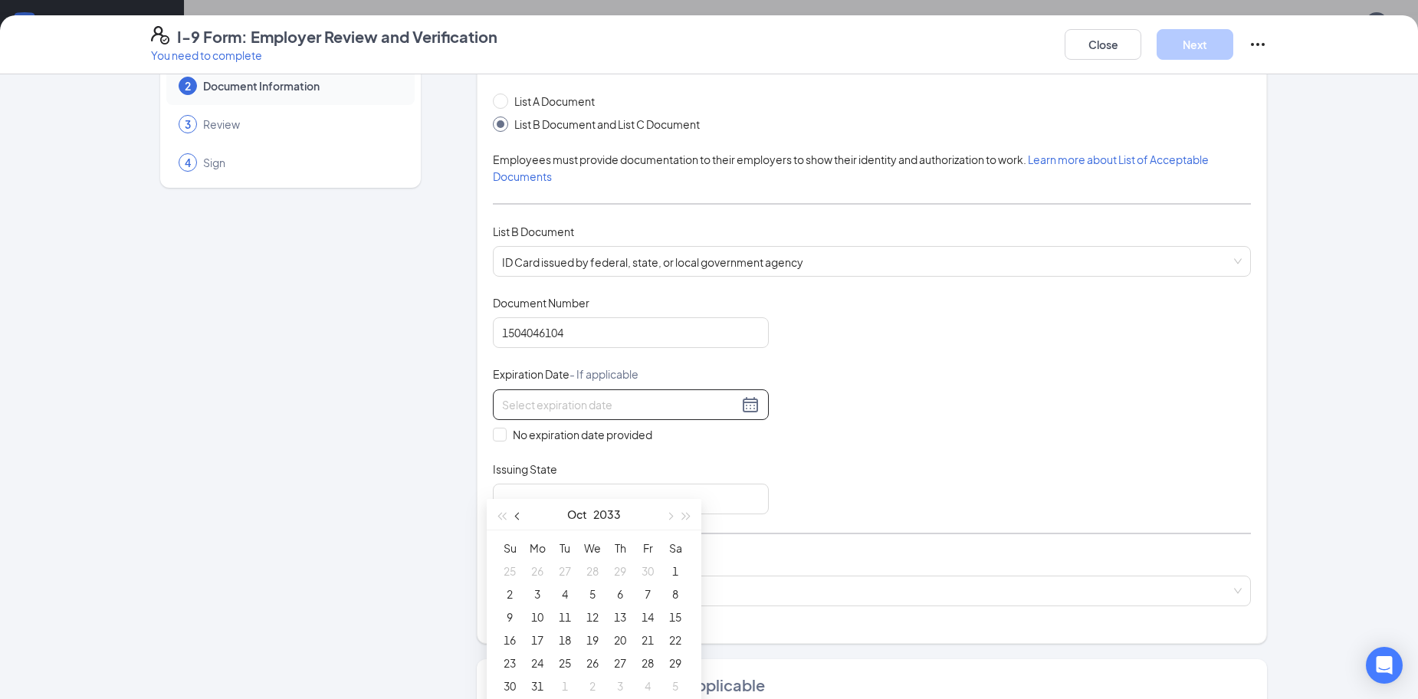
click at [521, 516] on span "button" at bounding box center [519, 517] width 8 height 8
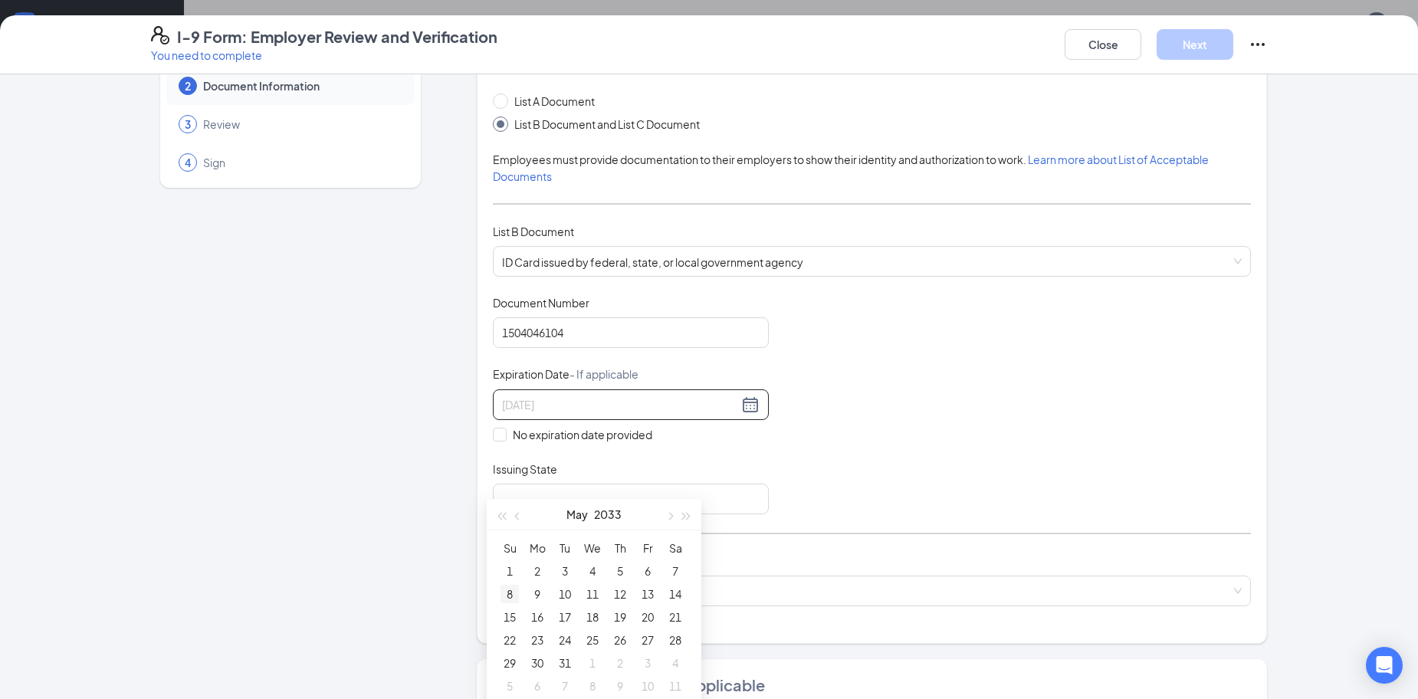
type input "[DATE]"
click at [513, 590] on div "8" at bounding box center [510, 594] width 18 height 18
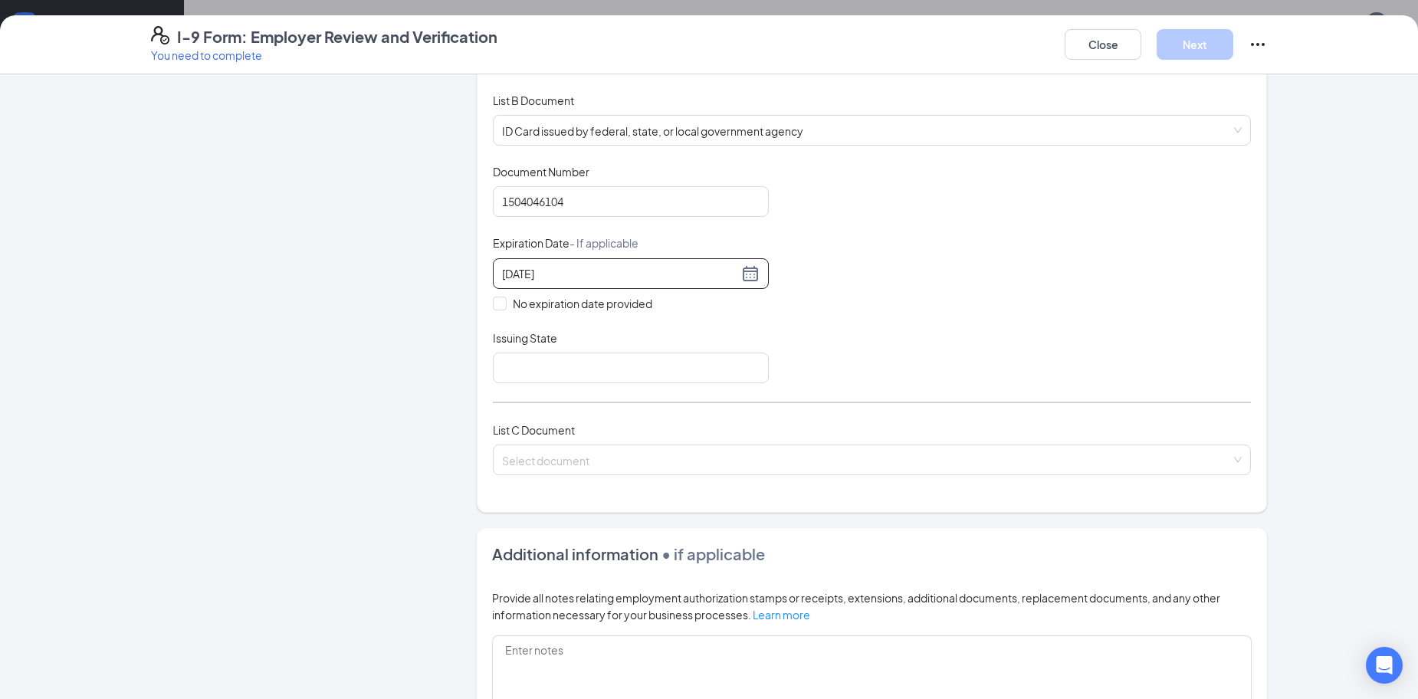
scroll to position [230, 0]
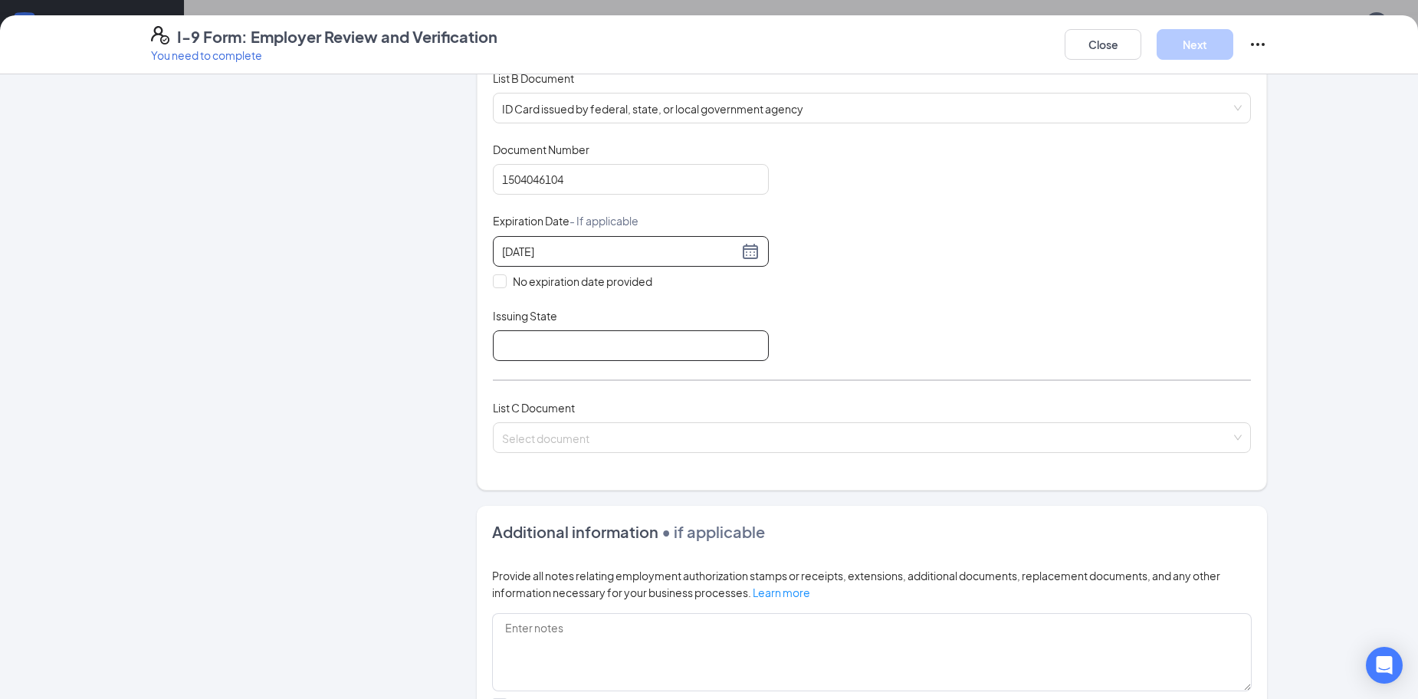
click at [555, 338] on input "Issuing State" at bounding box center [631, 345] width 276 height 31
type input "NV"
click at [595, 435] on input "search" at bounding box center [866, 434] width 729 height 23
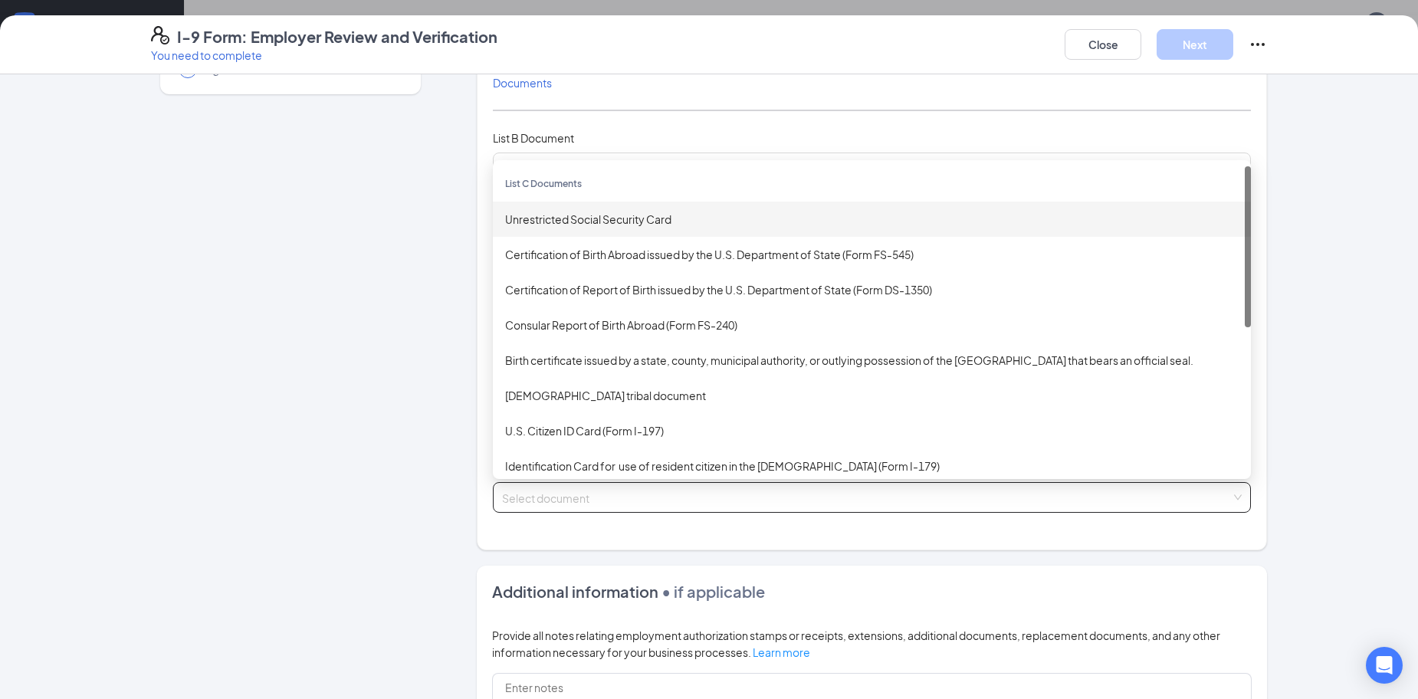
scroll to position [153, 0]
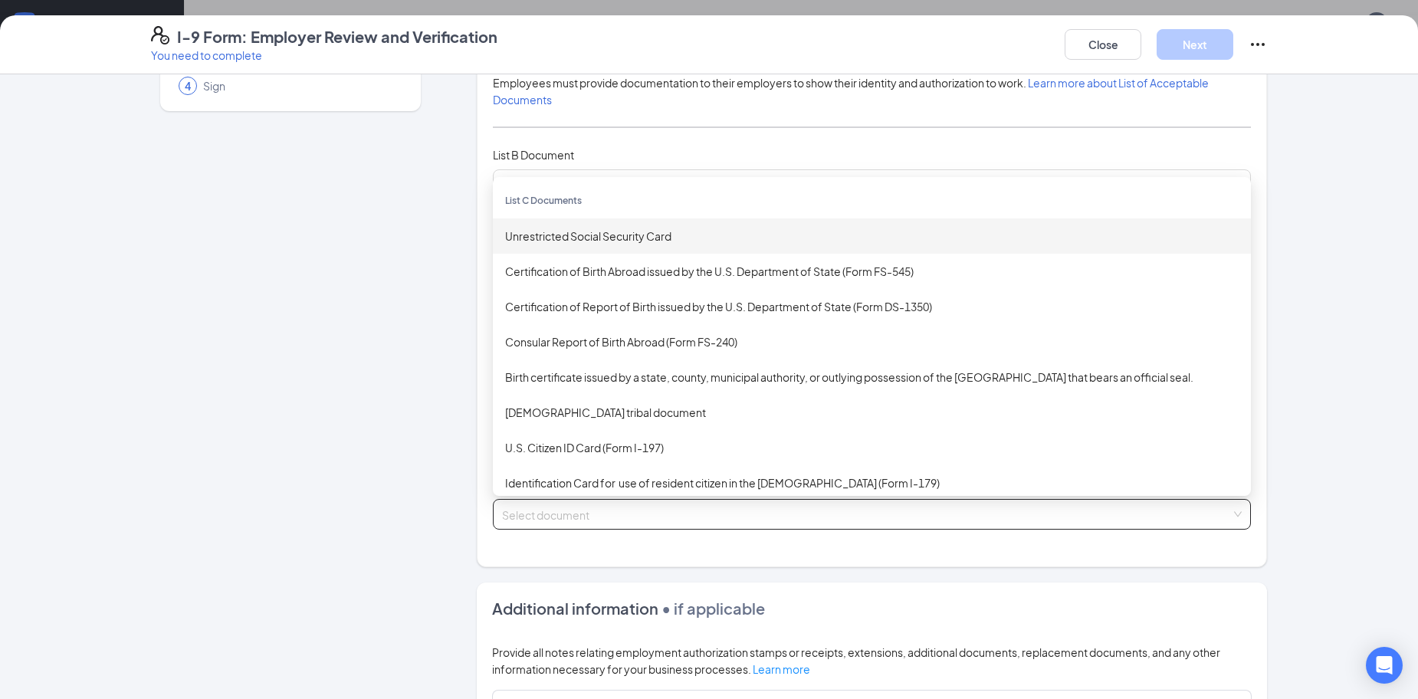
click at [594, 249] on div "Unrestricted Social Security Card" at bounding box center [872, 235] width 758 height 35
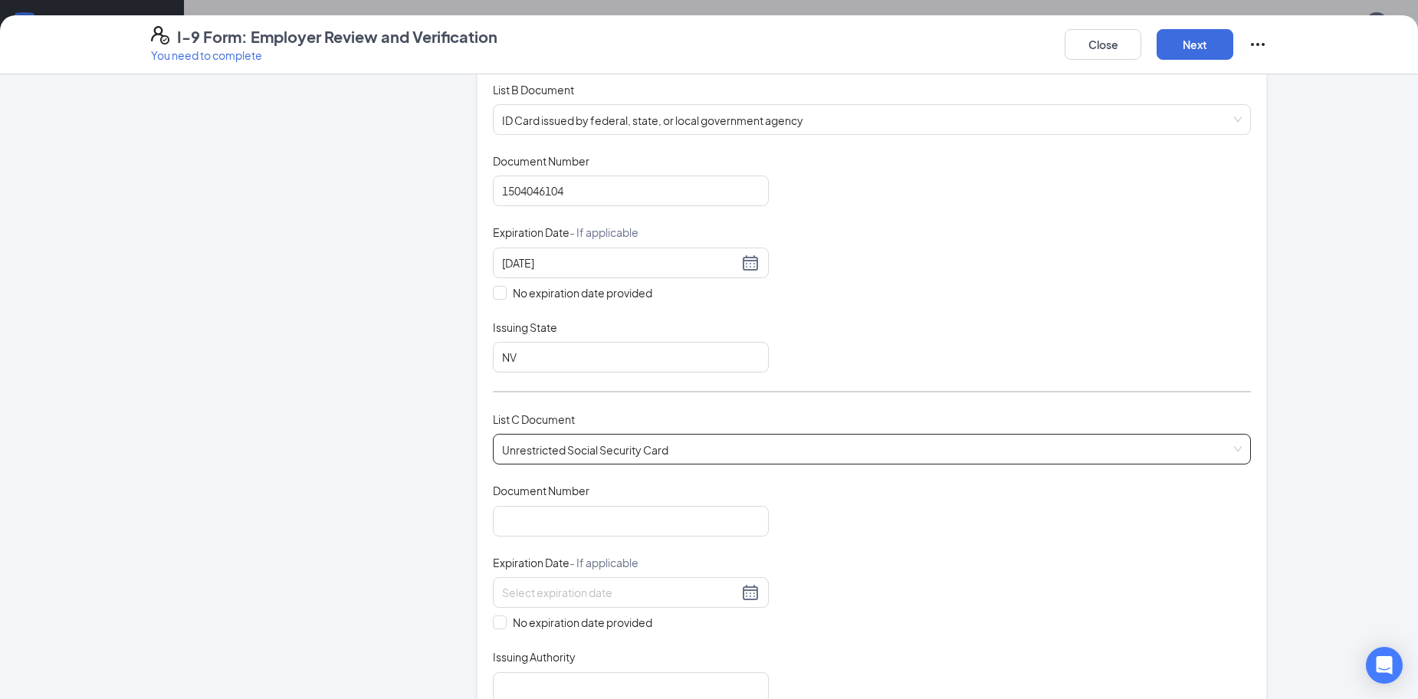
scroll to position [307, 0]
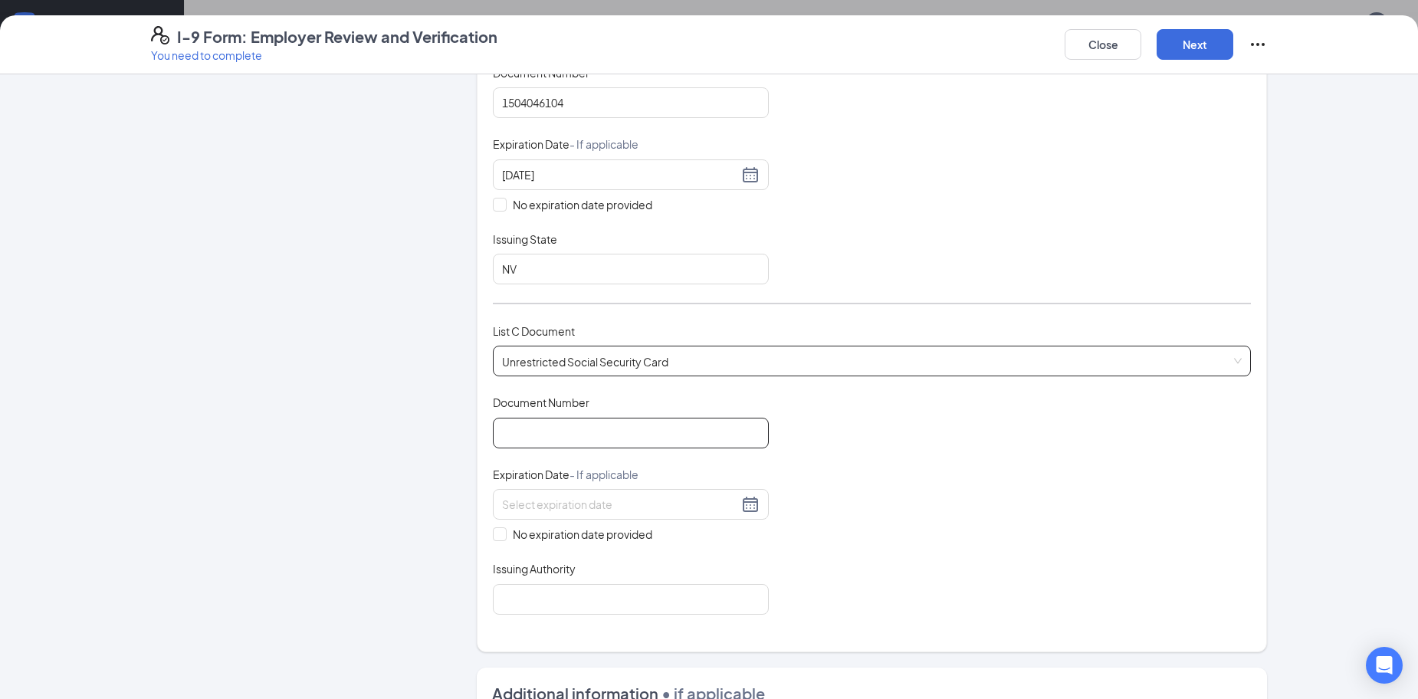
click at [656, 431] on input "Document Number" at bounding box center [631, 433] width 276 height 31
type input "330900655"
click at [498, 539] on span at bounding box center [500, 534] width 14 height 14
click at [498, 538] on input "No expiration date provided" at bounding box center [498, 532] width 11 height 11
checkbox input "true"
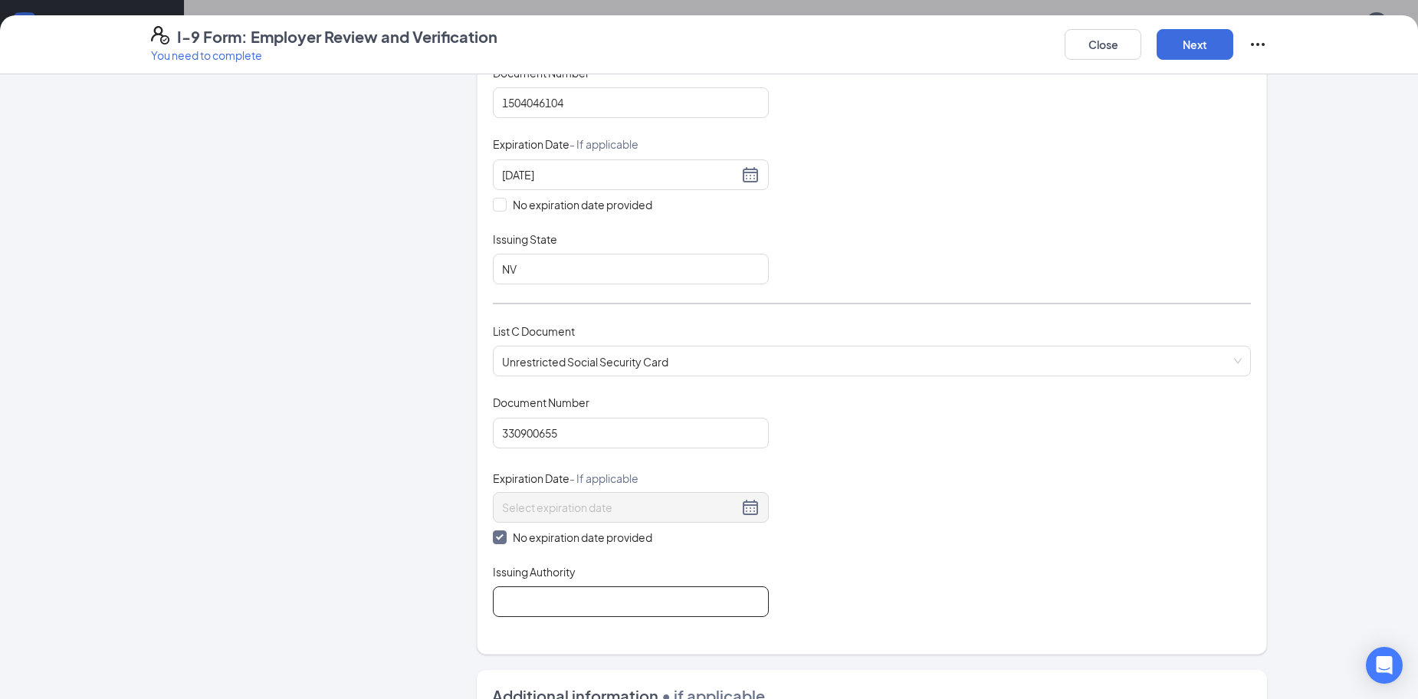
click at [589, 604] on input "Issuing Authority" at bounding box center [631, 601] width 276 height 31
type input "SOCIAL SECURITY ADMINISTRATION"
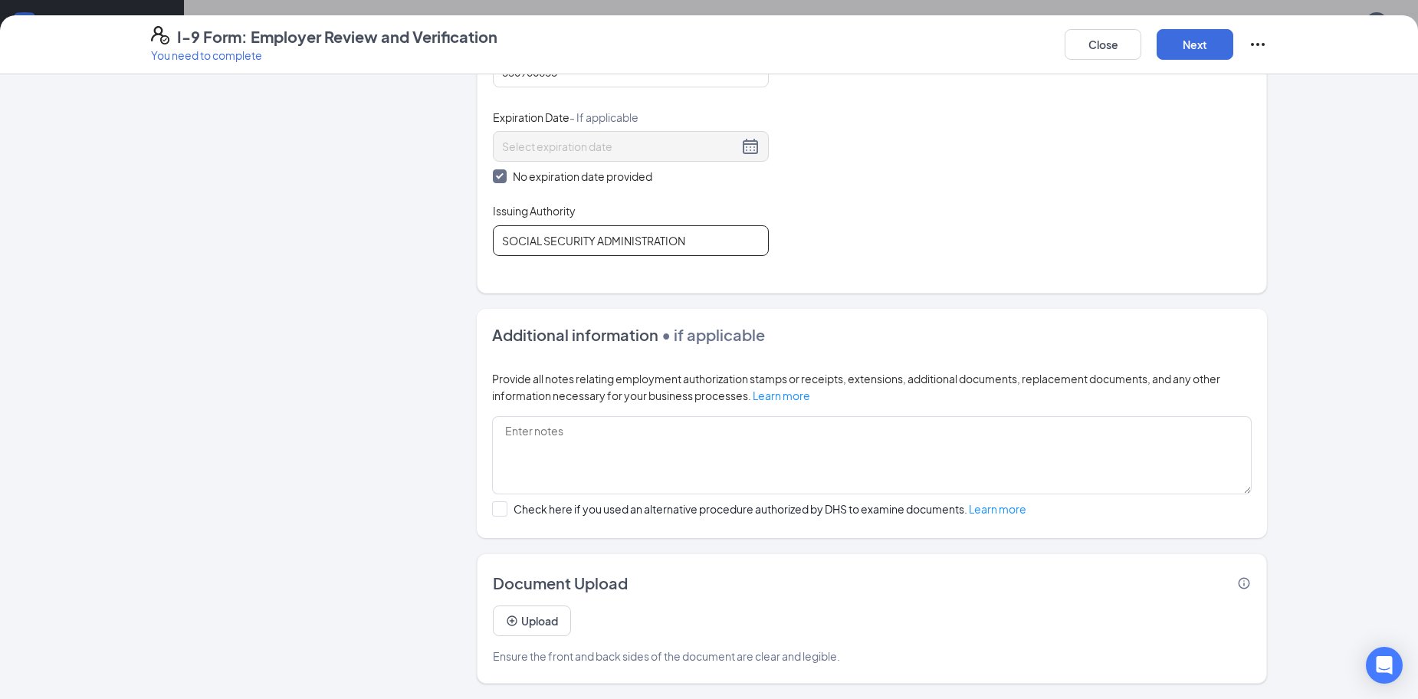
scroll to position [843, 0]
click at [1221, 43] on button "Next" at bounding box center [1195, 44] width 77 height 31
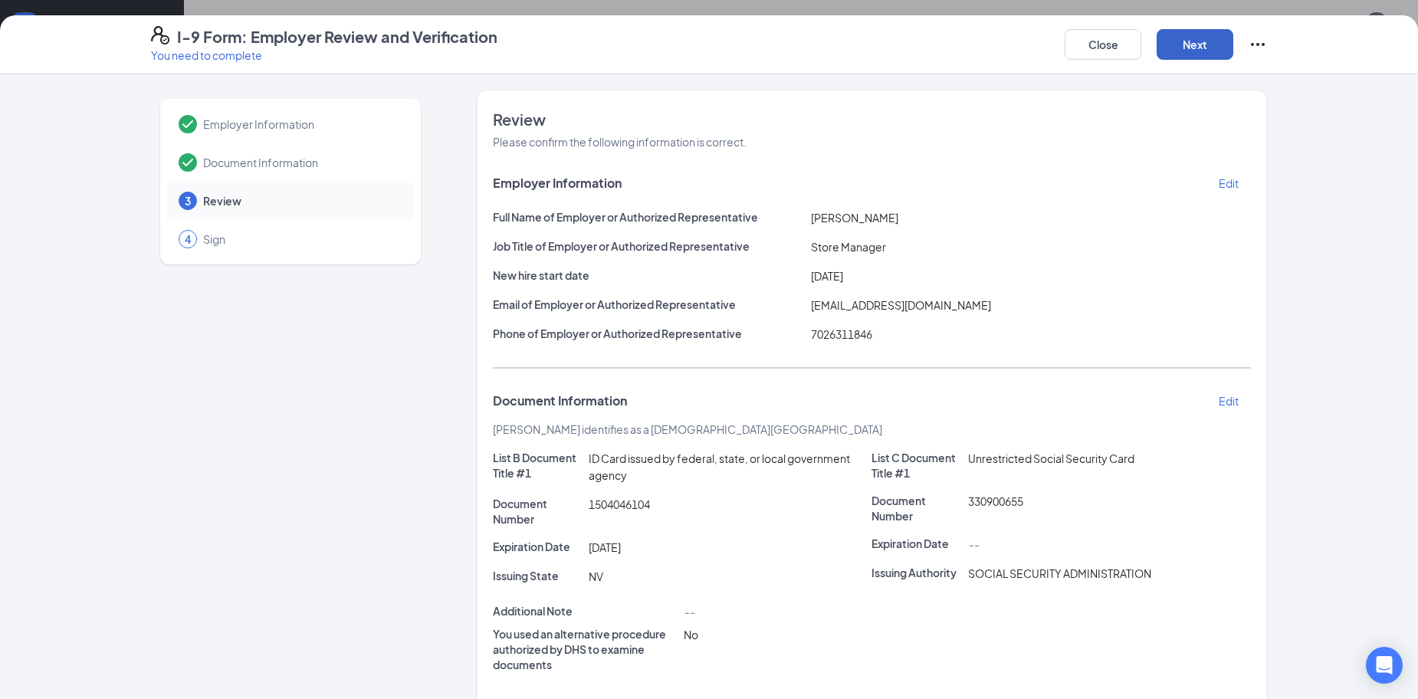
scroll to position [0, 0]
click at [279, 158] on span "Document Information" at bounding box center [301, 162] width 196 height 15
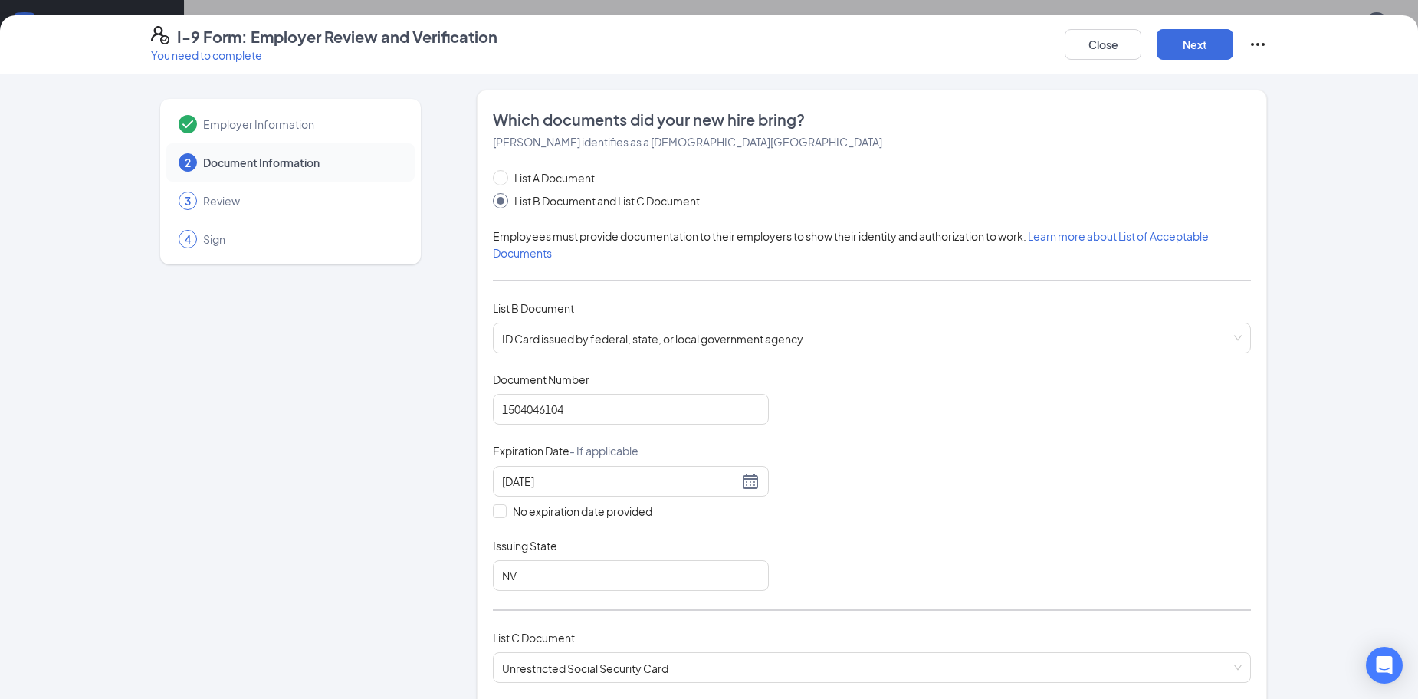
click at [284, 117] on span "Employer Information" at bounding box center [301, 124] width 196 height 15
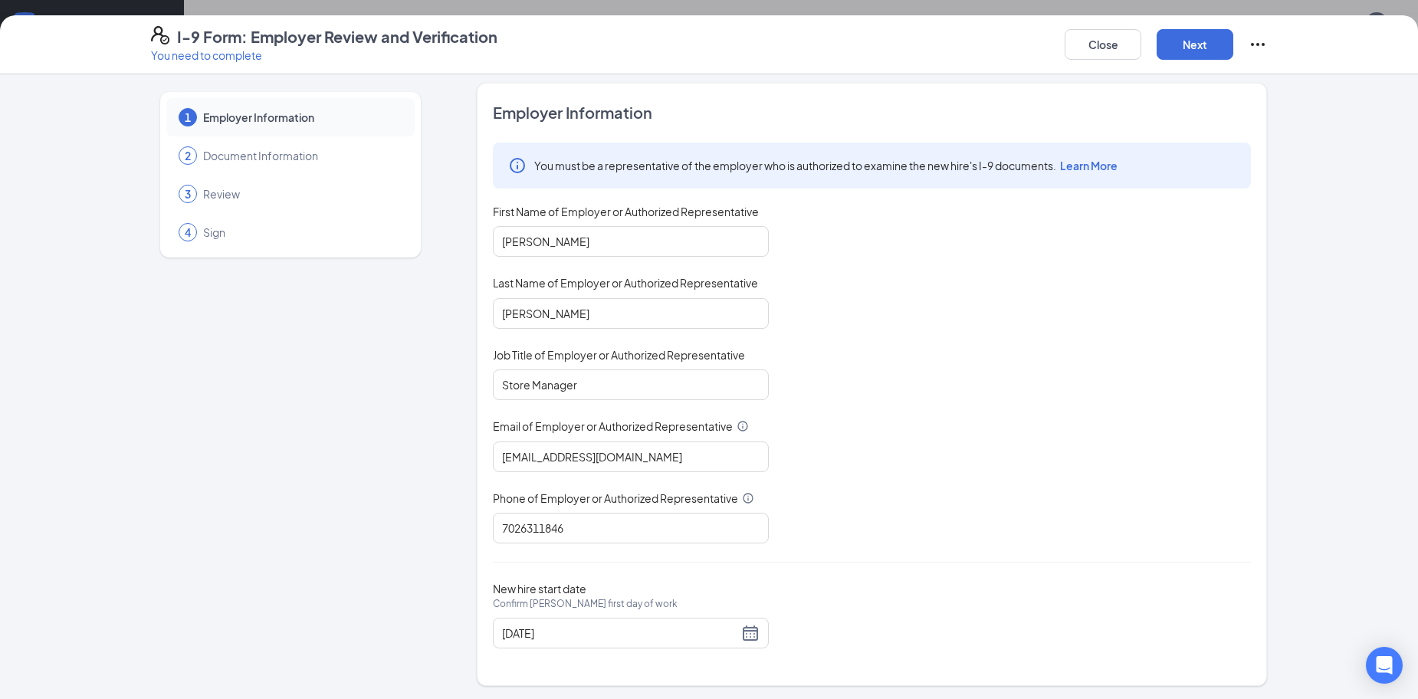
scroll to position [9, 0]
click at [307, 156] on span "Document Information" at bounding box center [301, 153] width 196 height 15
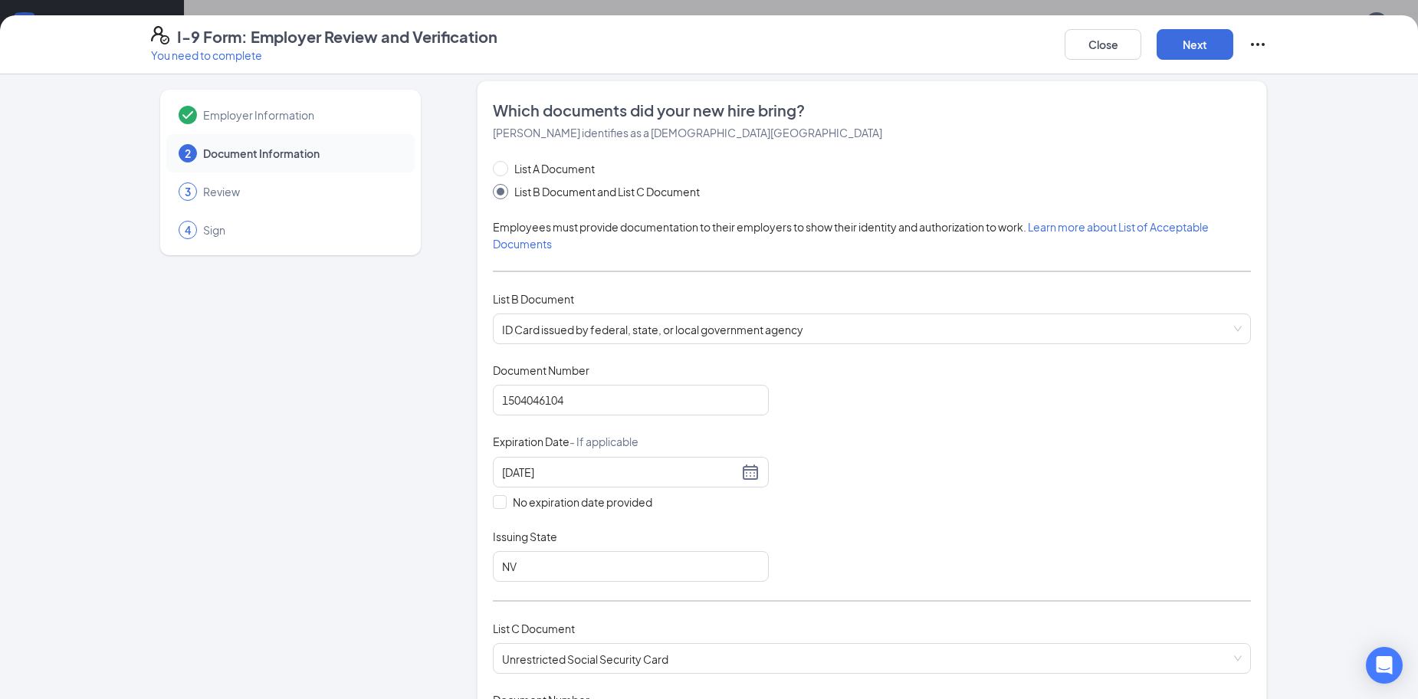
click at [289, 185] on span "Review" at bounding box center [301, 191] width 196 height 15
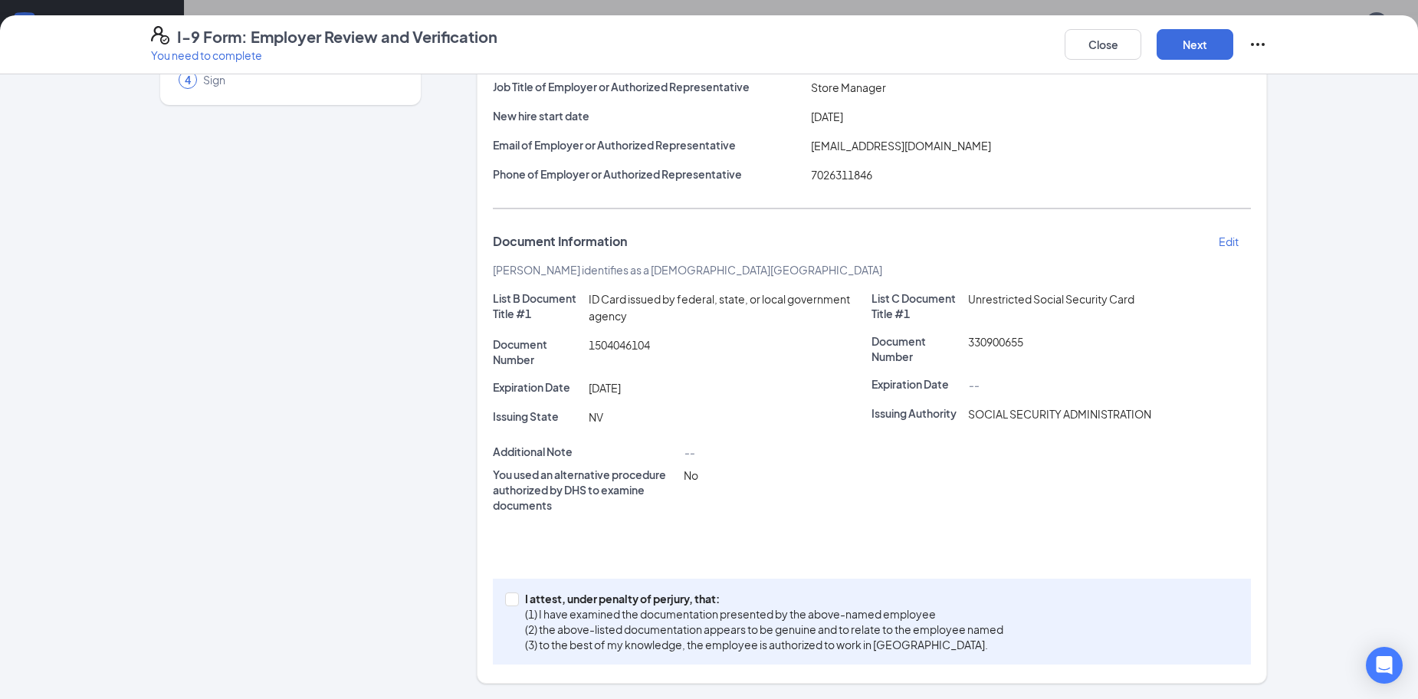
scroll to position [383, 0]
click at [508, 599] on input "I attest, under penalty of [PERSON_NAME], that: (1) I have examined the documen…" at bounding box center [510, 598] width 11 height 11
checkbox input "true"
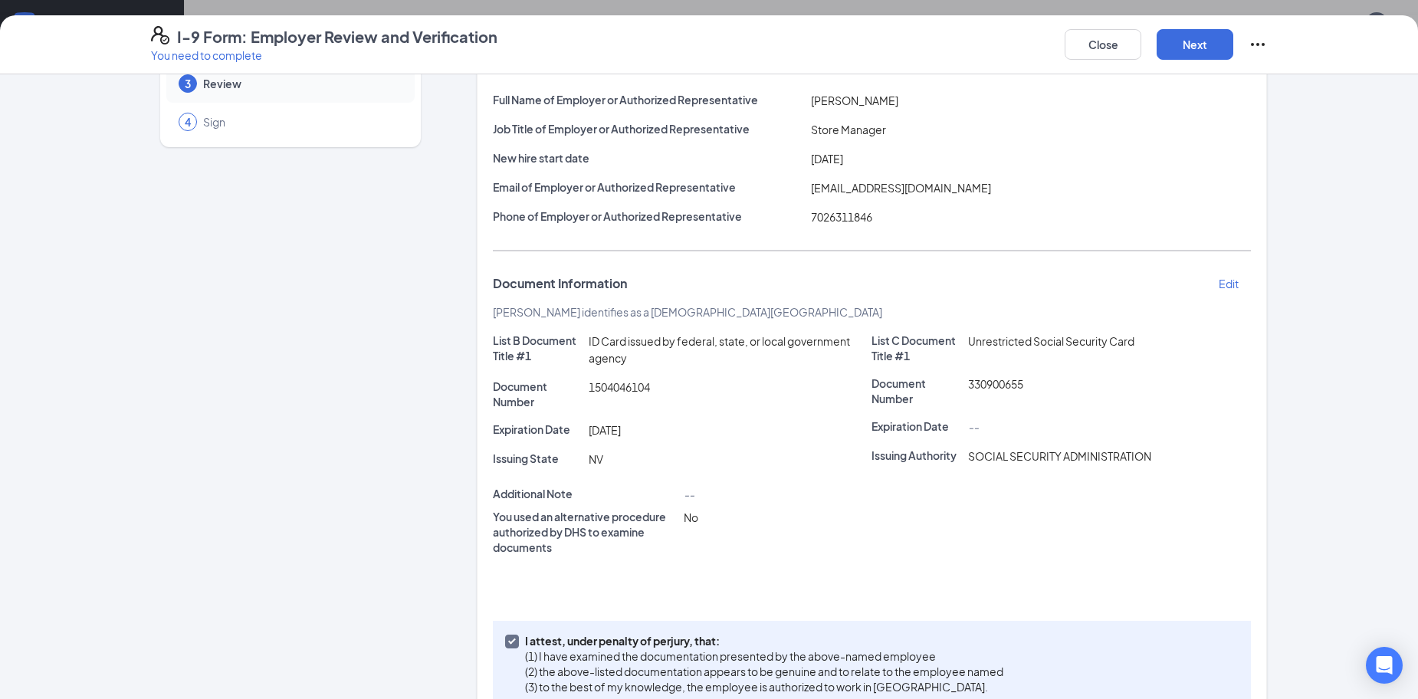
scroll to position [83, 0]
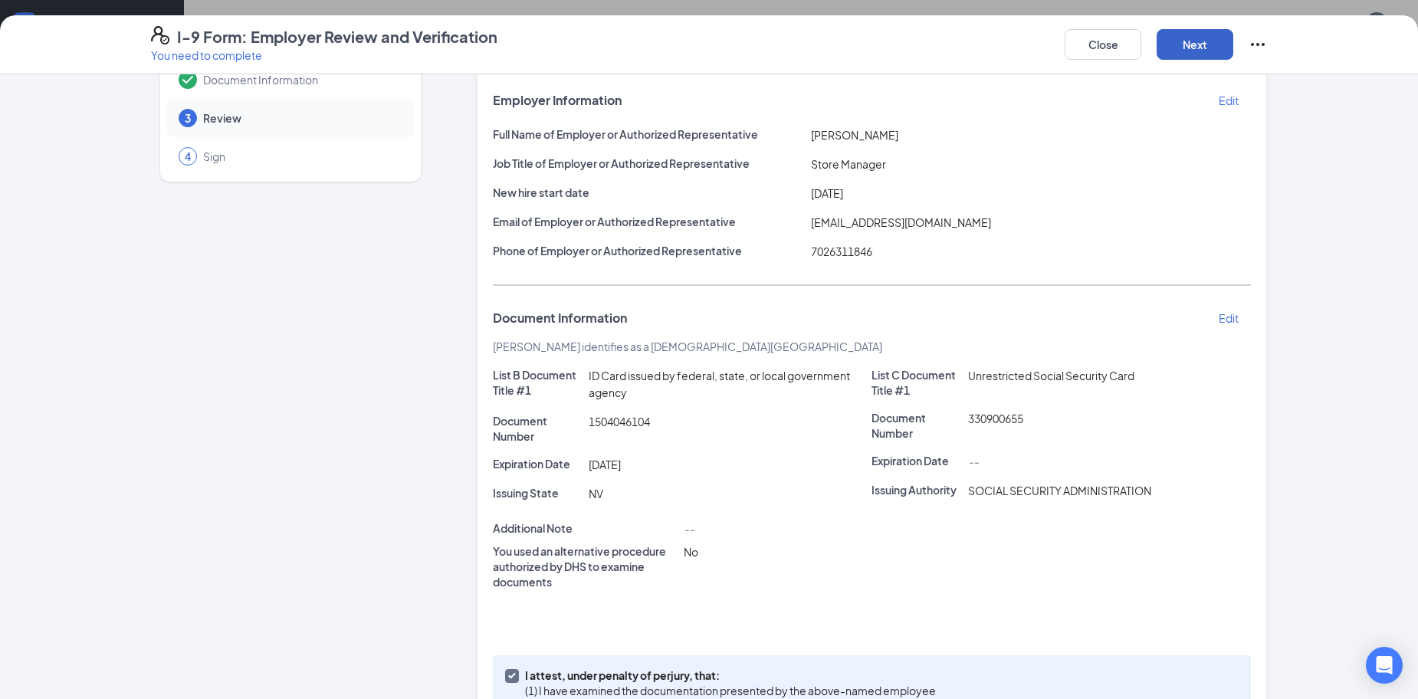
click at [1170, 43] on button "Next" at bounding box center [1195, 44] width 77 height 31
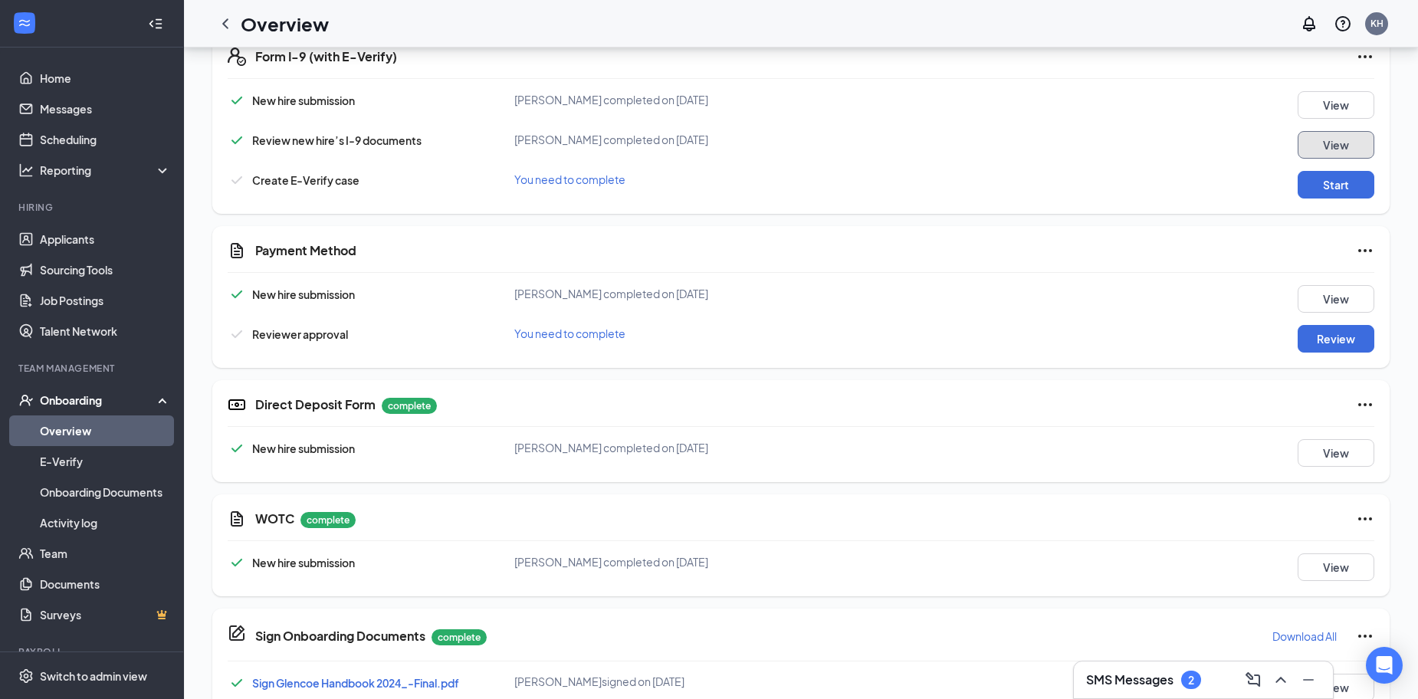
scroll to position [460, 0]
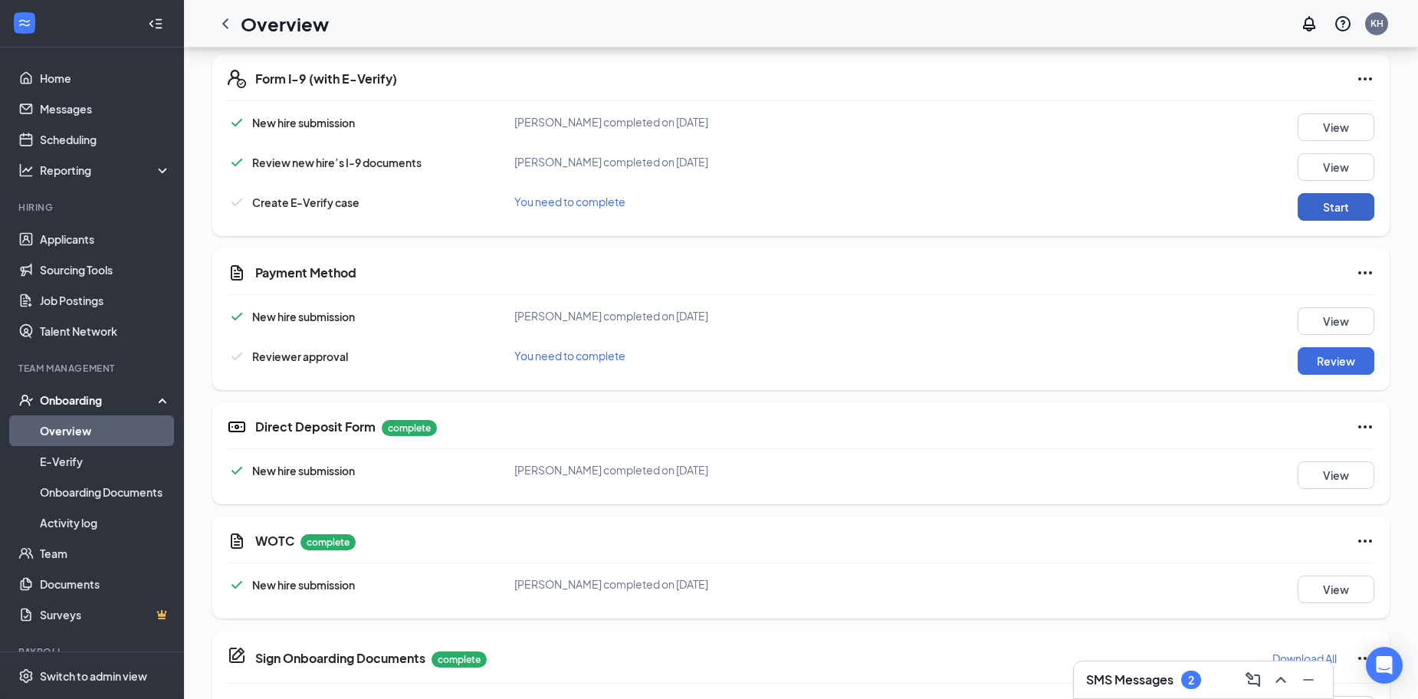
click at [1351, 210] on button "Start" at bounding box center [1336, 207] width 77 height 28
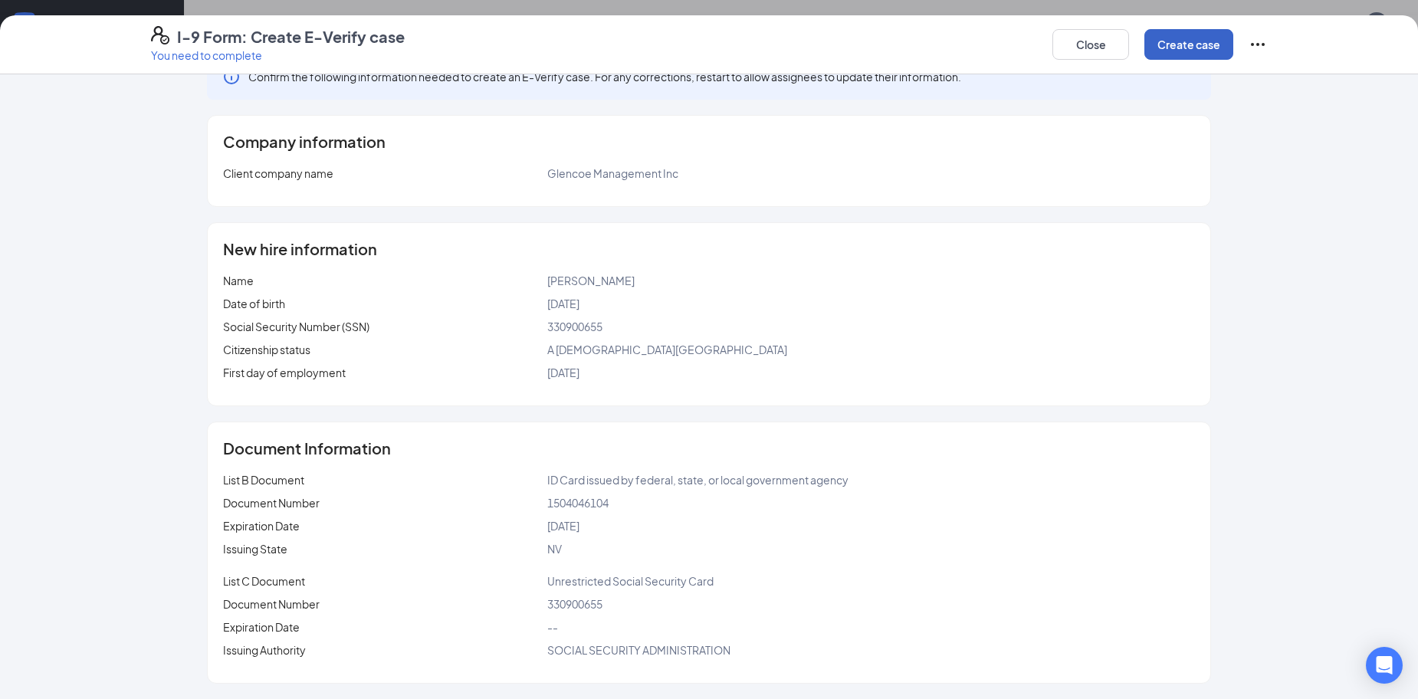
click at [1193, 34] on button "Create case" at bounding box center [1188, 44] width 89 height 31
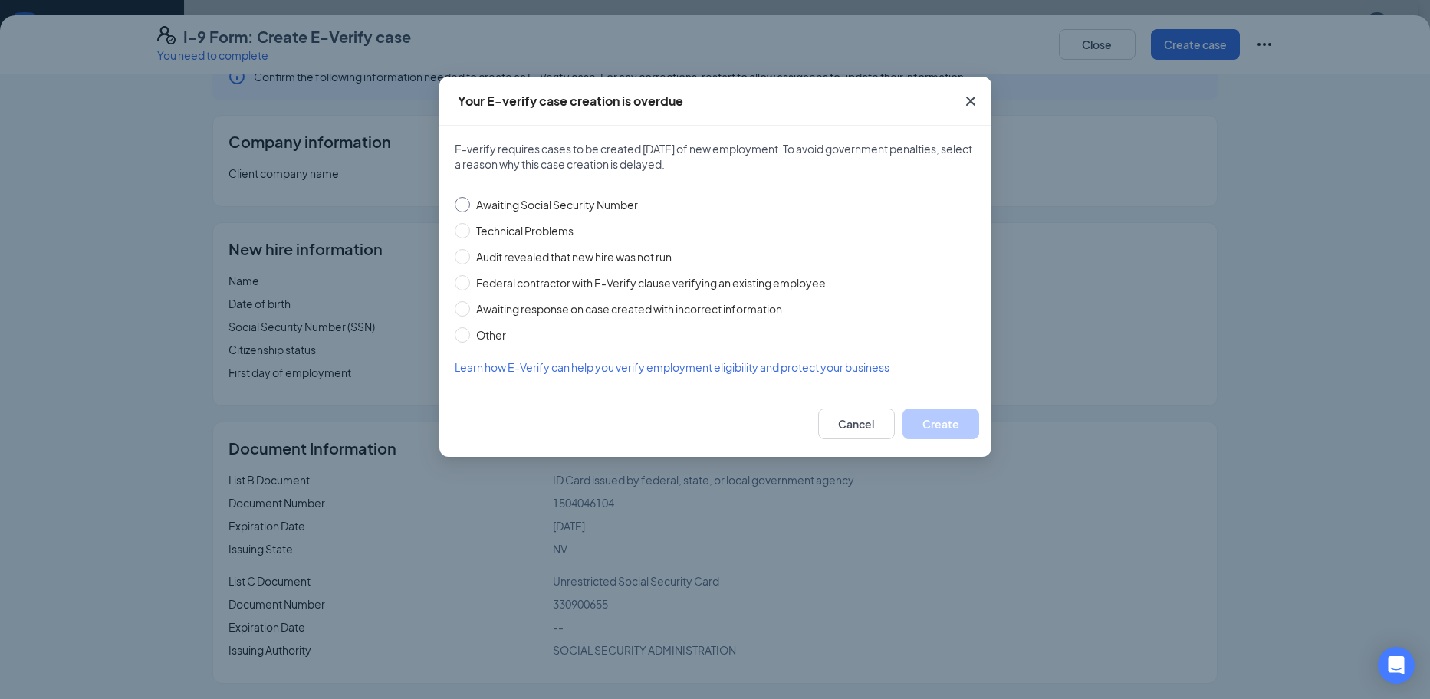
click at [561, 201] on span "Awaiting Social Security Number" at bounding box center [557, 204] width 174 height 17
click at [470, 201] on input "Awaiting Social Security Number" at bounding box center [462, 204] width 15 height 15
radio input "true"
click at [938, 413] on button "Create" at bounding box center [940, 424] width 77 height 31
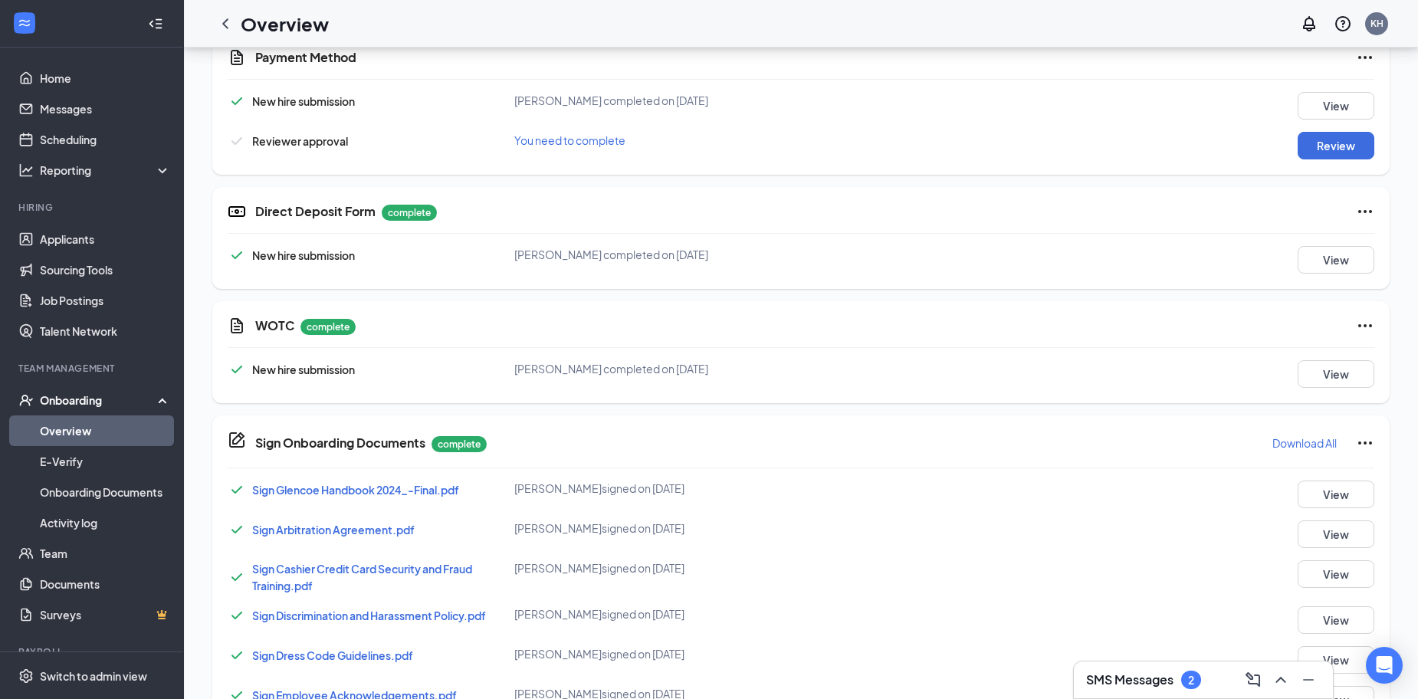
scroll to position [613, 0]
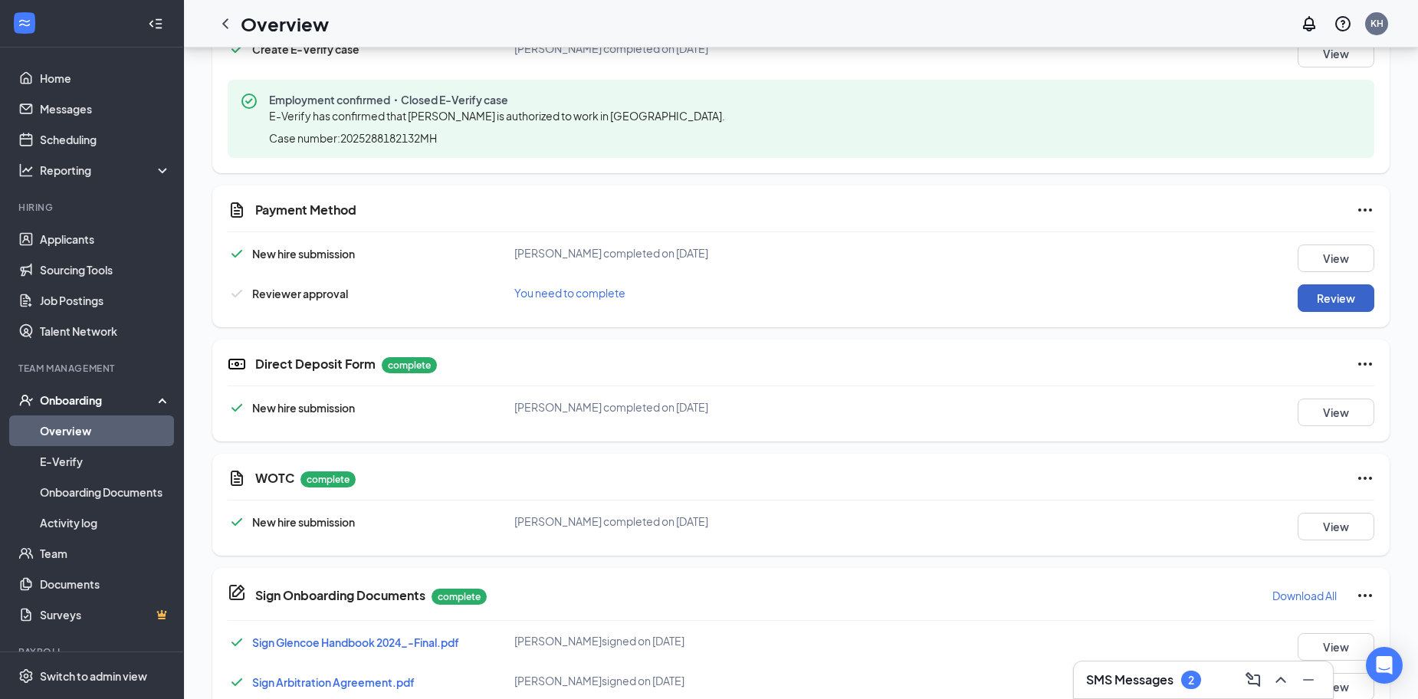
click at [1305, 295] on button "Review" at bounding box center [1336, 298] width 77 height 28
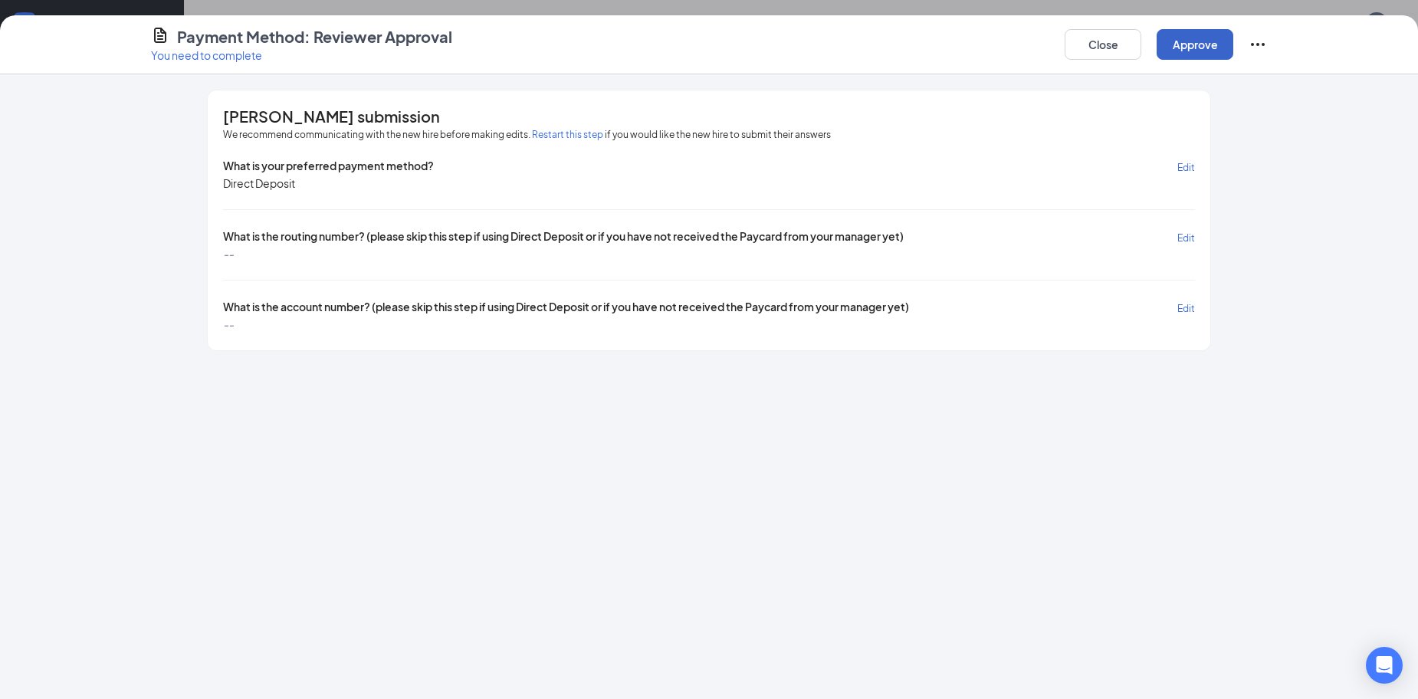
click at [1206, 49] on button "Approve" at bounding box center [1195, 44] width 77 height 31
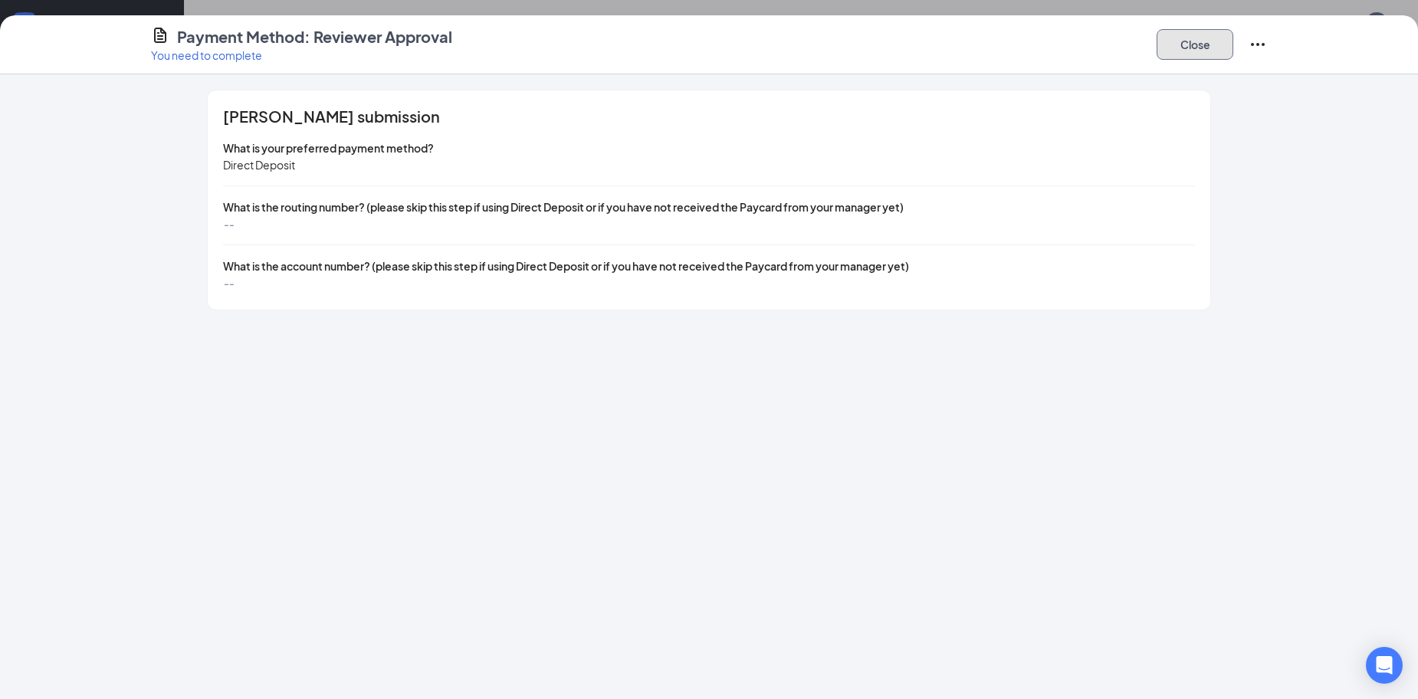
click at [1200, 41] on button "Close" at bounding box center [1195, 44] width 77 height 31
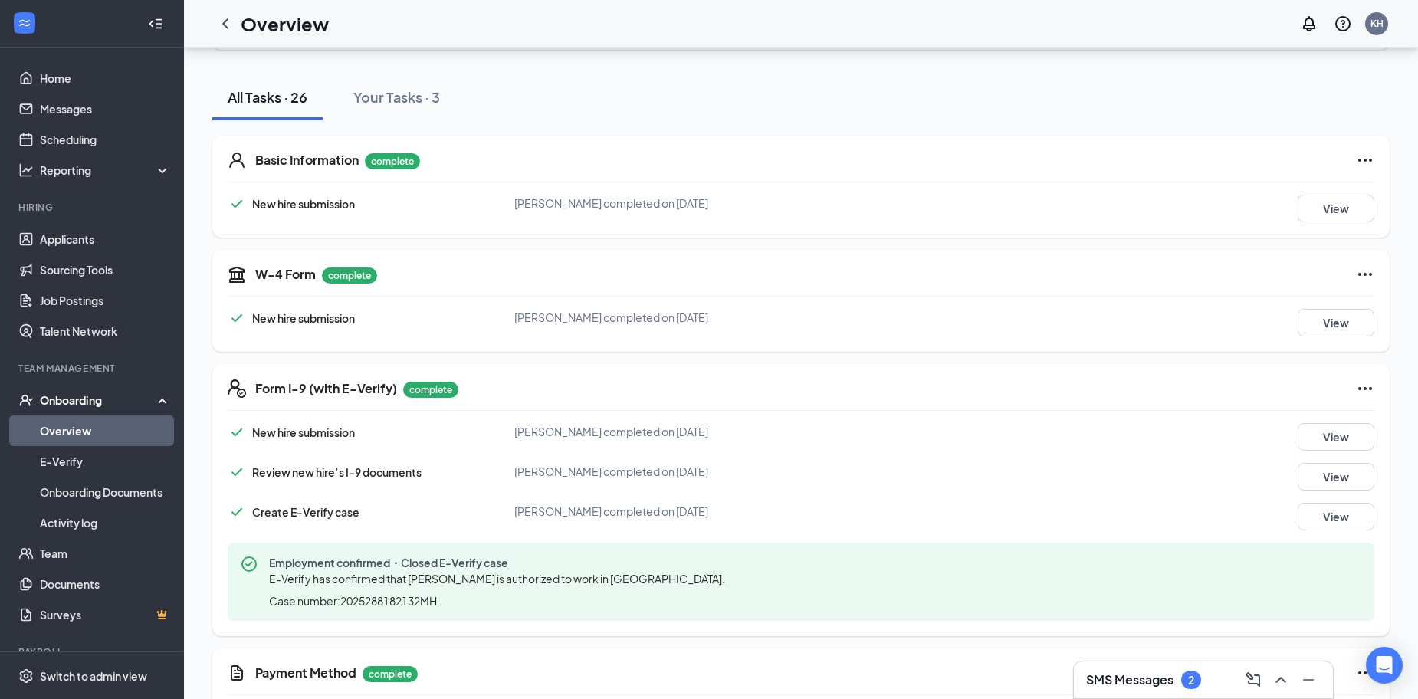
scroll to position [153, 0]
